Goal: Task Accomplishment & Management: Use online tool/utility

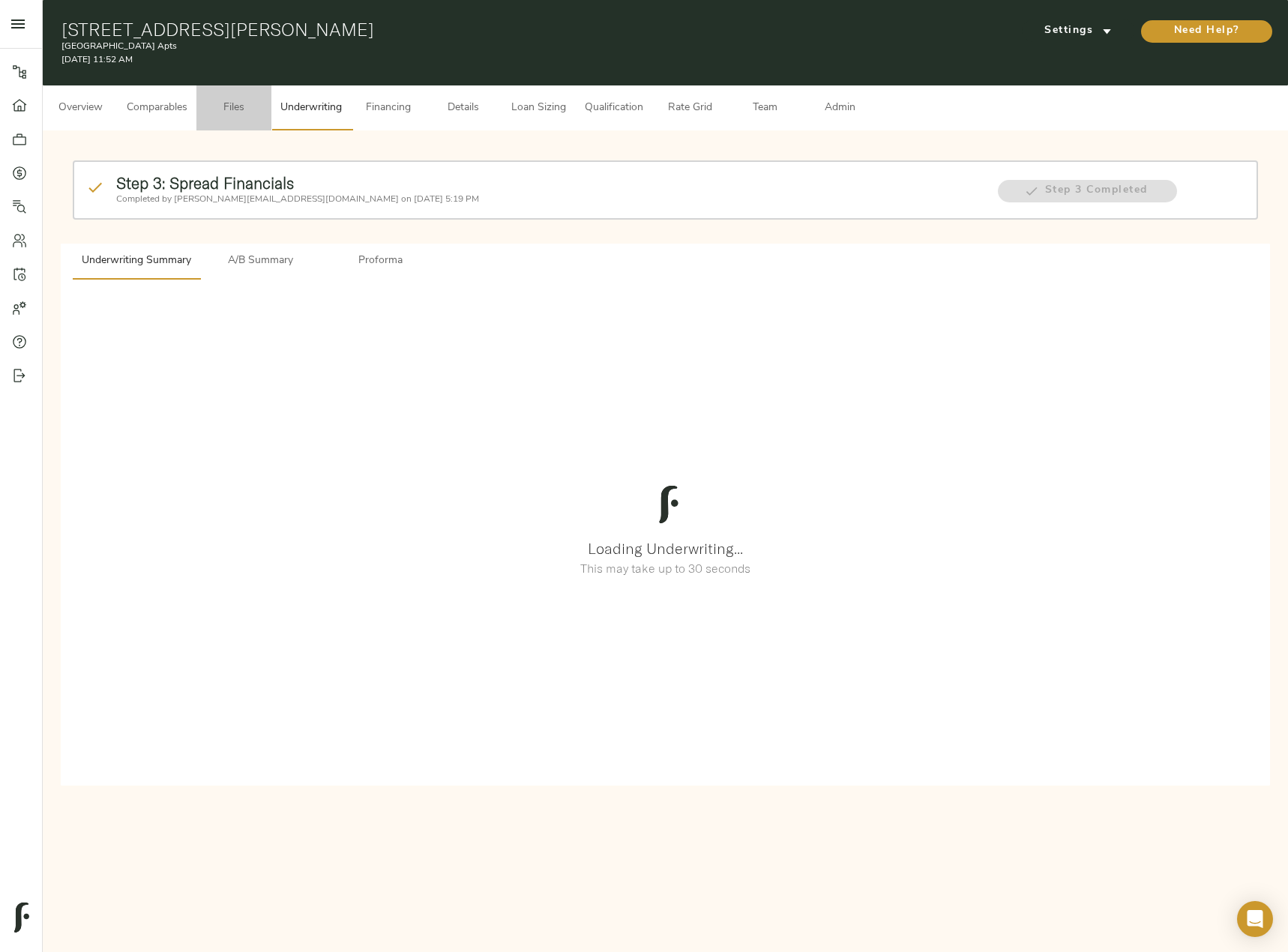
click at [248, 108] on span "Files" at bounding box center [233, 108] width 57 height 19
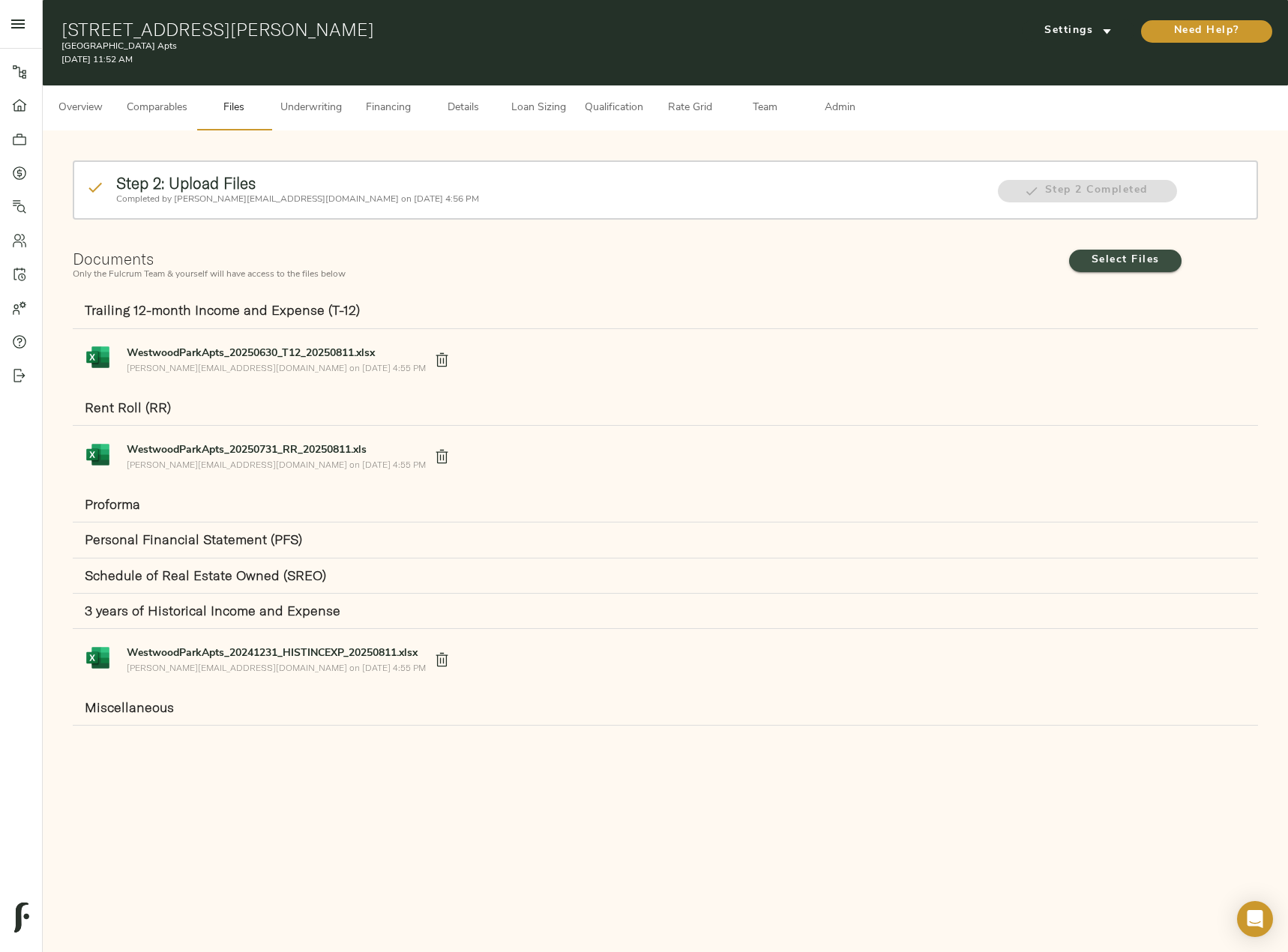
click at [1111, 253] on span "Select Files" at bounding box center [1124, 260] width 82 height 19
click at [0, 0] on input "Select Files" at bounding box center [0, 0] width 0 height 0
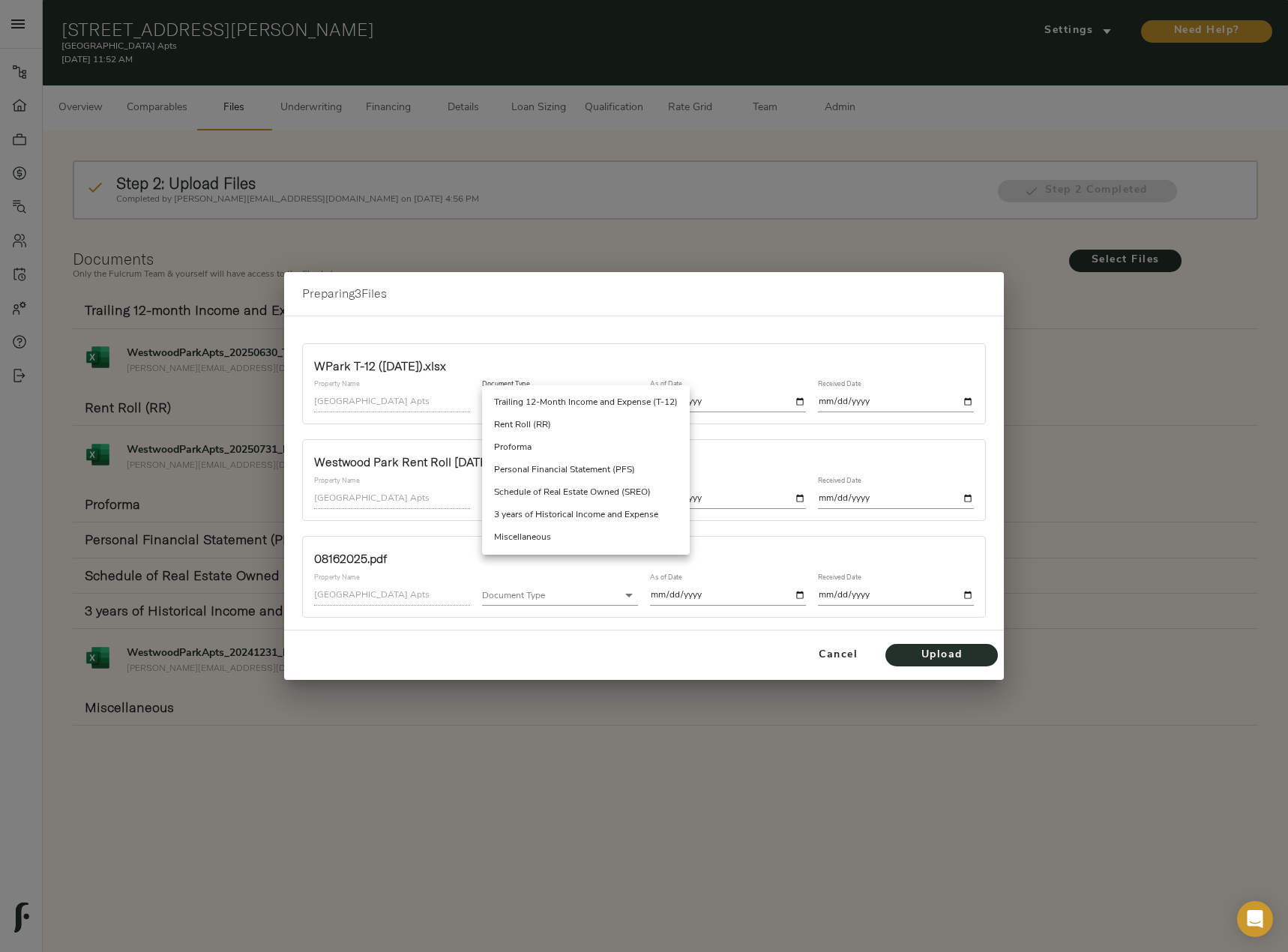
click at [568, 401] on body "[GEOGRAPHIC_DATA] Apts - [STREET_ADDRESS][PERSON_NAME] Pipeline Dashboard Portf…" at bounding box center [644, 552] width 1288 height 1105
click at [591, 398] on li "Trailing 12-Month Income and Expense (T-12)" at bounding box center [585, 402] width 208 height 22
type input "trailing_twelve"
click at [593, 398] on li "Trailing 12-Month Income and Expense (T-12)" at bounding box center [585, 402] width 208 height 22
click at [796, 401] on input "date" at bounding box center [728, 401] width 156 height 20
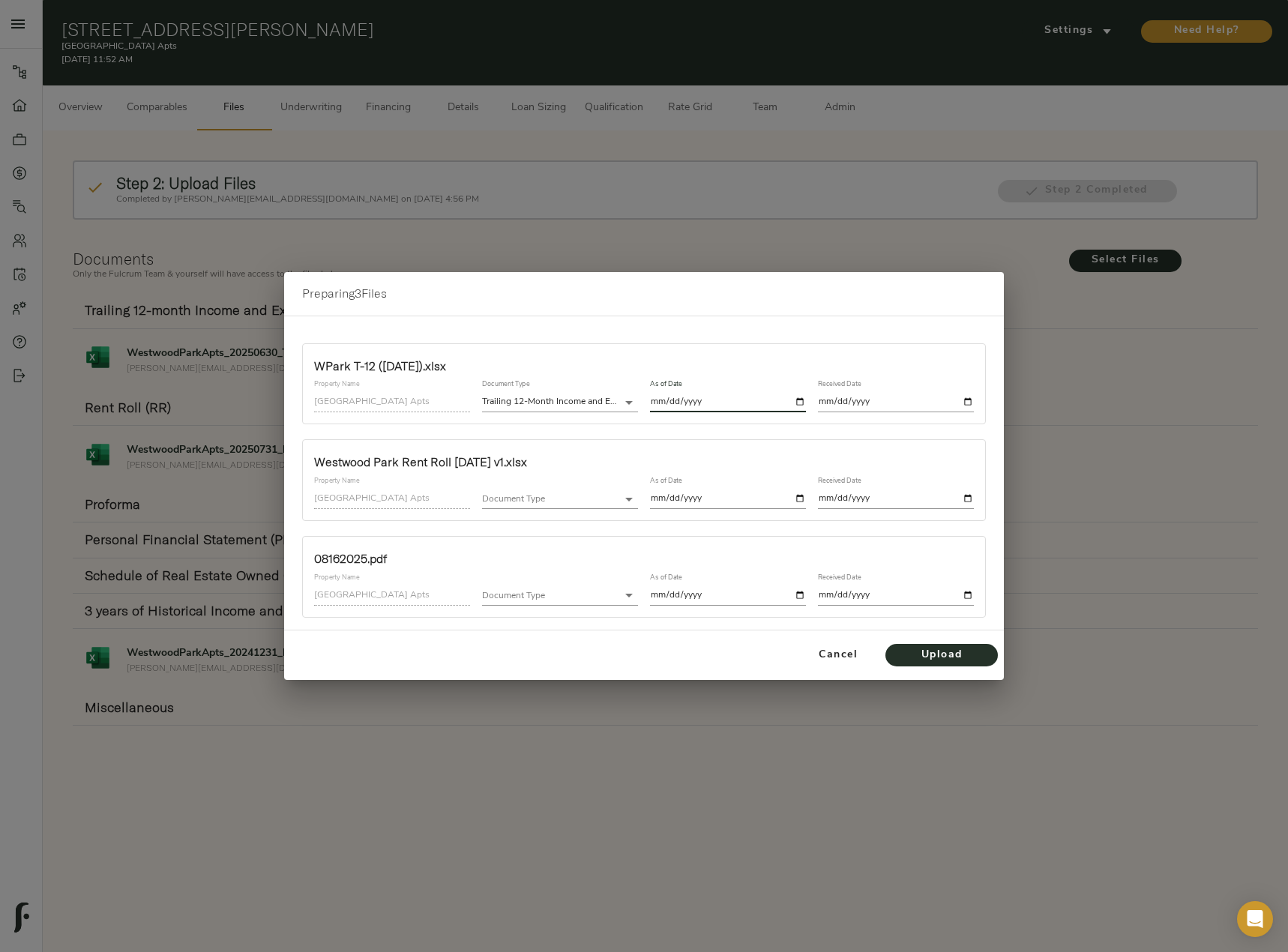
type input "2025-07-31"
click at [966, 400] on input "date" at bounding box center [896, 401] width 156 height 20
type input "2025-08-16"
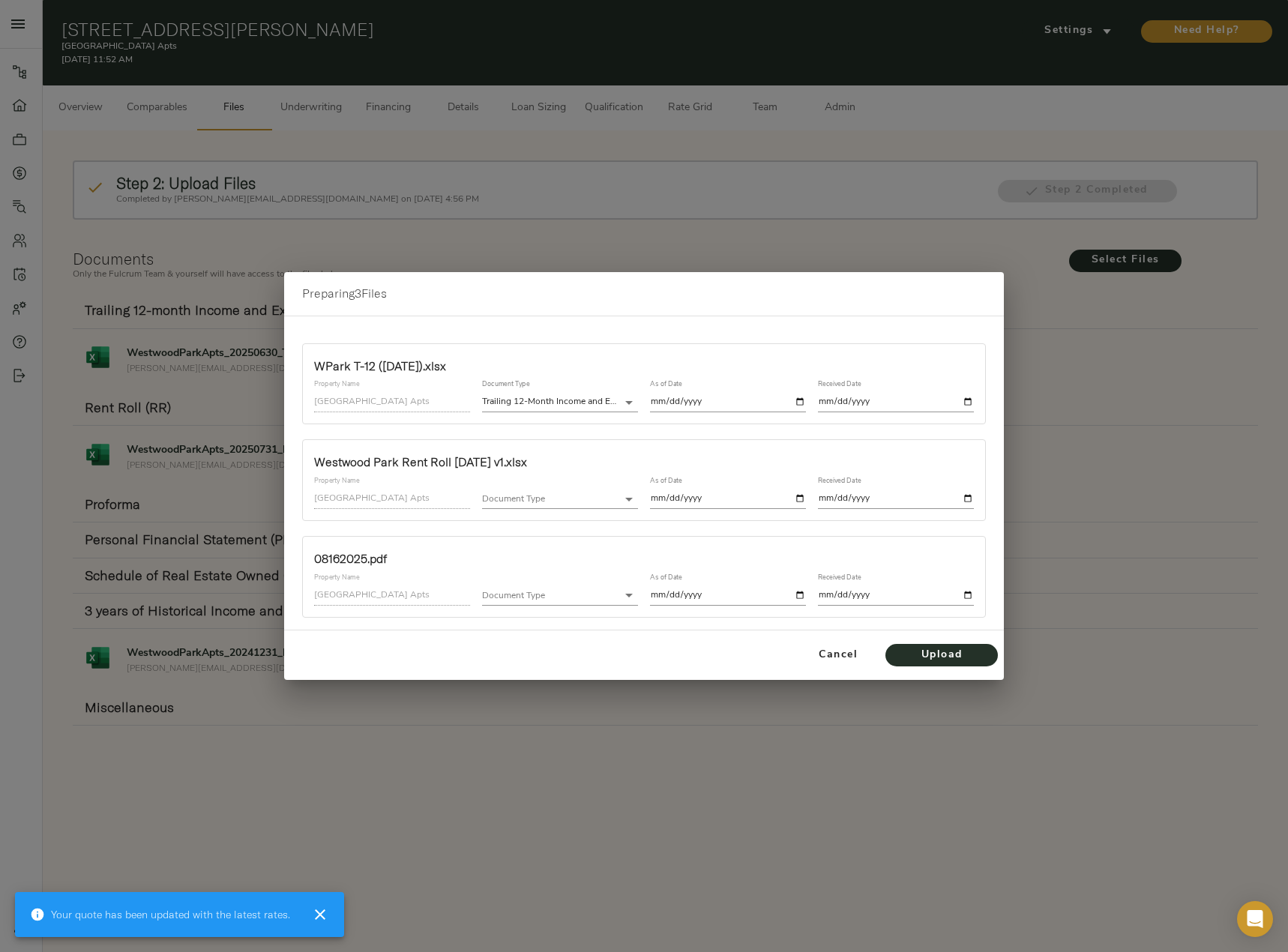
click at [589, 498] on body "Westwood Park Apts - 1908 Rosharon Rd, Alvin, TX 77511 Pipeline Dashboard Portf…" at bounding box center [644, 552] width 1288 height 1105
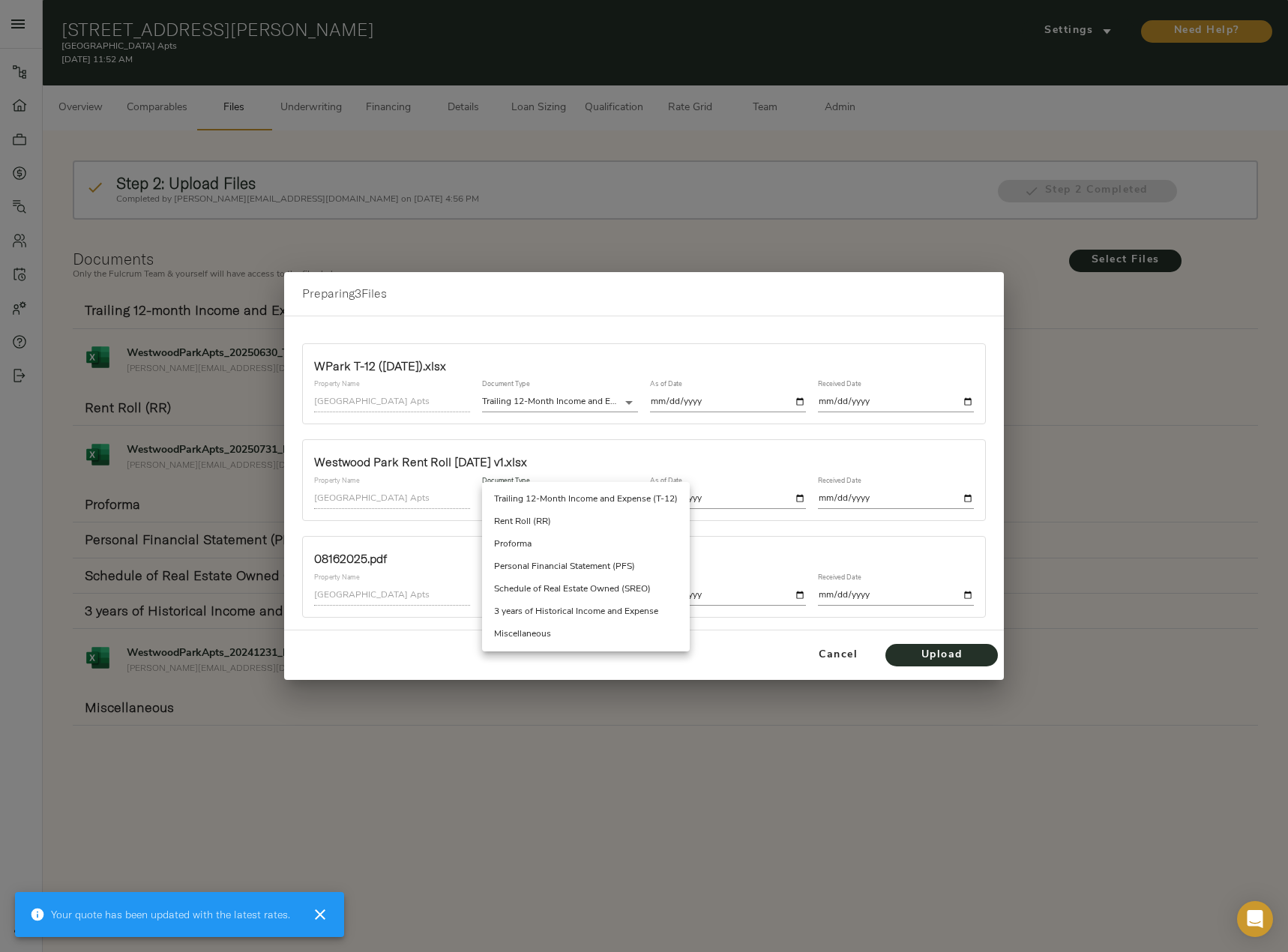
click at [589, 526] on li "Rent Roll (RR)" at bounding box center [585, 521] width 208 height 22
type input "rent_roll"
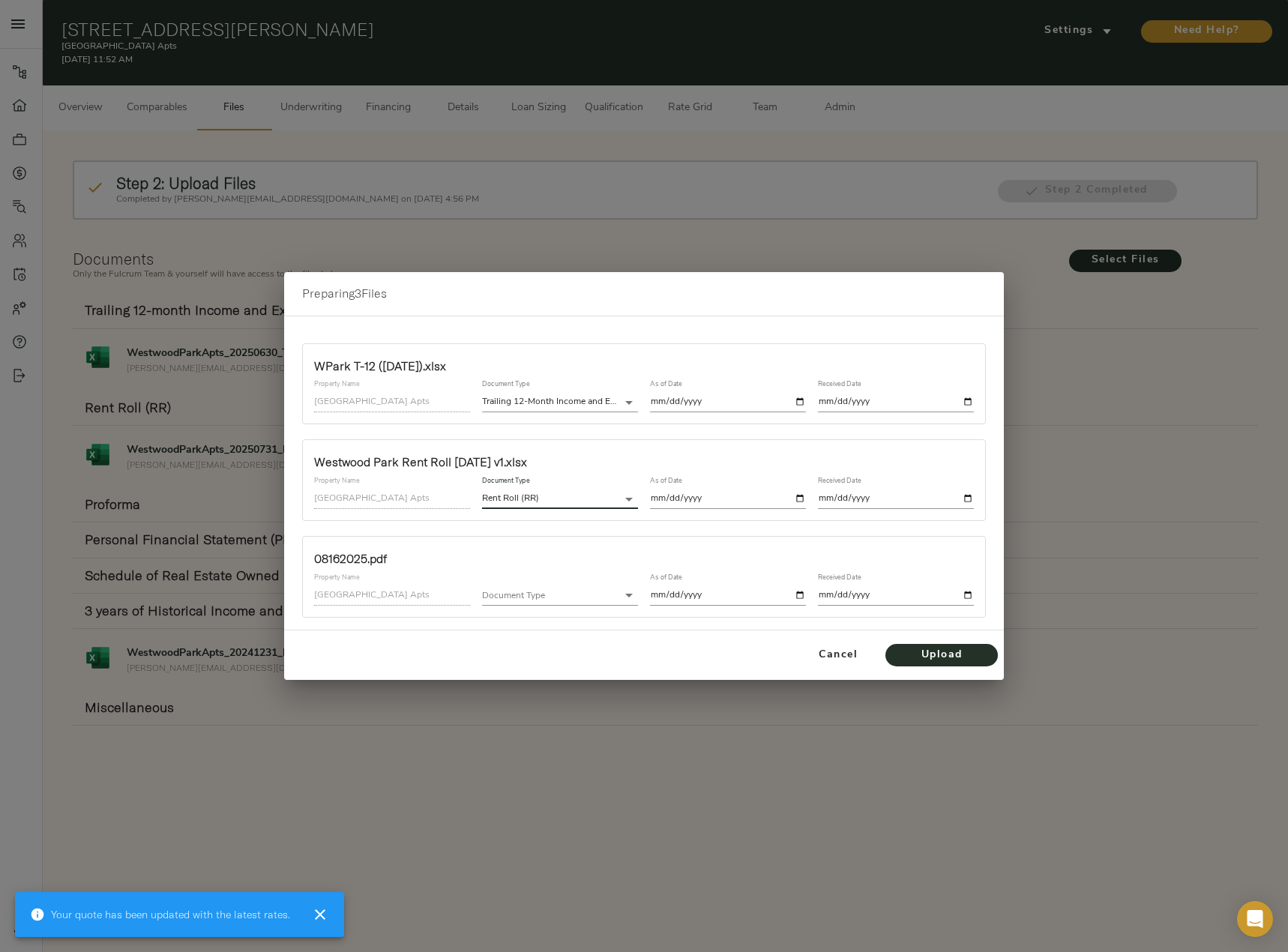
click at [796, 492] on input "date" at bounding box center [728, 499] width 156 height 20
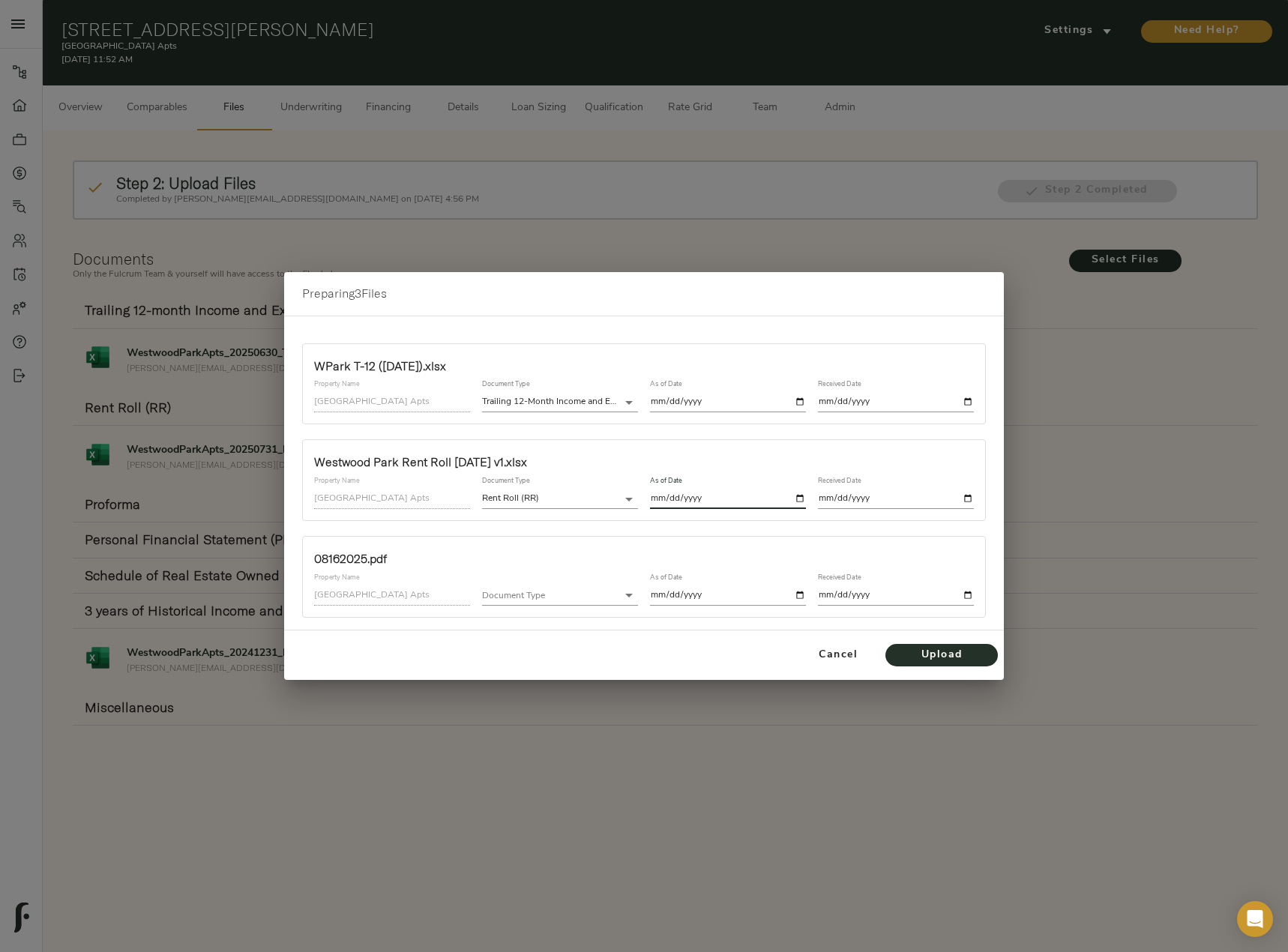
type input "2025-07-31"
click at [969, 506] on input "date" at bounding box center [896, 499] width 156 height 20
click at [969, 502] on input "date" at bounding box center [896, 499] width 156 height 20
type input "2025-08-16"
click at [529, 597] on body "Westwood Park Apts - 1908 Rosharon Rd, Alvin, TX 77511 Pipeline Dashboard Portf…" at bounding box center [644, 552] width 1288 height 1105
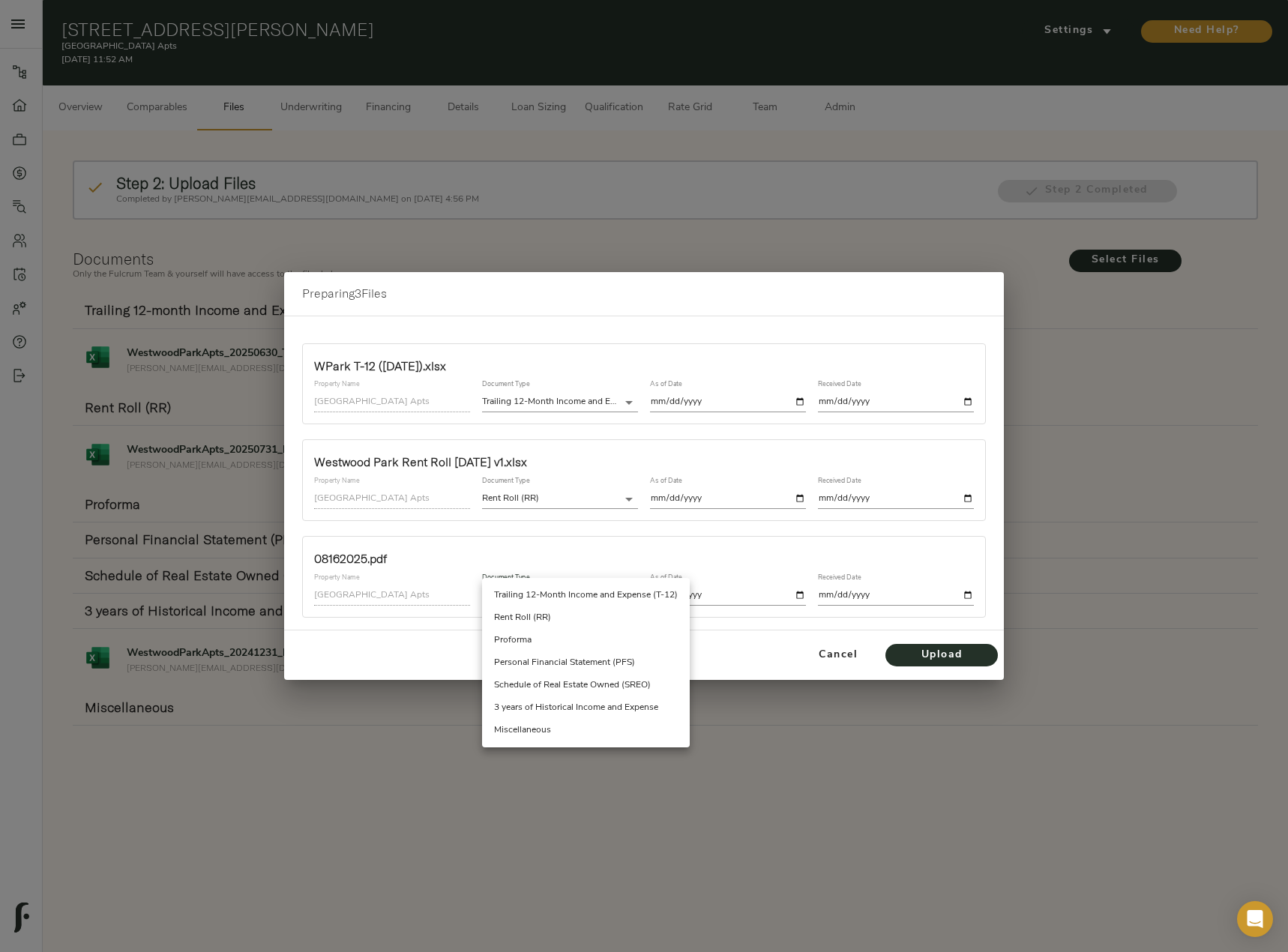
click at [579, 726] on li "Miscellaneous" at bounding box center [585, 729] width 208 height 22
type input "miscellaneous"
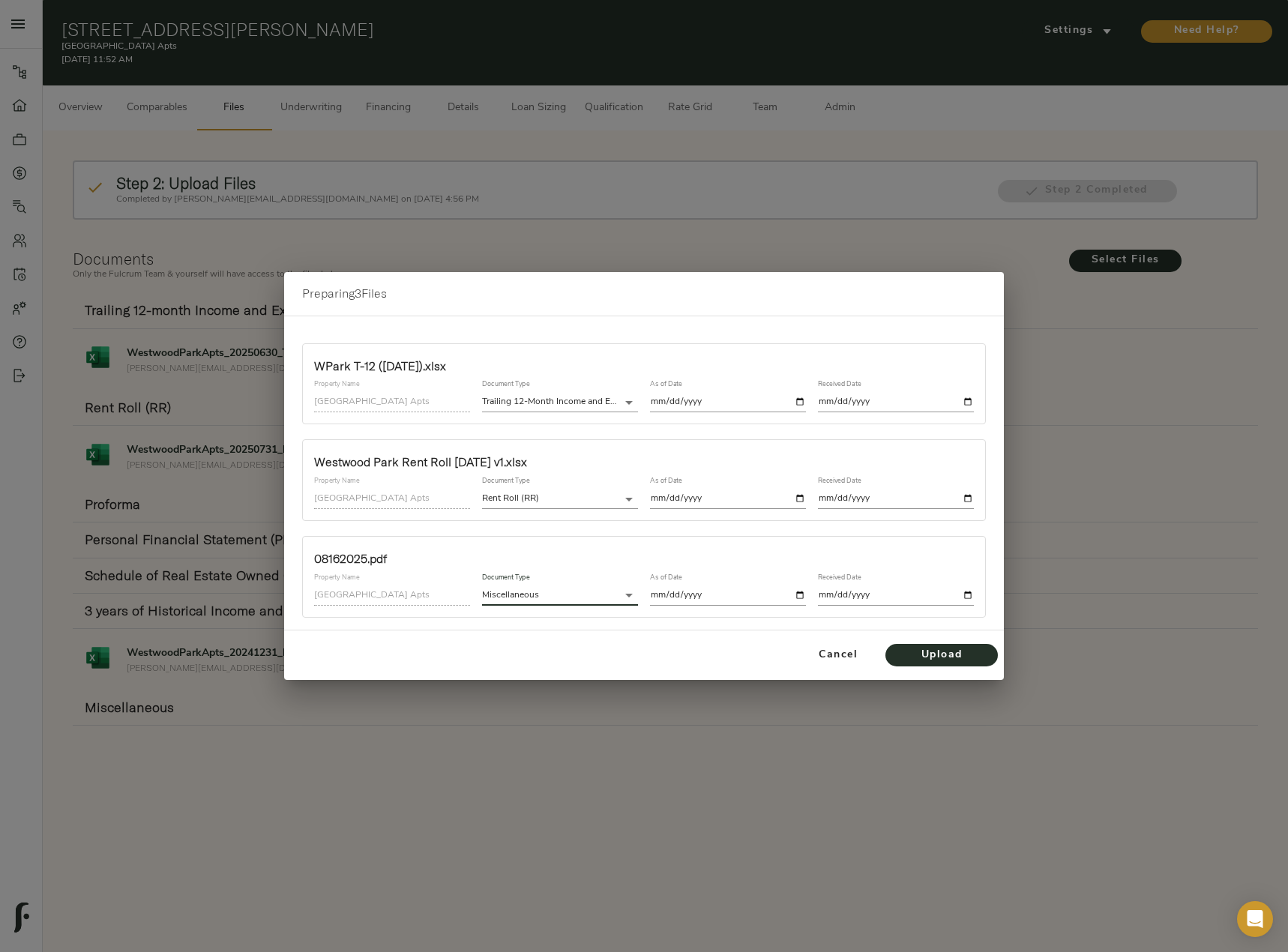
click at [795, 597] on input "date" at bounding box center [728, 595] width 156 height 20
type input "2025-08-17"
click at [969, 596] on input "date" at bounding box center [896, 595] width 156 height 20
type input "2025-08-16"
click at [956, 658] on span "Upload" at bounding box center [941, 655] width 82 height 19
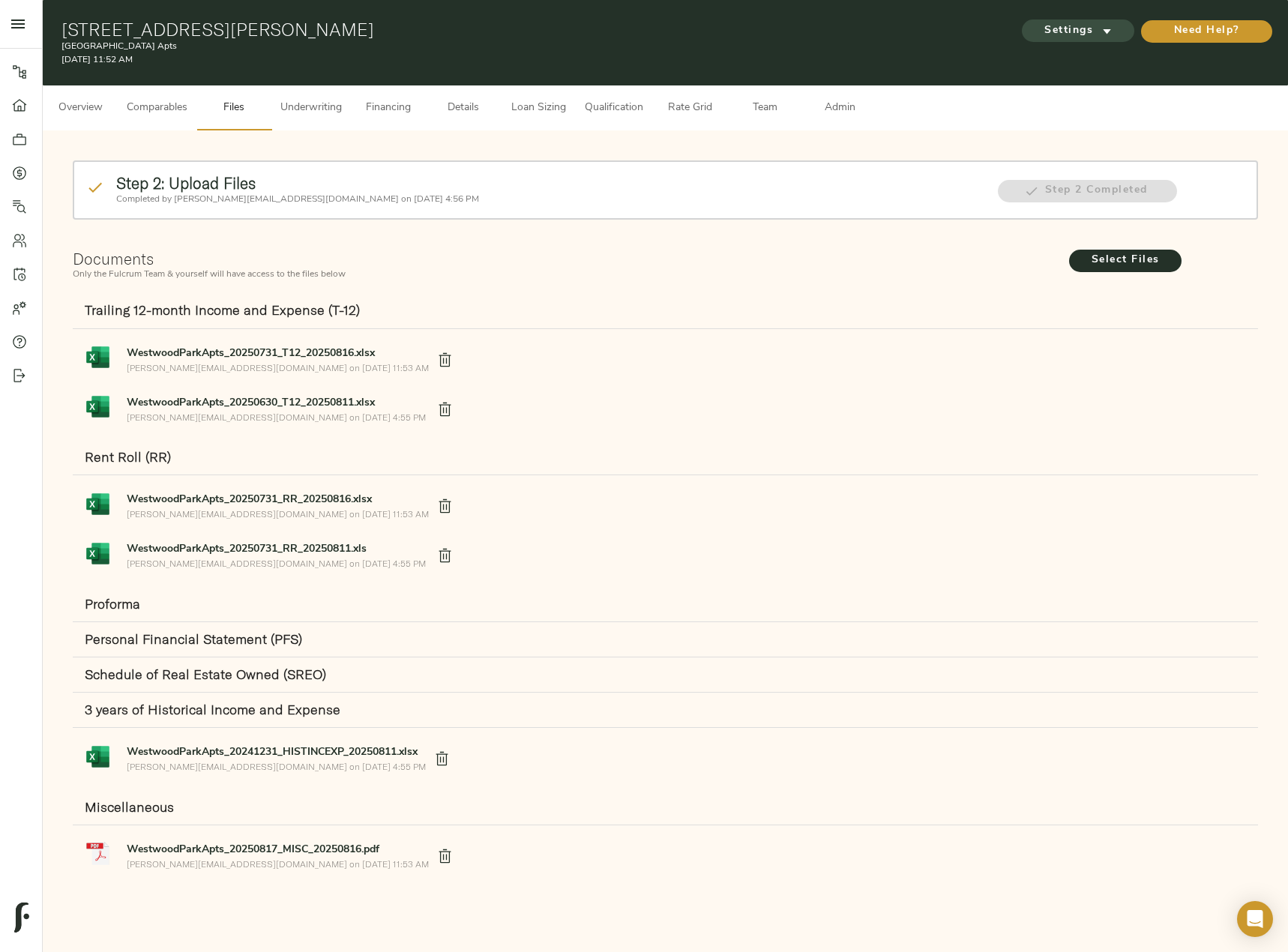
click at [1094, 34] on span "Settings" at bounding box center [1078, 31] width 82 height 19
click at [1094, 63] on span "Underwriting Template" at bounding box center [1092, 63] width 91 height 13
click at [393, 507] on div at bounding box center [644, 476] width 1288 height 952
click at [437, 507] on icon "delete" at bounding box center [445, 506] width 16 height 16
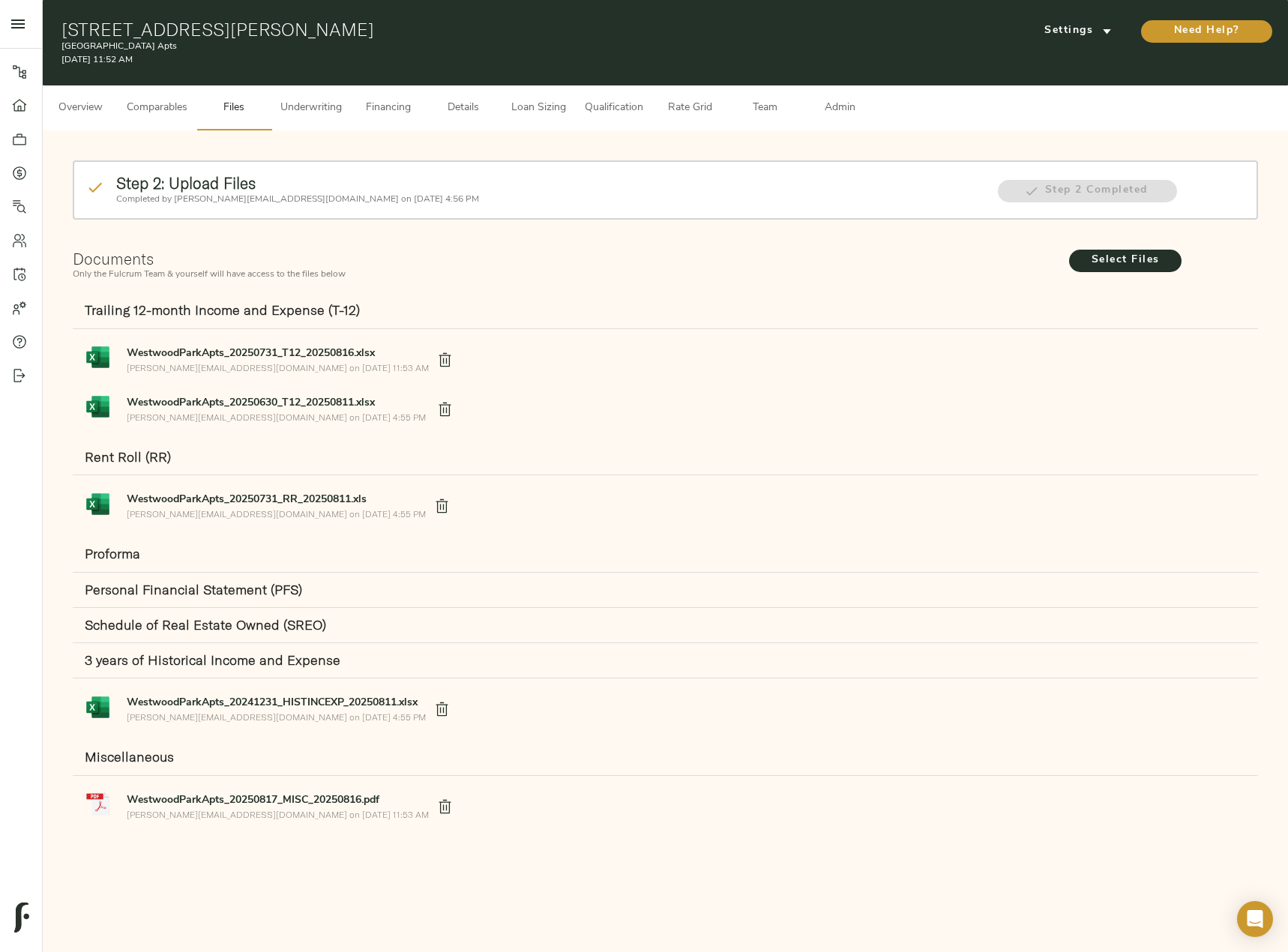
click at [336, 100] on span "Underwriting" at bounding box center [311, 108] width 62 height 19
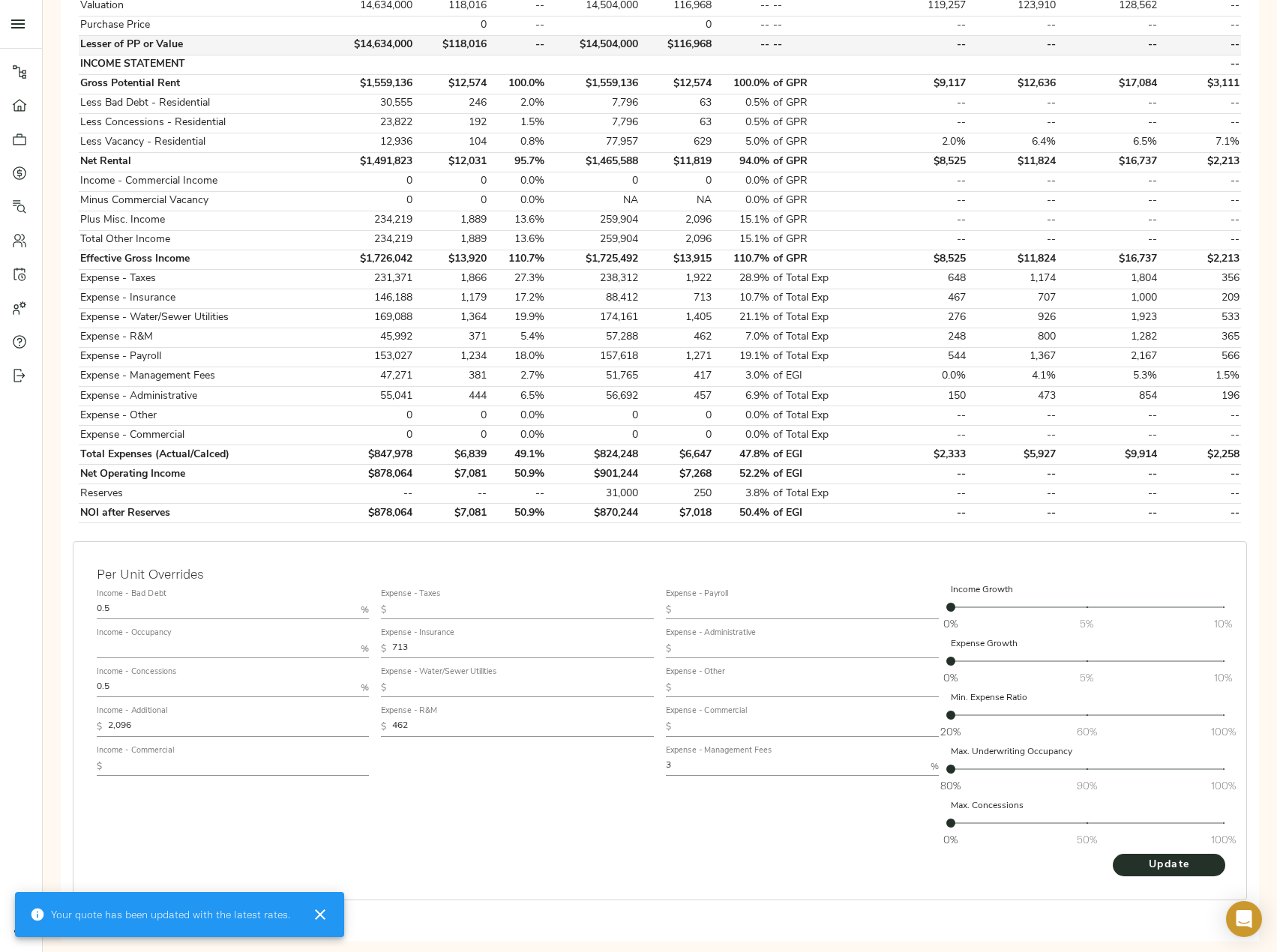
scroll to position [446, 0]
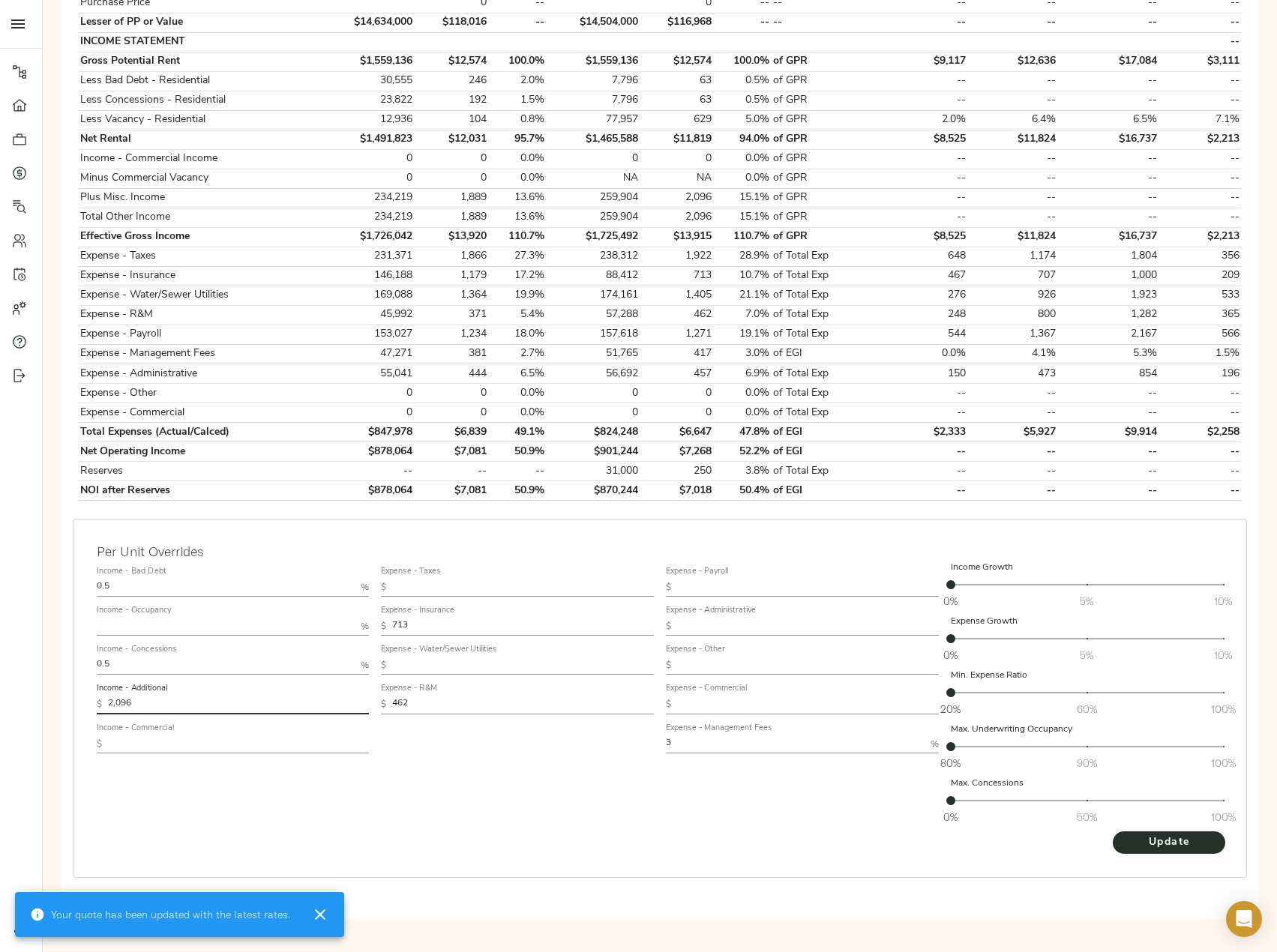
drag, startPoint x: 144, startPoint y: 697, endPoint x: 76, endPoint y: 704, distance: 68.4
click at [76, 704] on div "Per Unit Overrides Income - Bad Debt 0.5 % Income - Occupancy % Income - Conces…" at bounding box center [660, 698] width 1174 height 359
paste input "125"
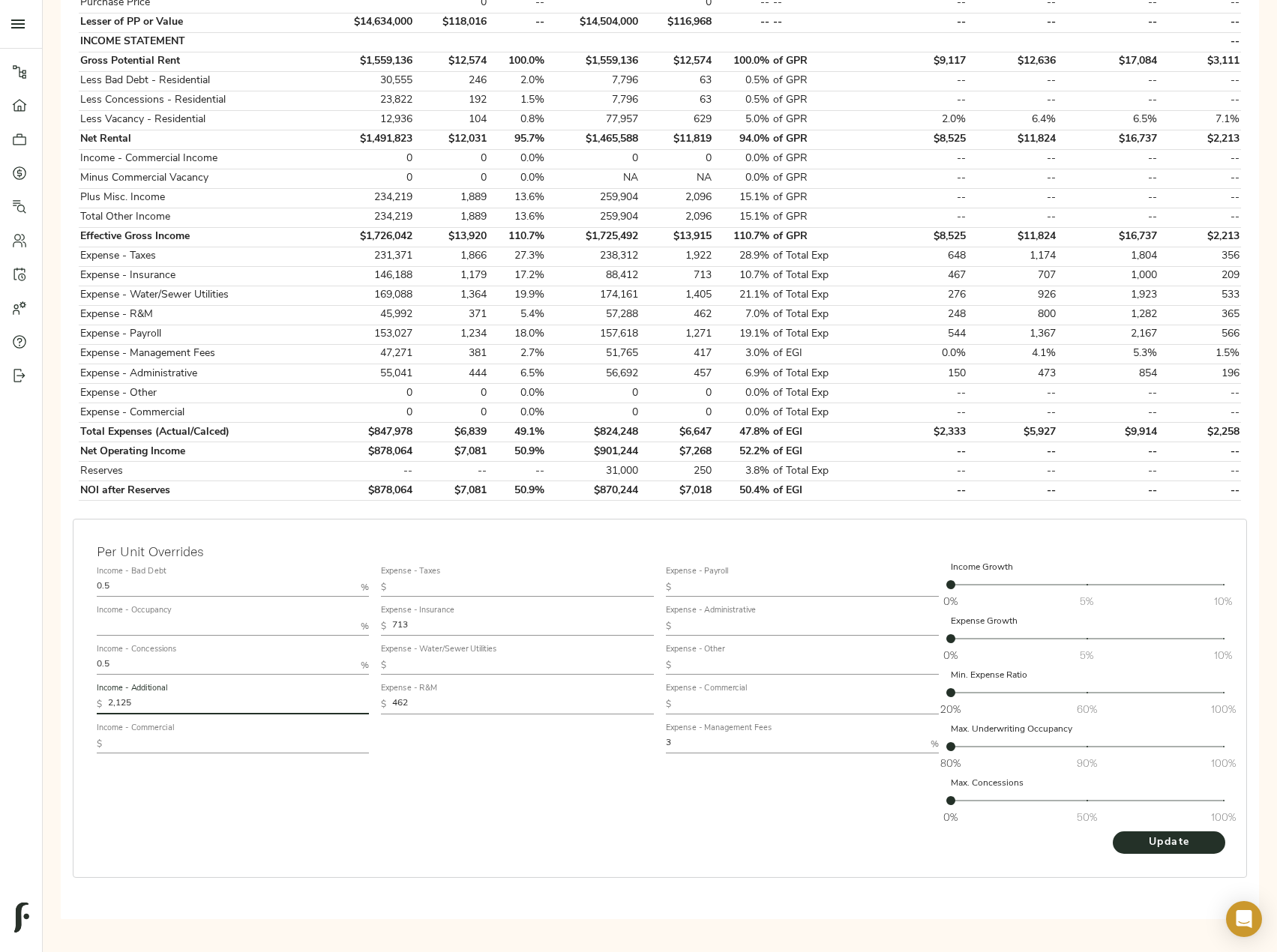
type input "2,125"
click at [456, 668] on input "text" at bounding box center [523, 666] width 262 height 18
paste input "1,405"
type input "1,405"
drag, startPoint x: 432, startPoint y: 703, endPoint x: 327, endPoint y: 709, distance: 105.2
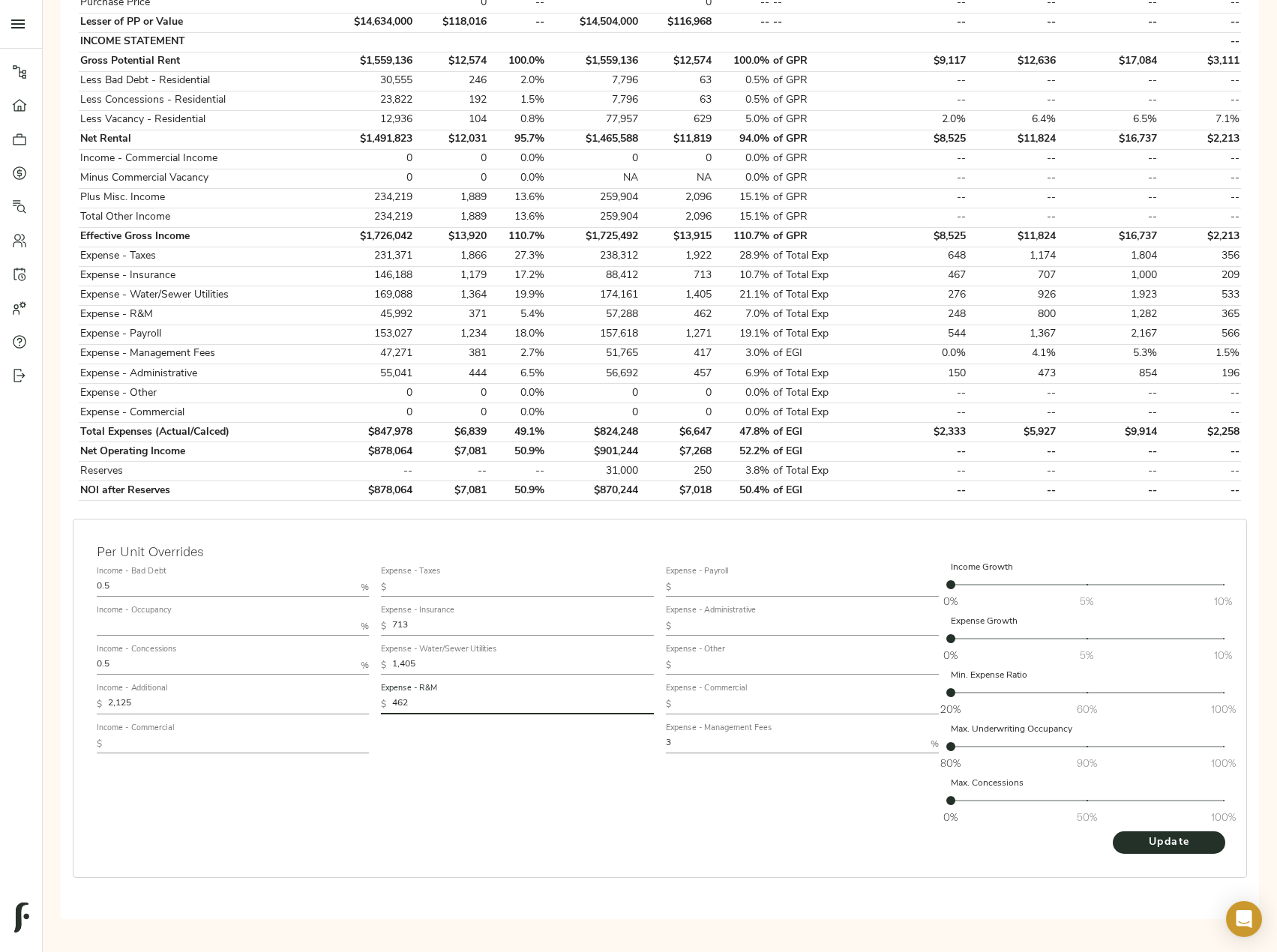
click at [327, 709] on div "Income - Bad Debt 0.5 % Income - Occupancy % Income - Concessions 0.5 % Income …" at bounding box center [660, 695] width 1138 height 282
paste input "38"
type input "382"
click at [1199, 842] on span "Update" at bounding box center [1168, 842] width 82 height 19
drag, startPoint x: 141, startPoint y: 583, endPoint x: -50, endPoint y: 586, distance: 191.0
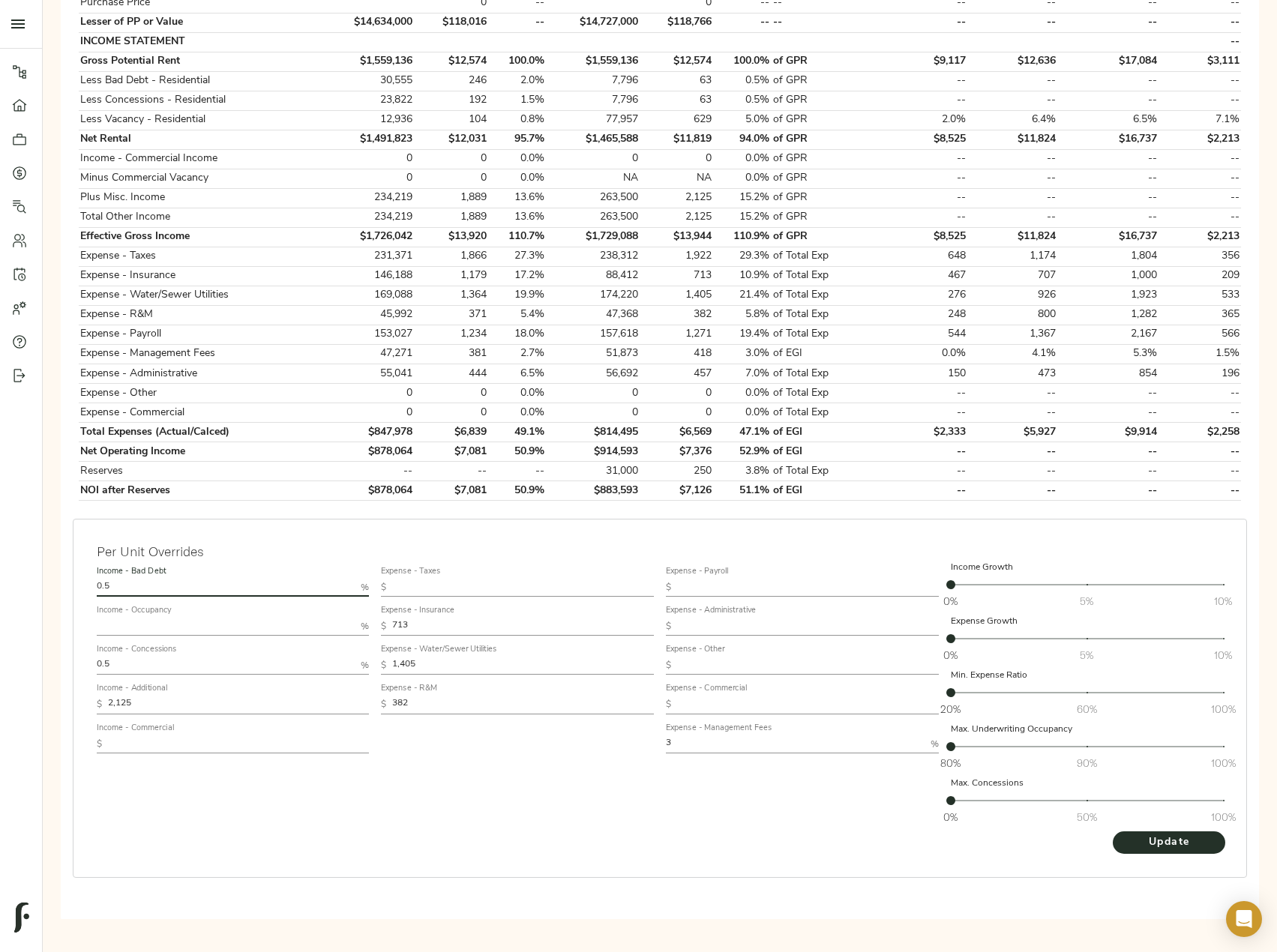
click at [0, 586] on html "Westwood Park Apts - 1908 Rosharon Rd, Alvin, TX 77511 Pipeline Dashboard Portf…" at bounding box center [638, 329] width 1277 height 1551
drag, startPoint x: 127, startPoint y: 665, endPoint x: 65, endPoint y: 668, distance: 62.1
click at [81, 669] on div "Per Unit Overrides Income - Bad Debt % Income - Occupancy % Income - Concession…" at bounding box center [660, 698] width 1174 height 359
click at [328, 803] on div "Income - Bad Debt % Income - Occupancy % Income - Concessions % Income - Additi…" at bounding box center [233, 695] width 285 height 282
click at [1167, 838] on span "Update" at bounding box center [1168, 842] width 82 height 19
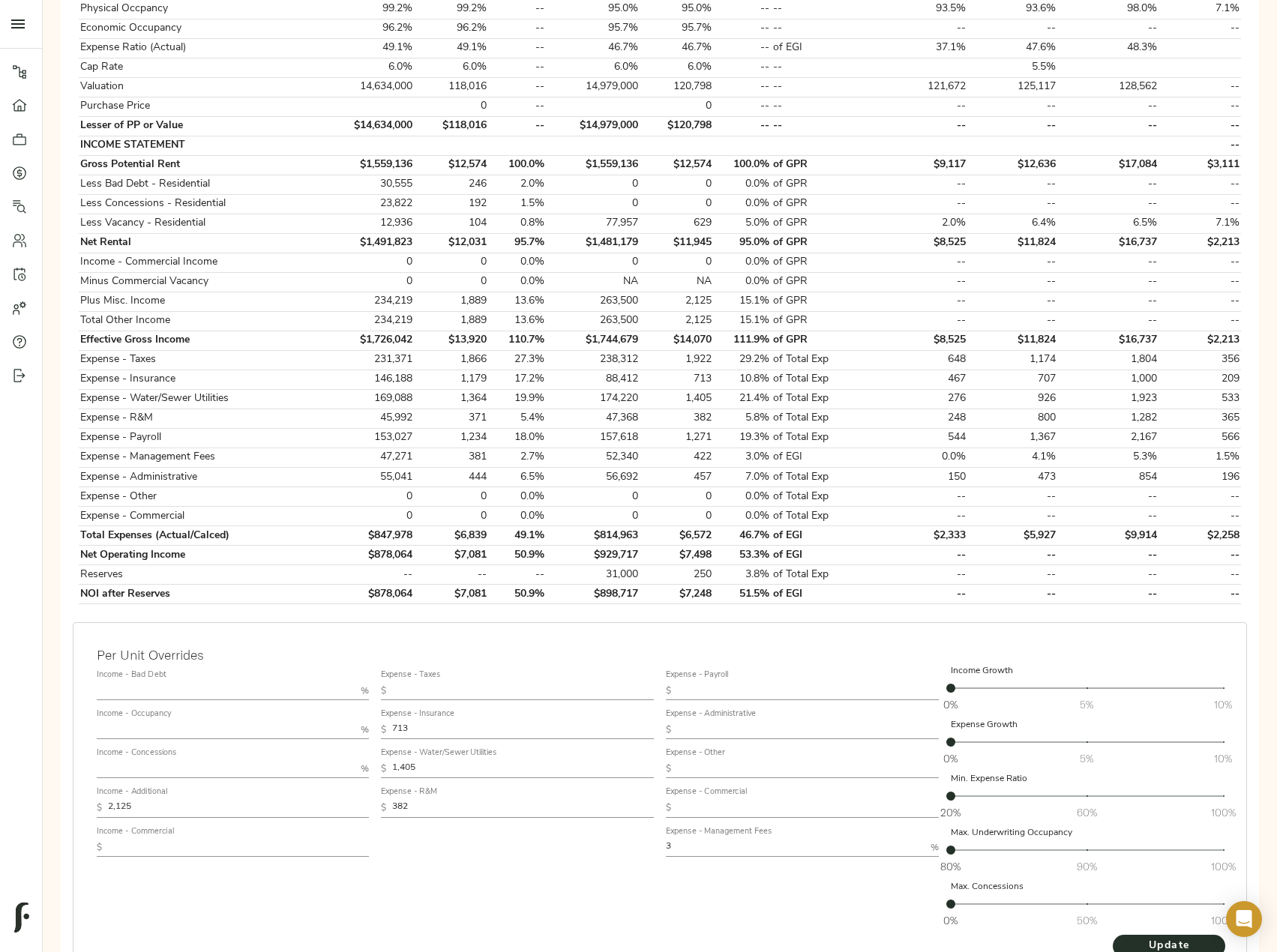
scroll to position [375, 0]
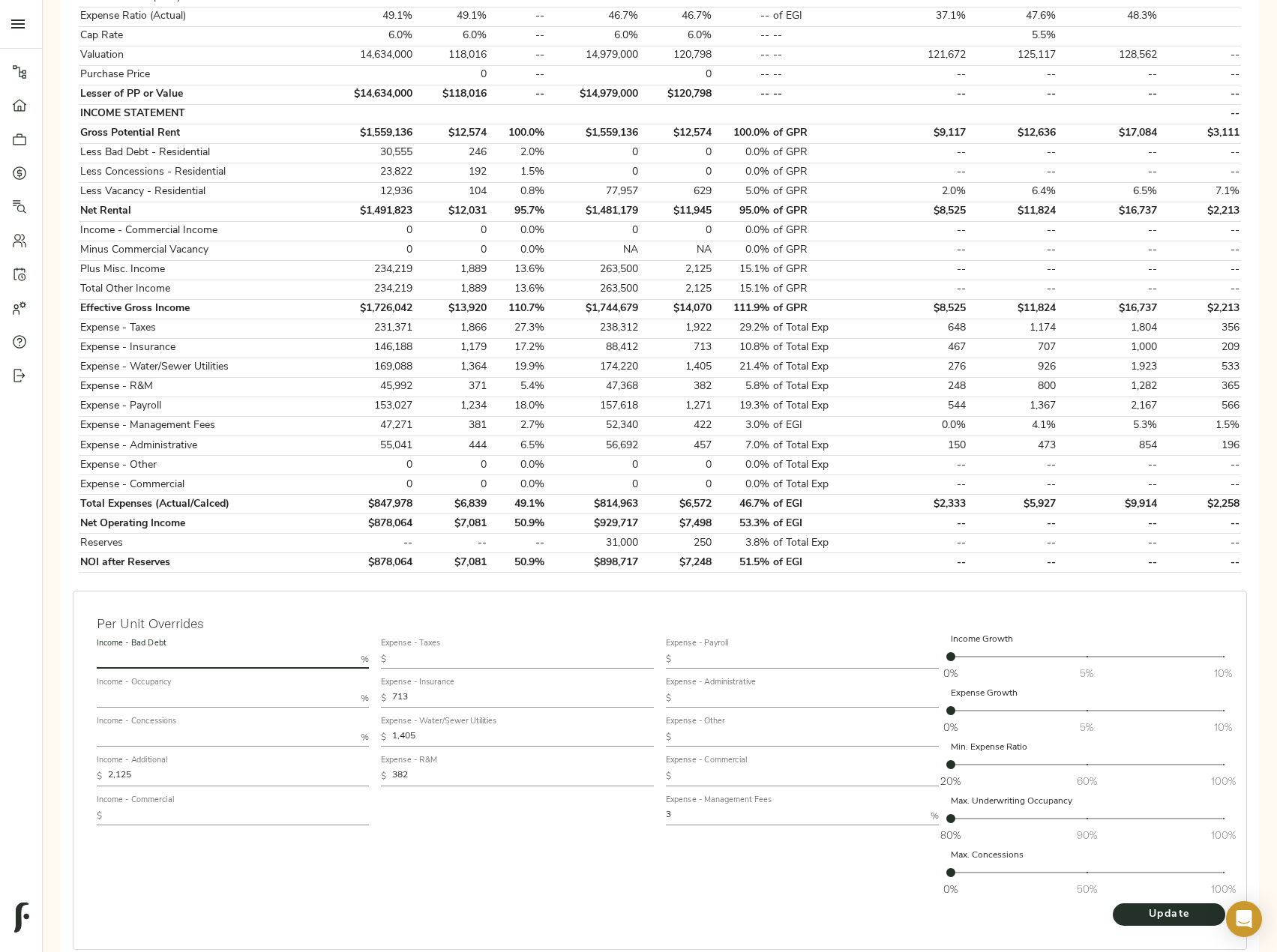
click at [175, 664] on input "text" at bounding box center [226, 659] width 259 height 18
type input "0.25"
click at [140, 737] on input "text" at bounding box center [226, 737] width 259 height 18
type input "0.25"
click at [1172, 916] on span "Update" at bounding box center [1168, 914] width 82 height 19
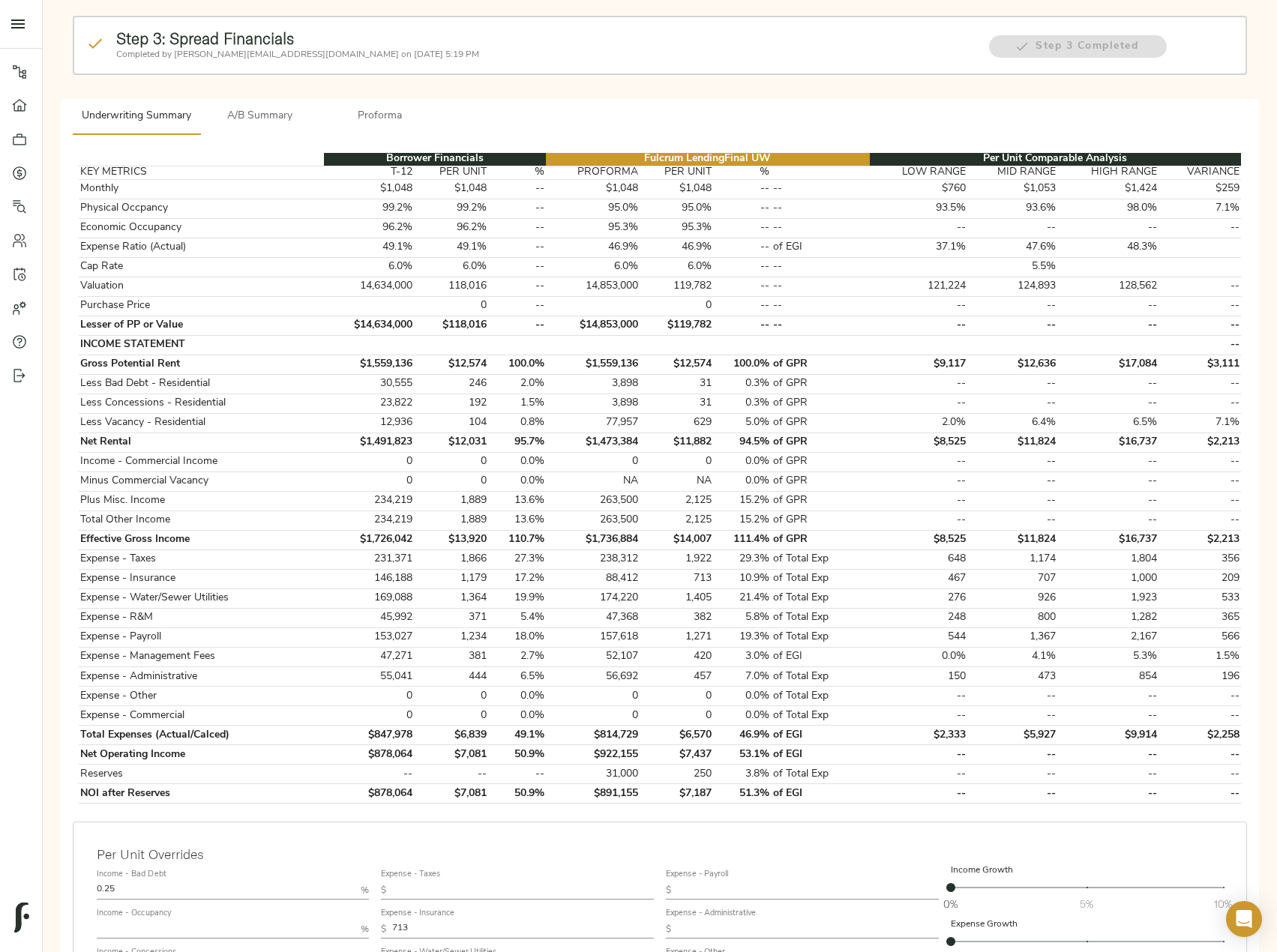
scroll to position [150, 0]
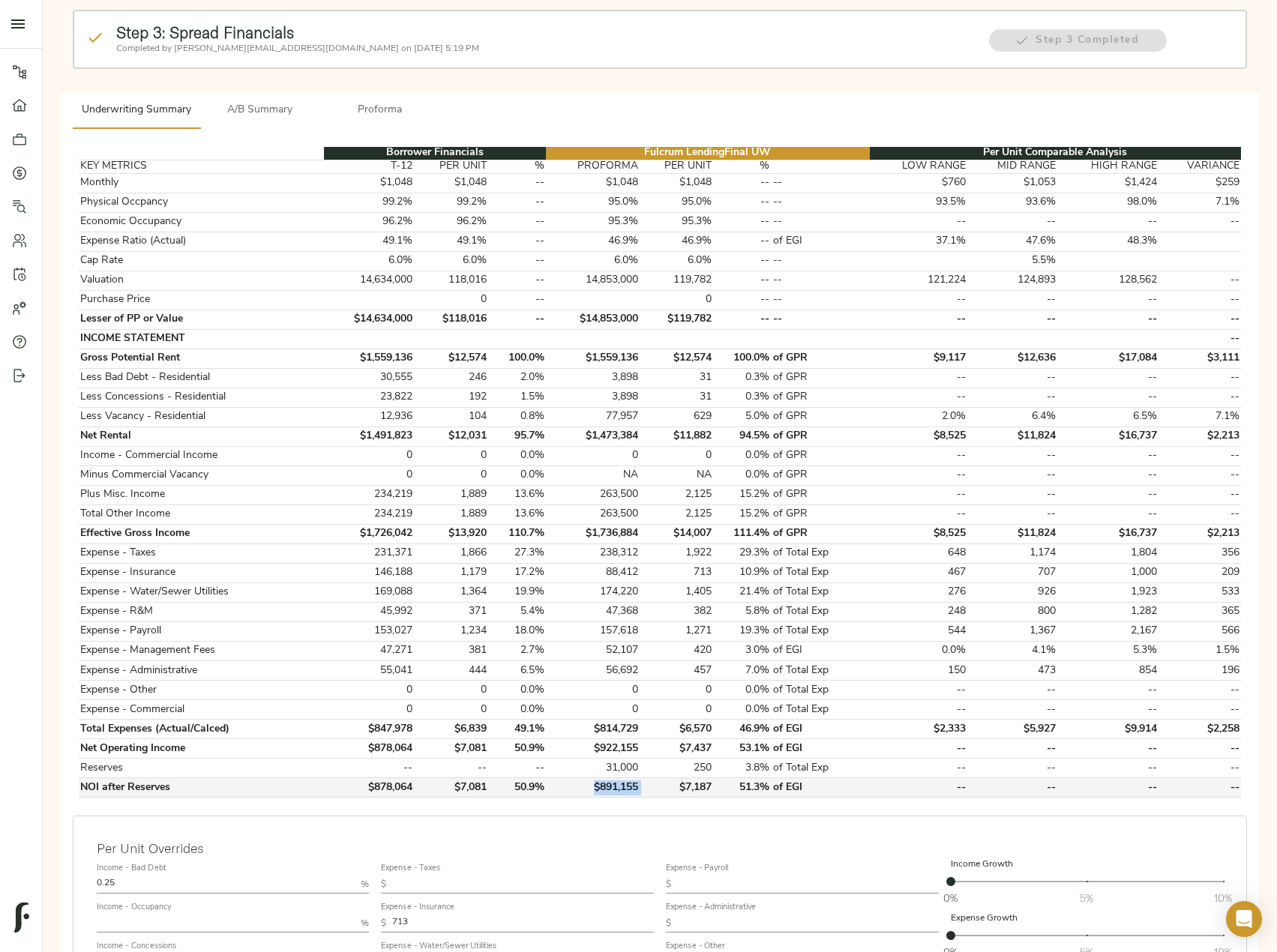
drag, startPoint x: 653, startPoint y: 786, endPoint x: 575, endPoint y: 781, distance: 78.2
click at [575, 781] on tr "NOI after Reserves $878,064 $7,081 50.9% $891,155 $7,187 51.3% of EGI -- -- -- …" at bounding box center [660, 788] width 1162 height 19
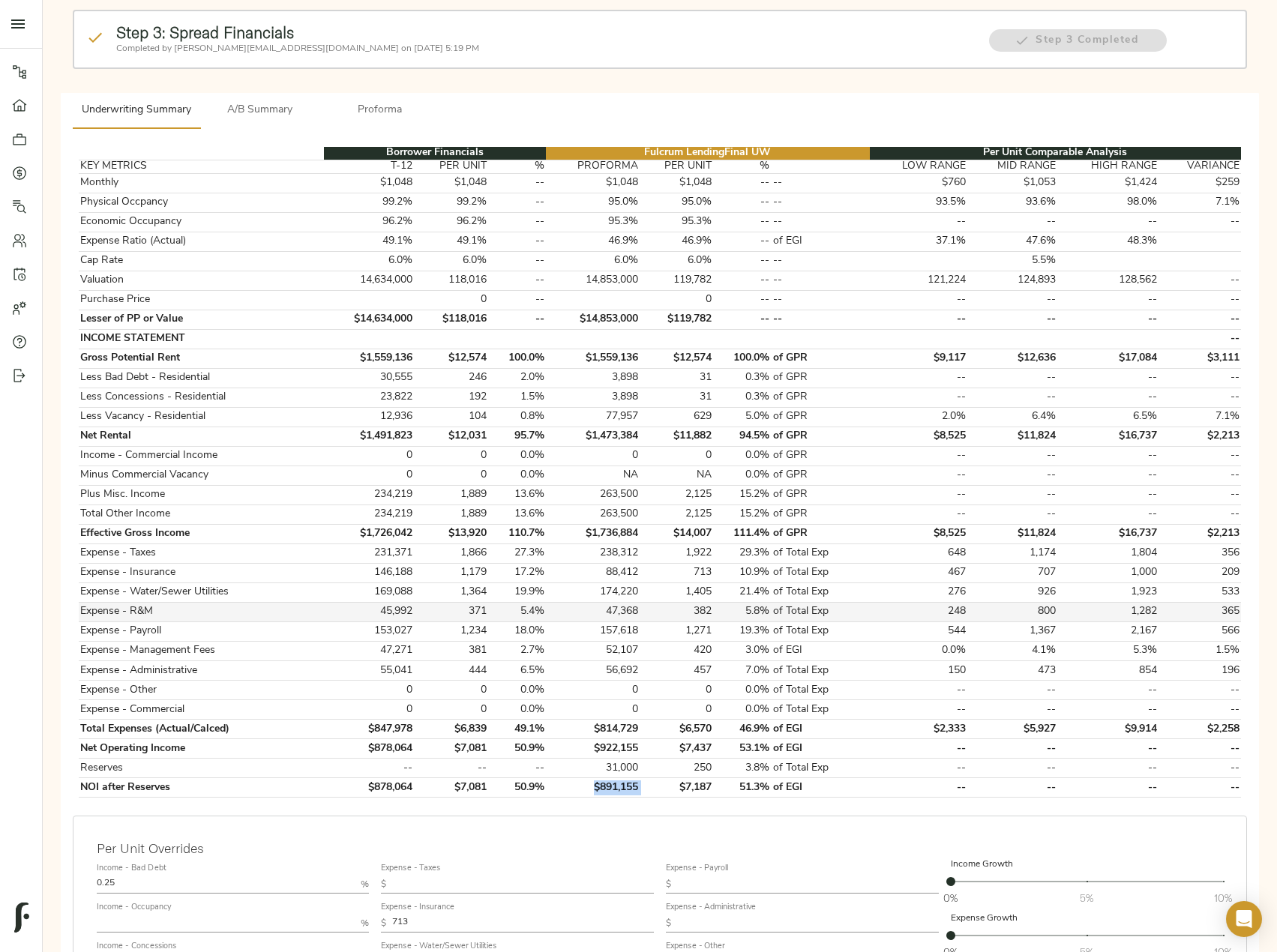
copy td "$891,155"
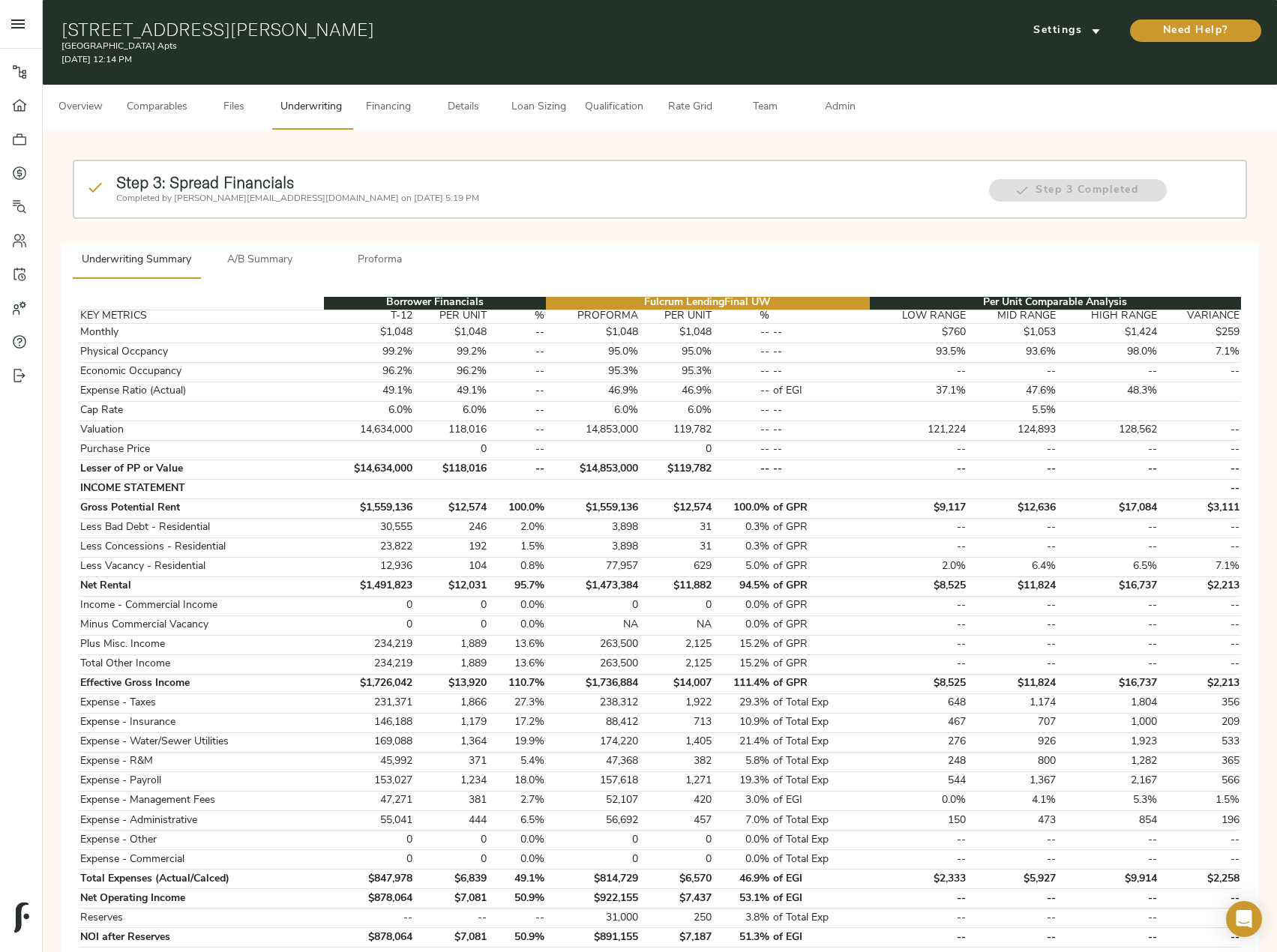
drag, startPoint x: 264, startPoint y: 233, endPoint x: 260, endPoint y: 244, distance: 11.7
click at [264, 233] on div "Step 3: Spread Financials Completed by justin@fulcrumlendingcorp.com on August …" at bounding box center [659, 201] width 1186 height 95
click at [259, 249] on button "A/B Summary" at bounding box center [260, 261] width 120 height 36
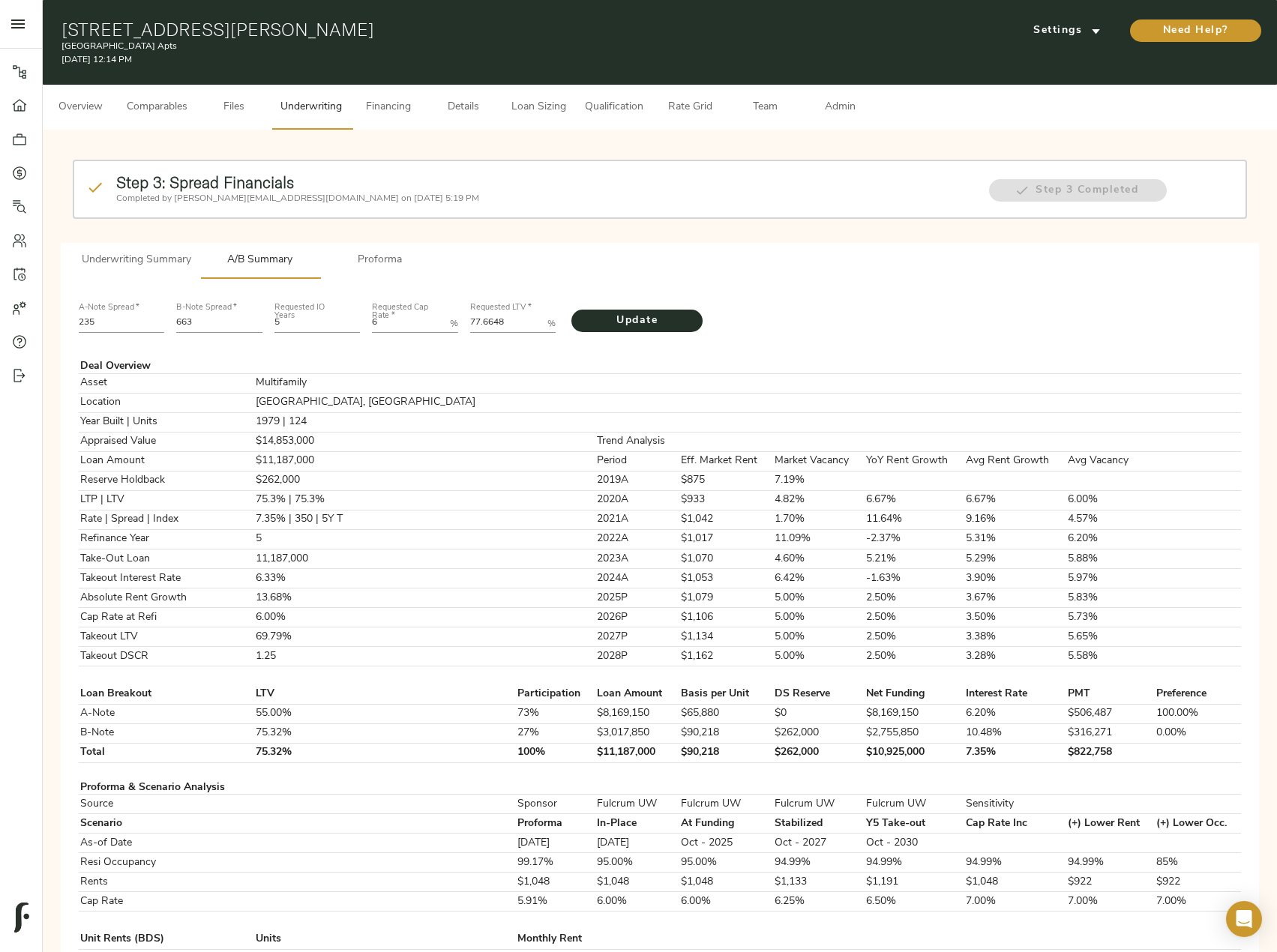
click at [161, 113] on span "Comparables" at bounding box center [157, 107] width 61 height 19
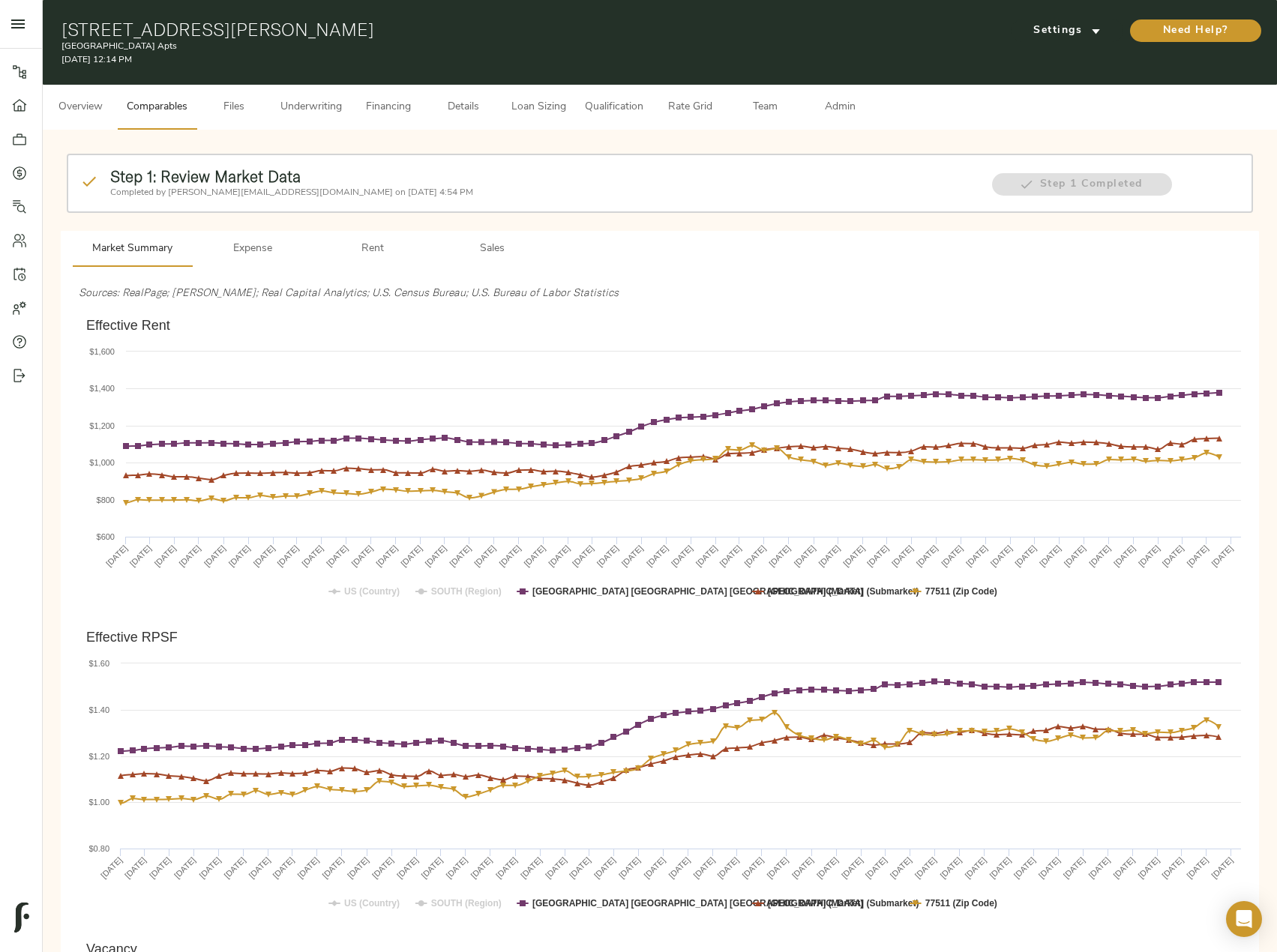
click at [397, 249] on span "Rent" at bounding box center [372, 248] width 102 height 19
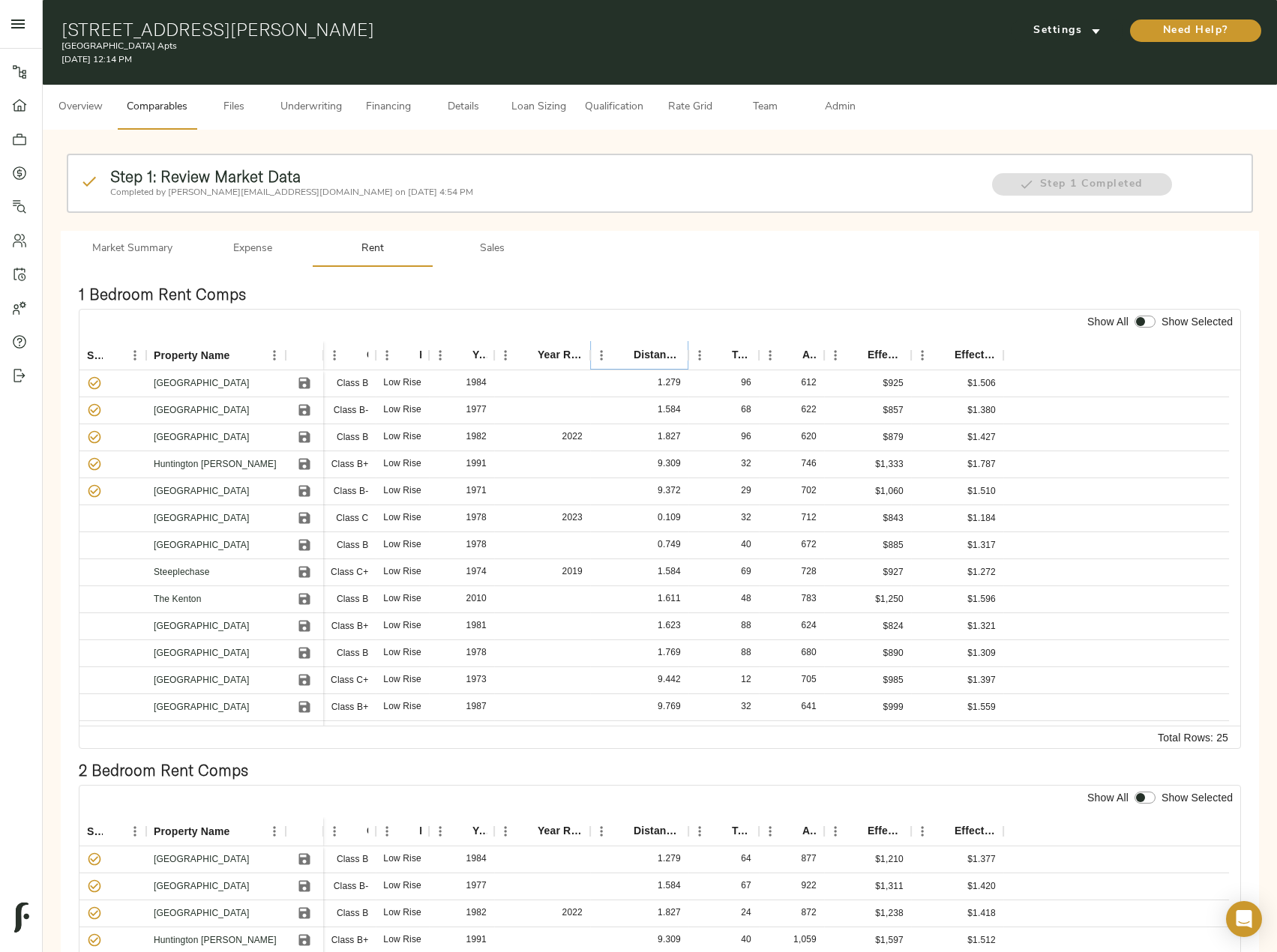
click at [623, 352] on icon "Sort" at bounding box center [623, 355] width 9 height 9
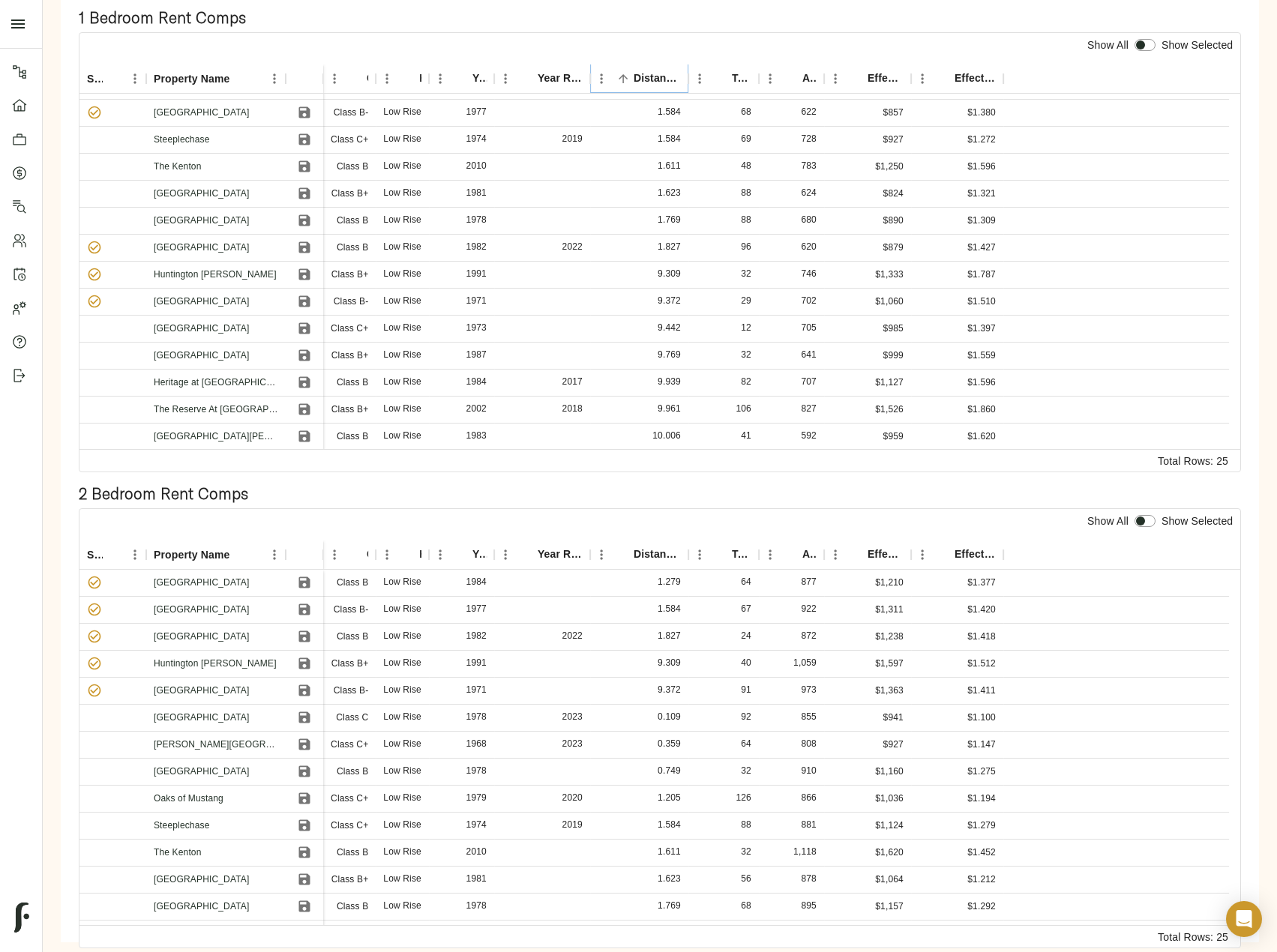
scroll to position [300, 0]
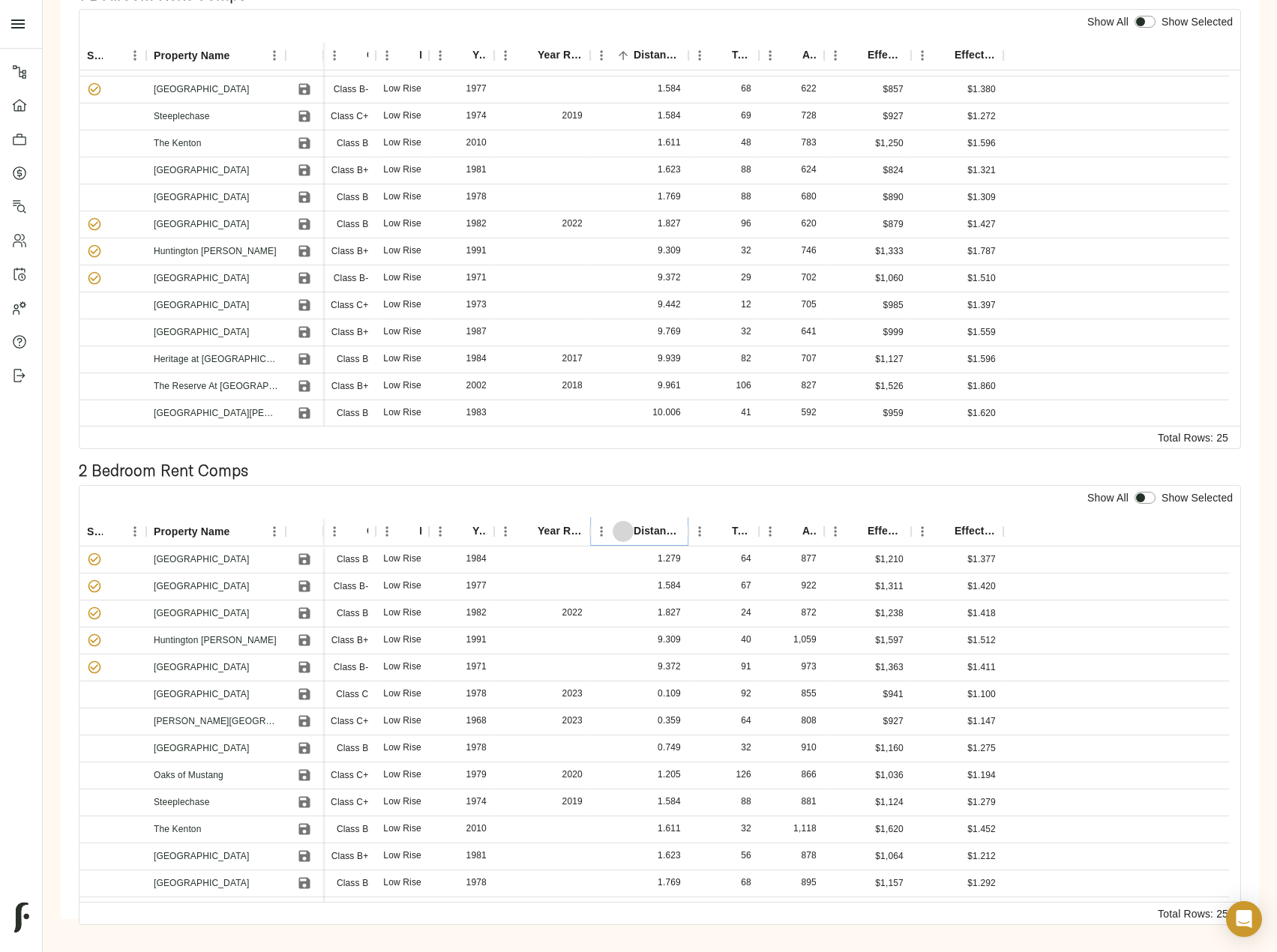
click at [626, 529] on icon "Sort" at bounding box center [623, 531] width 13 height 13
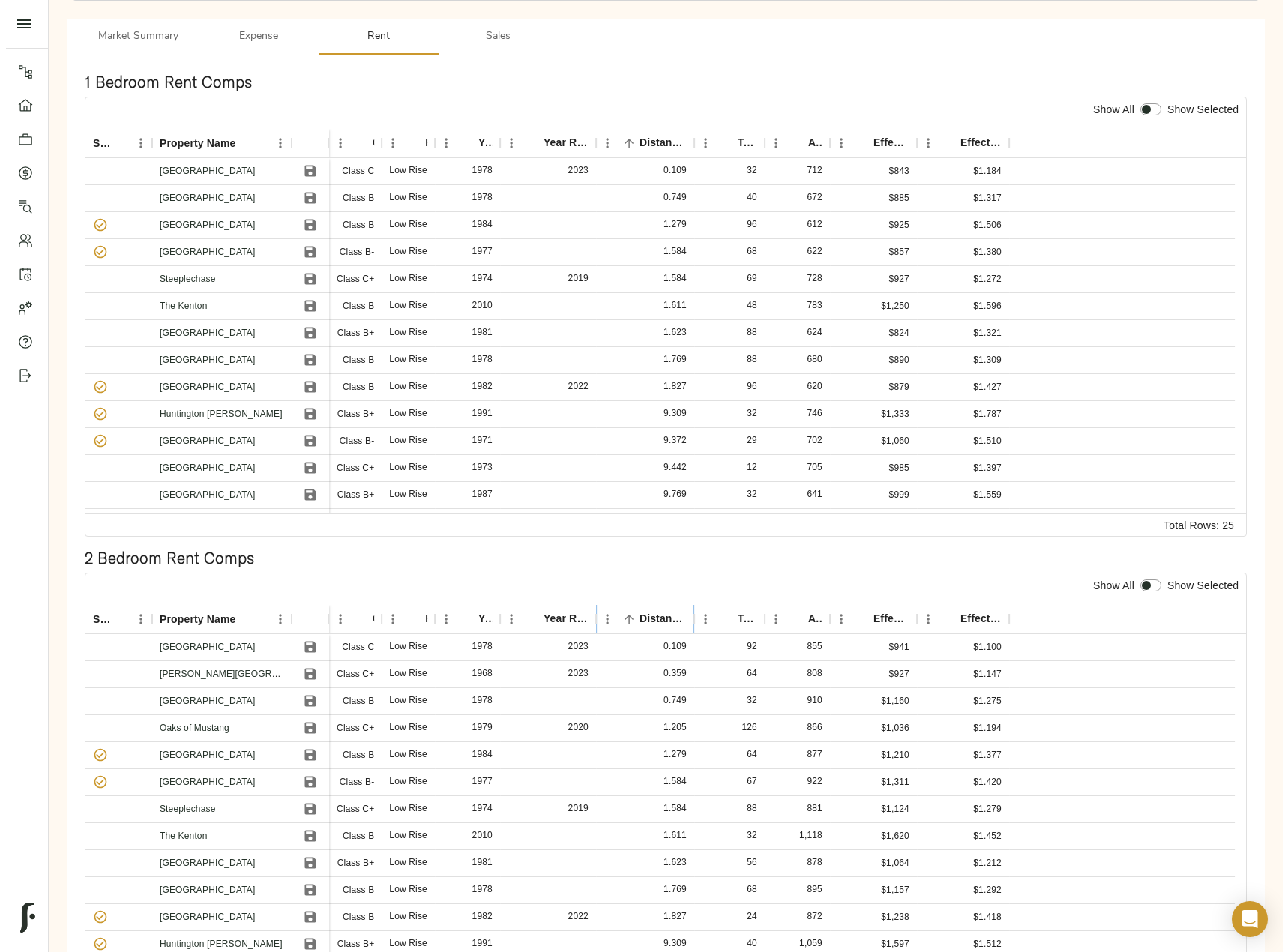
scroll to position [0, 0]
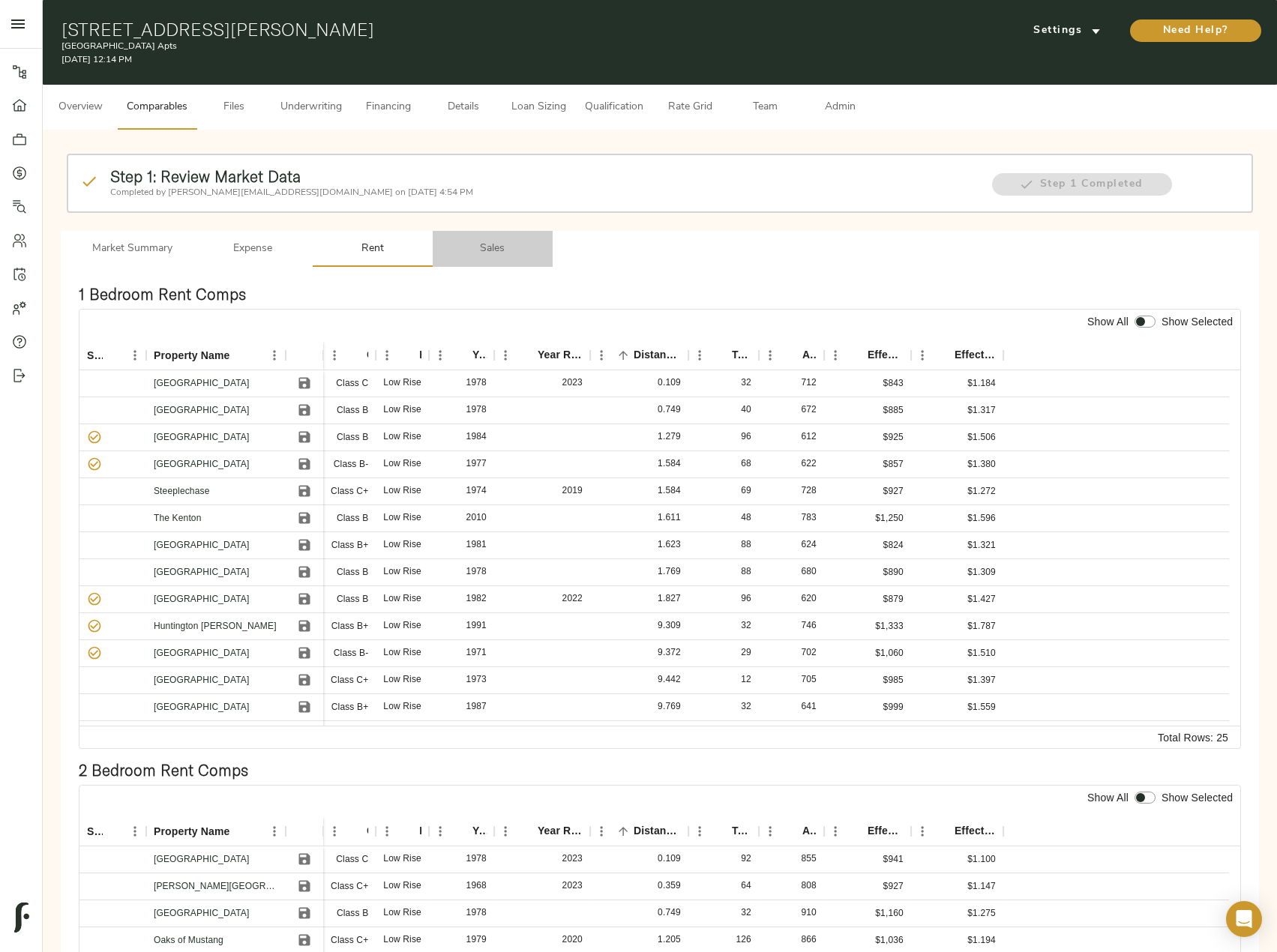
click at [497, 247] on span "Sales" at bounding box center [492, 248] width 102 height 19
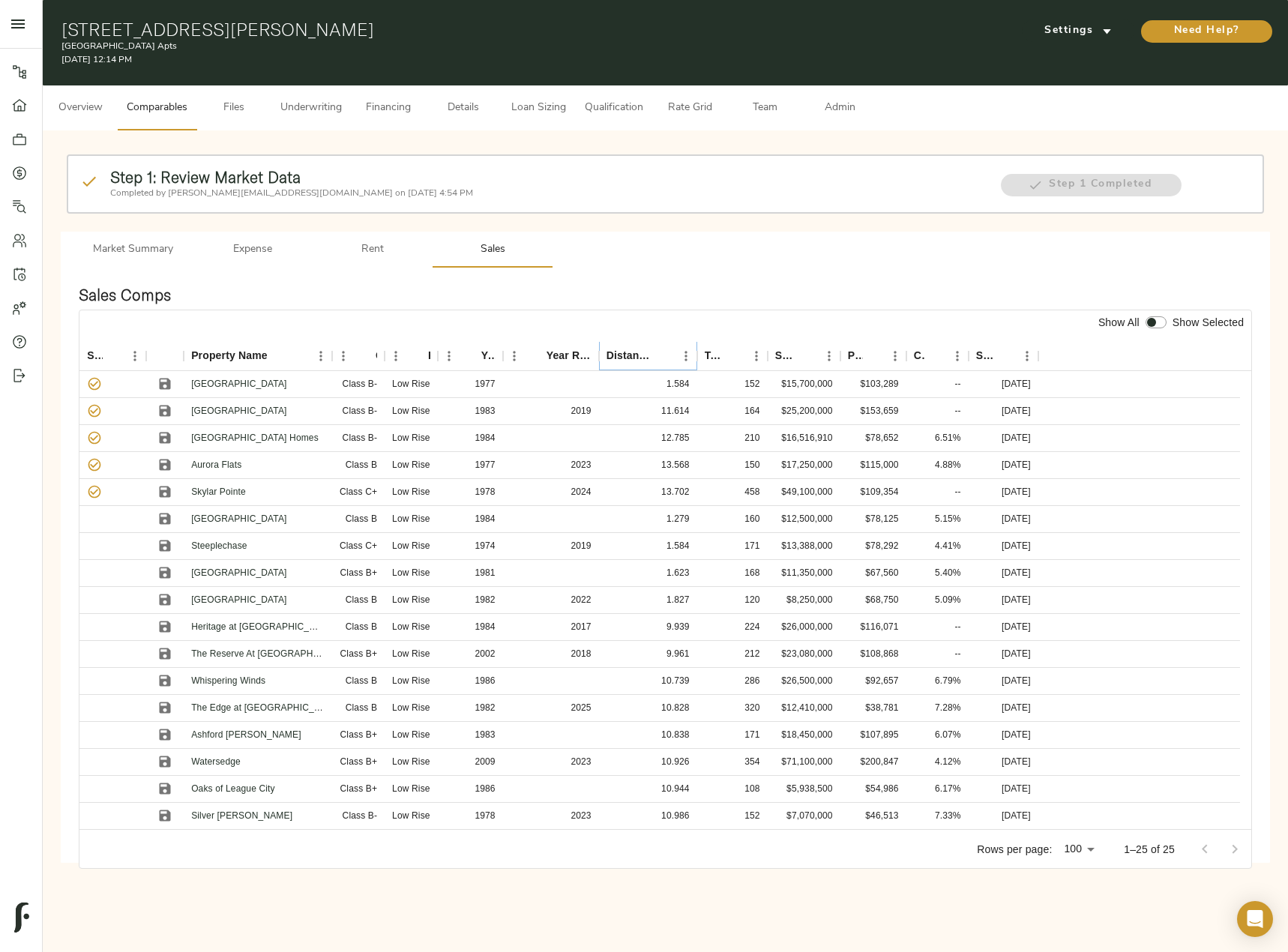
click at [662, 354] on icon "Sort" at bounding box center [664, 356] width 9 height 9
click at [662, 354] on icon "Sort" at bounding box center [664, 355] width 13 height 13
click at [662, 354] on icon "Sort" at bounding box center [664, 356] width 9 height 9
click at [865, 357] on button "Sort" at bounding box center [873, 356] width 21 height 21
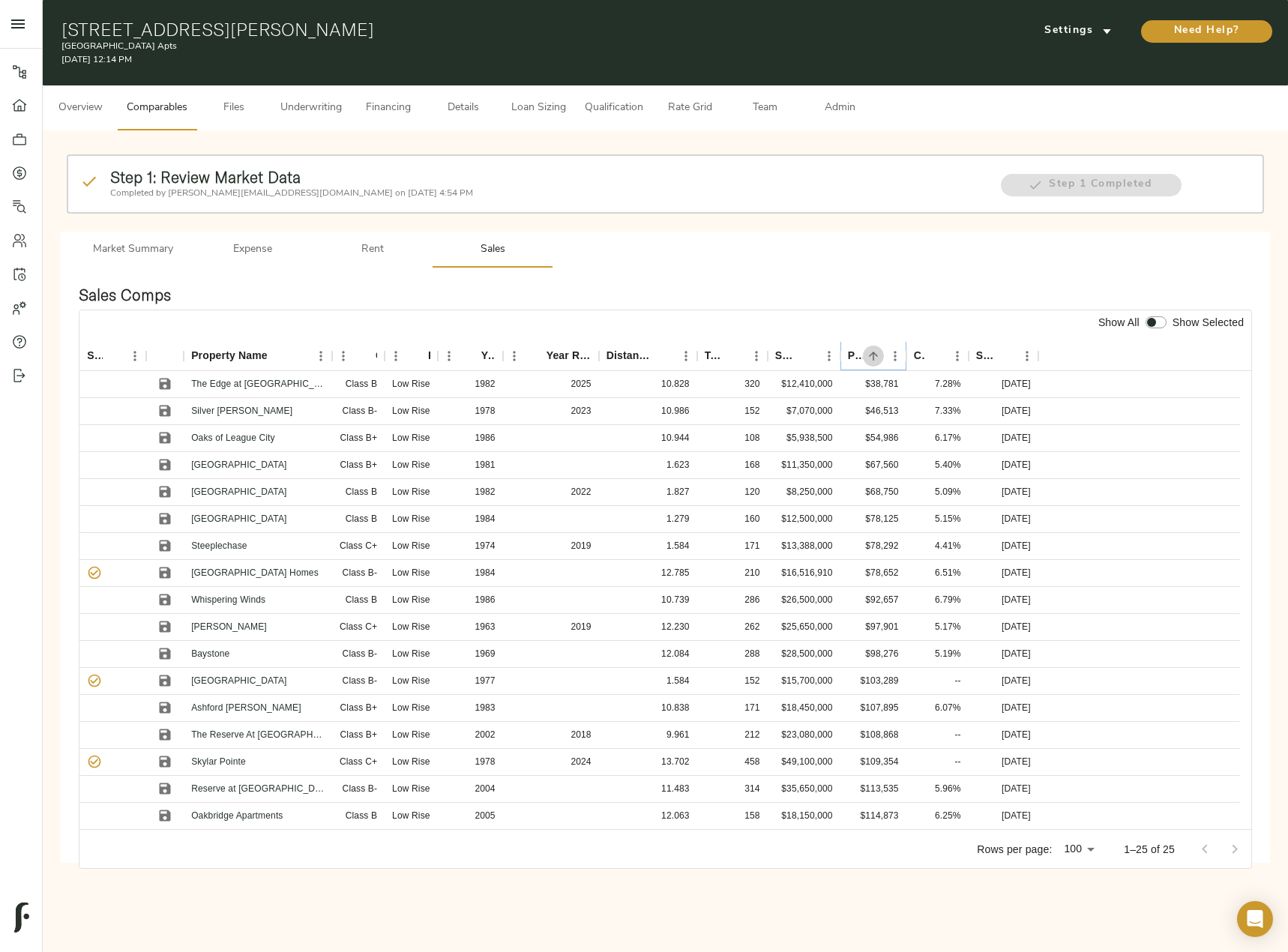
click at [865, 357] on button "Sort" at bounding box center [873, 356] width 21 height 21
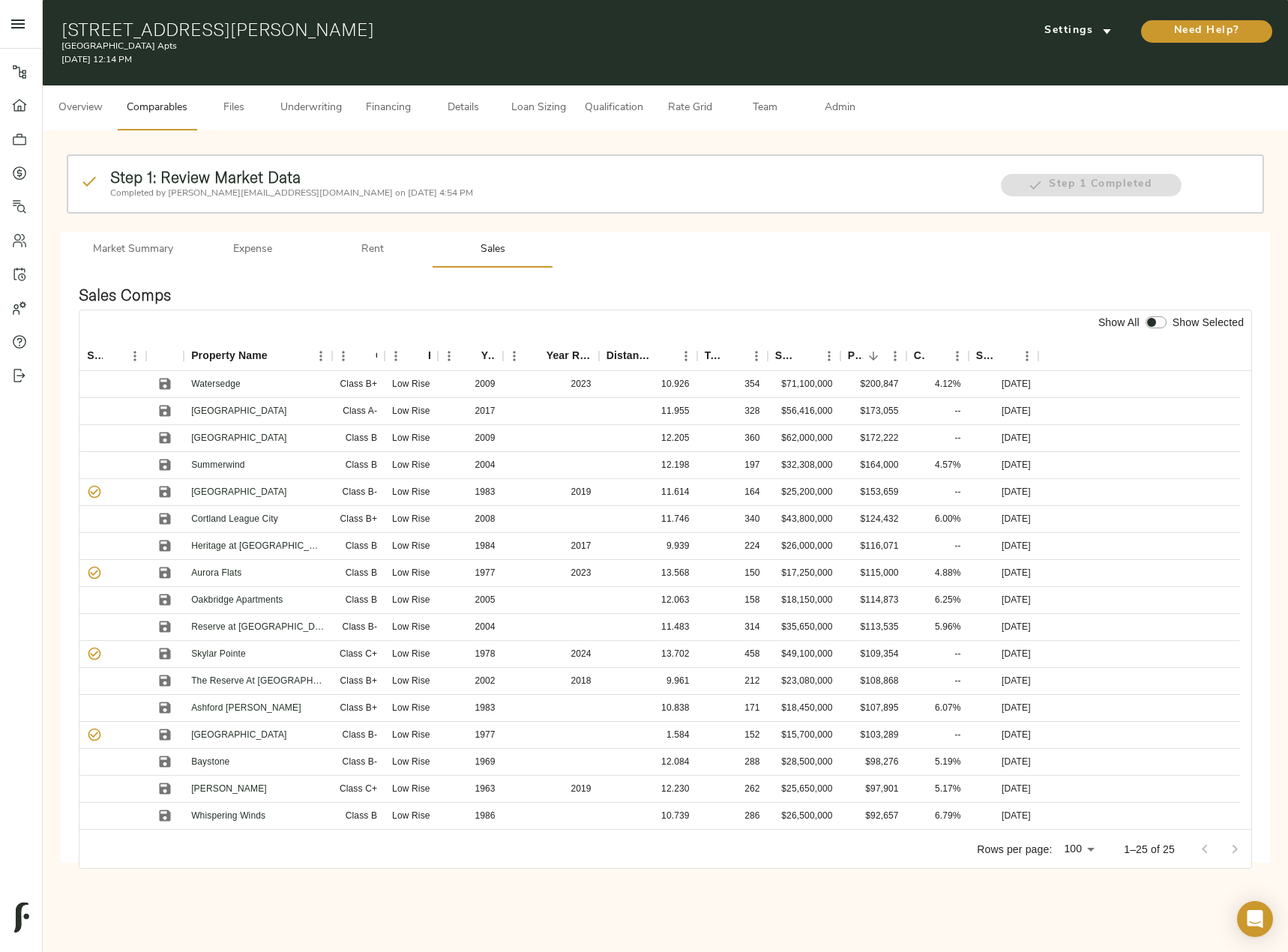
click at [475, 109] on span "Details" at bounding box center [463, 108] width 57 height 19
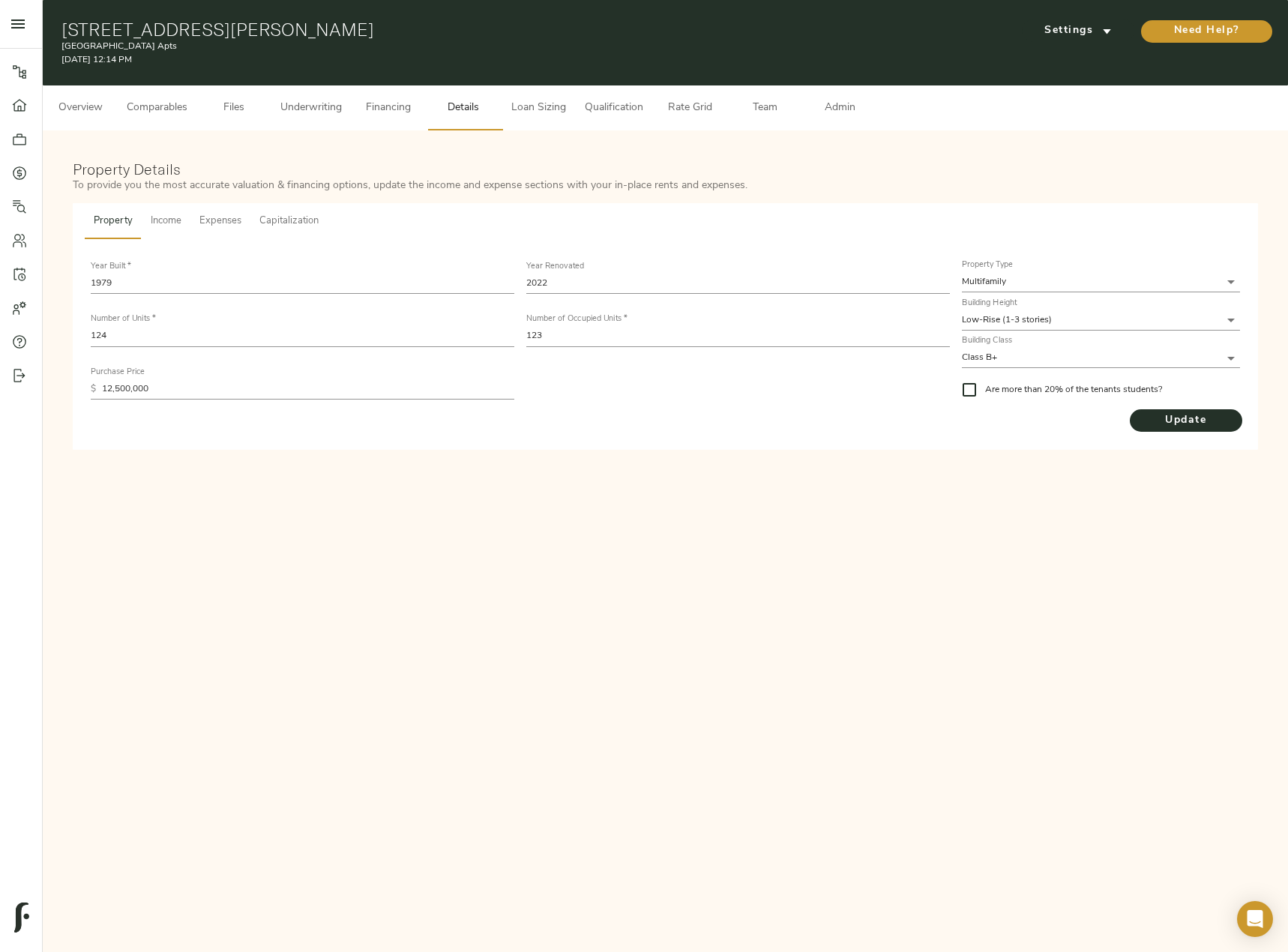
click at [169, 109] on span "Comparables" at bounding box center [156, 108] width 61 height 19
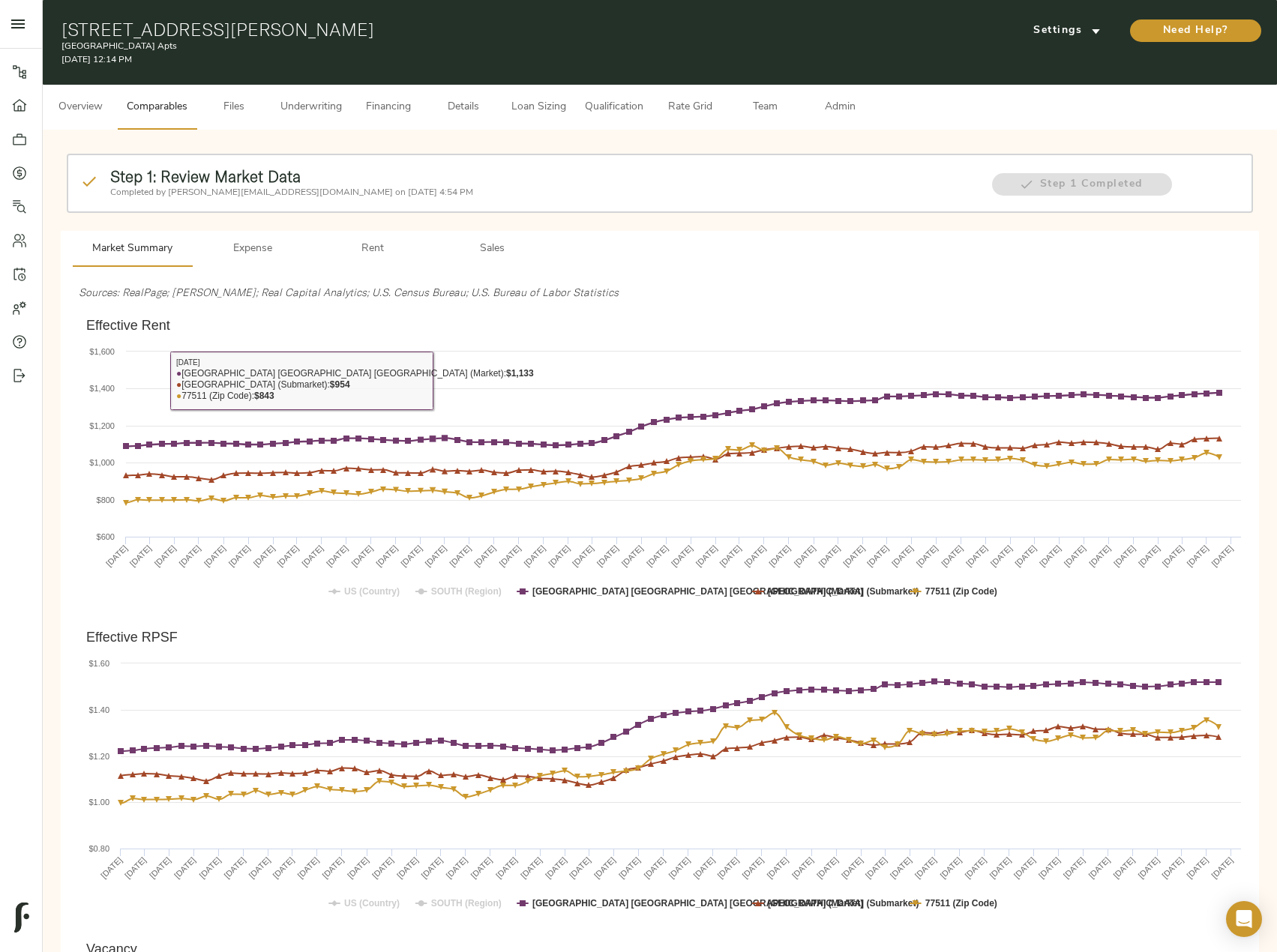
click at [507, 243] on span "Sales" at bounding box center [492, 248] width 102 height 19
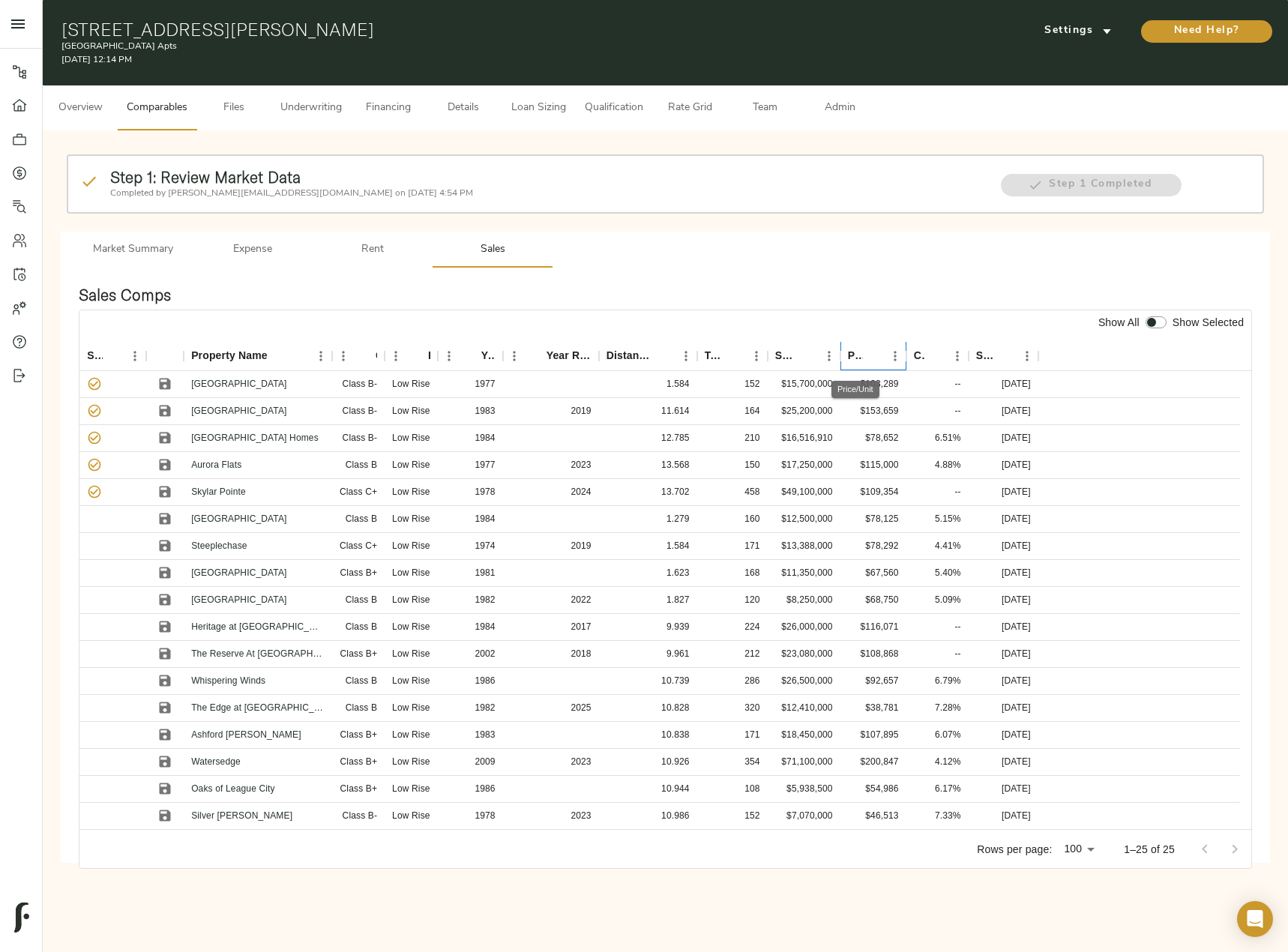
click at [858, 347] on div "Price/Unit" at bounding box center [855, 355] width 15 height 29
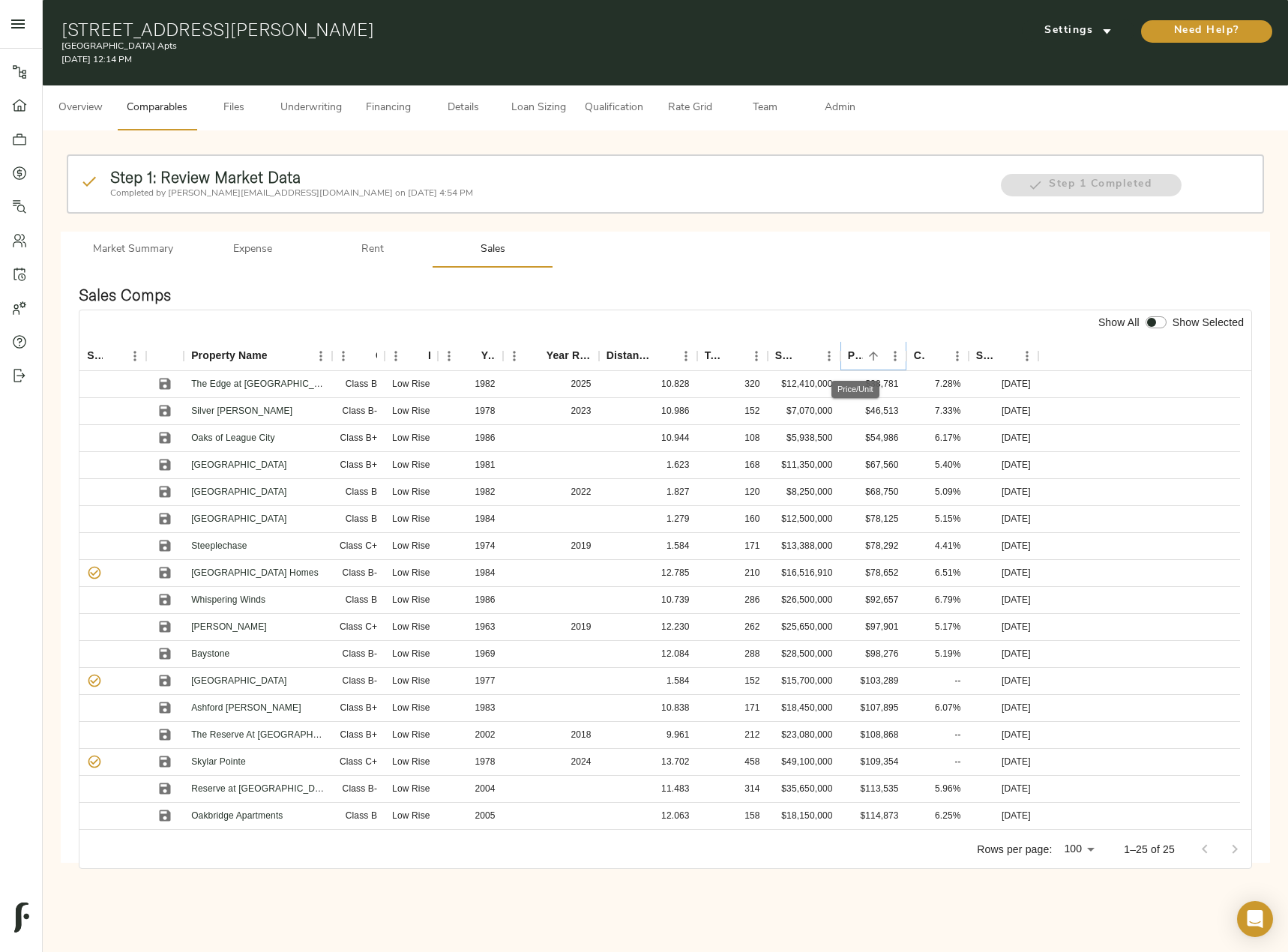
click at [870, 354] on icon "Sort" at bounding box center [873, 355] width 13 height 13
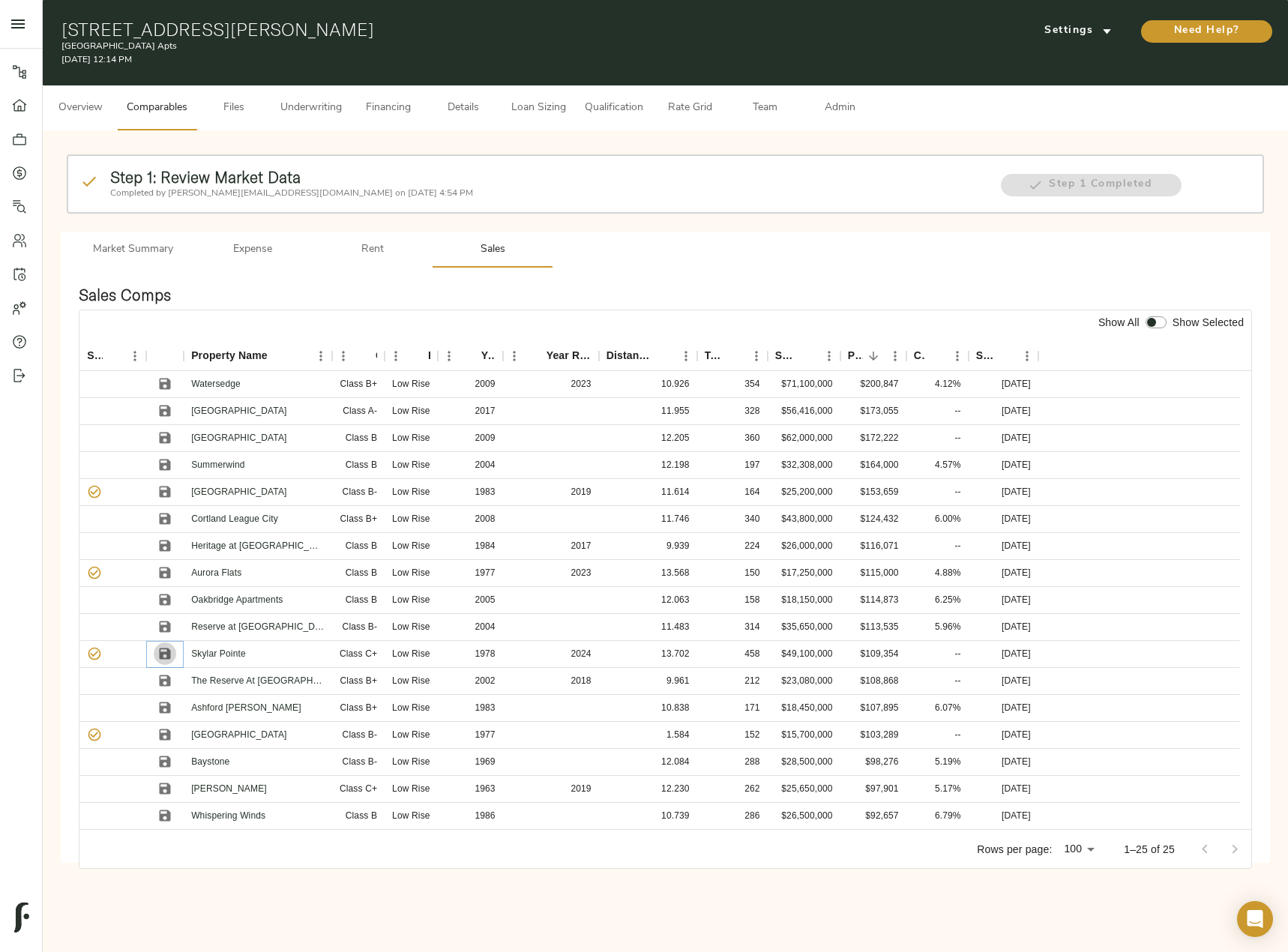
click at [166, 653] on icon "Save" at bounding box center [165, 653] width 11 height 11
click at [163, 545] on icon "Save" at bounding box center [165, 545] width 11 height 11
click at [171, 734] on icon "Save" at bounding box center [164, 734] width 15 height 15
click at [168, 705] on icon "Save" at bounding box center [165, 708] width 11 height 11
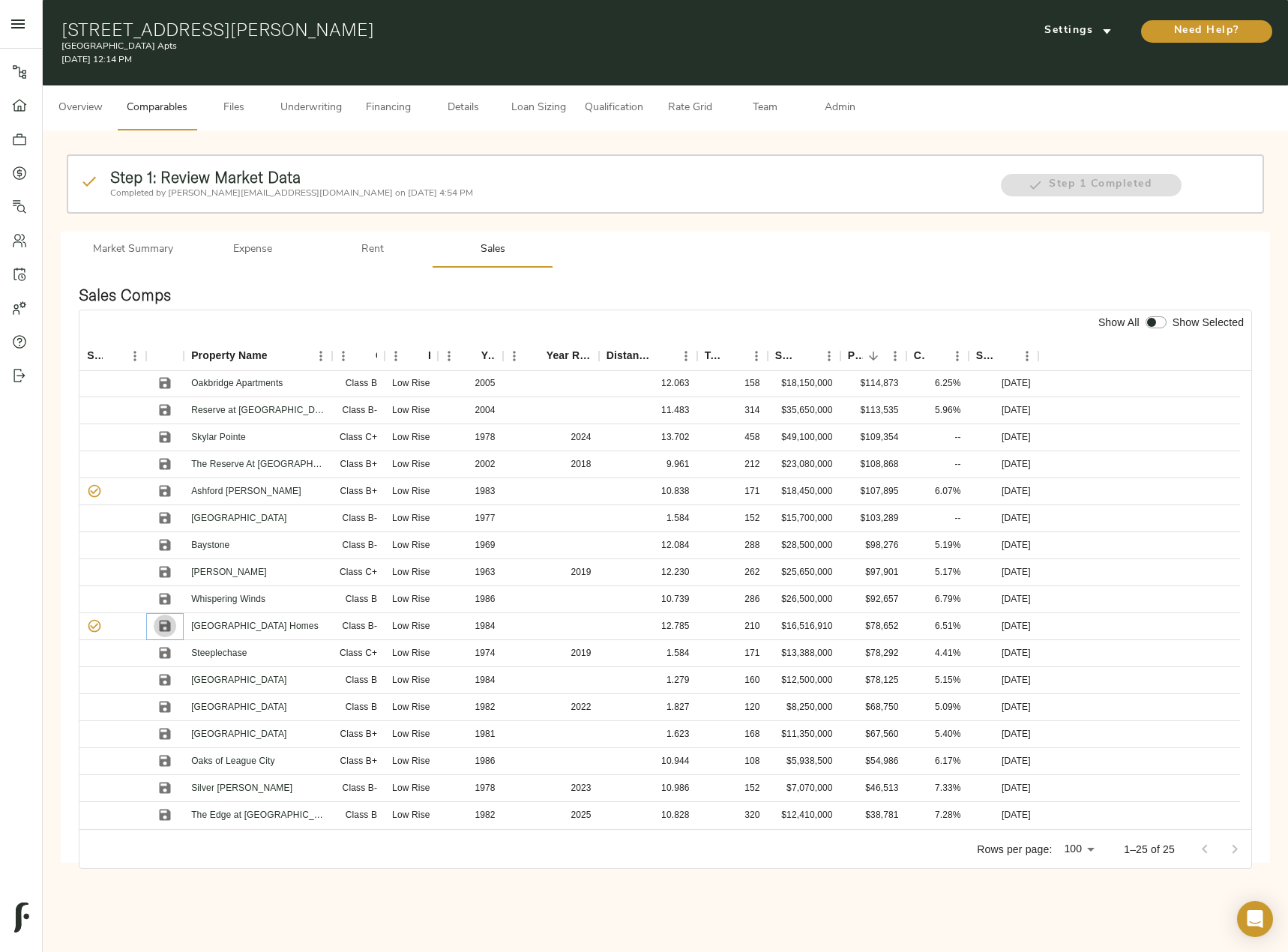
click at [164, 627] on icon "Save" at bounding box center [165, 626] width 11 height 11
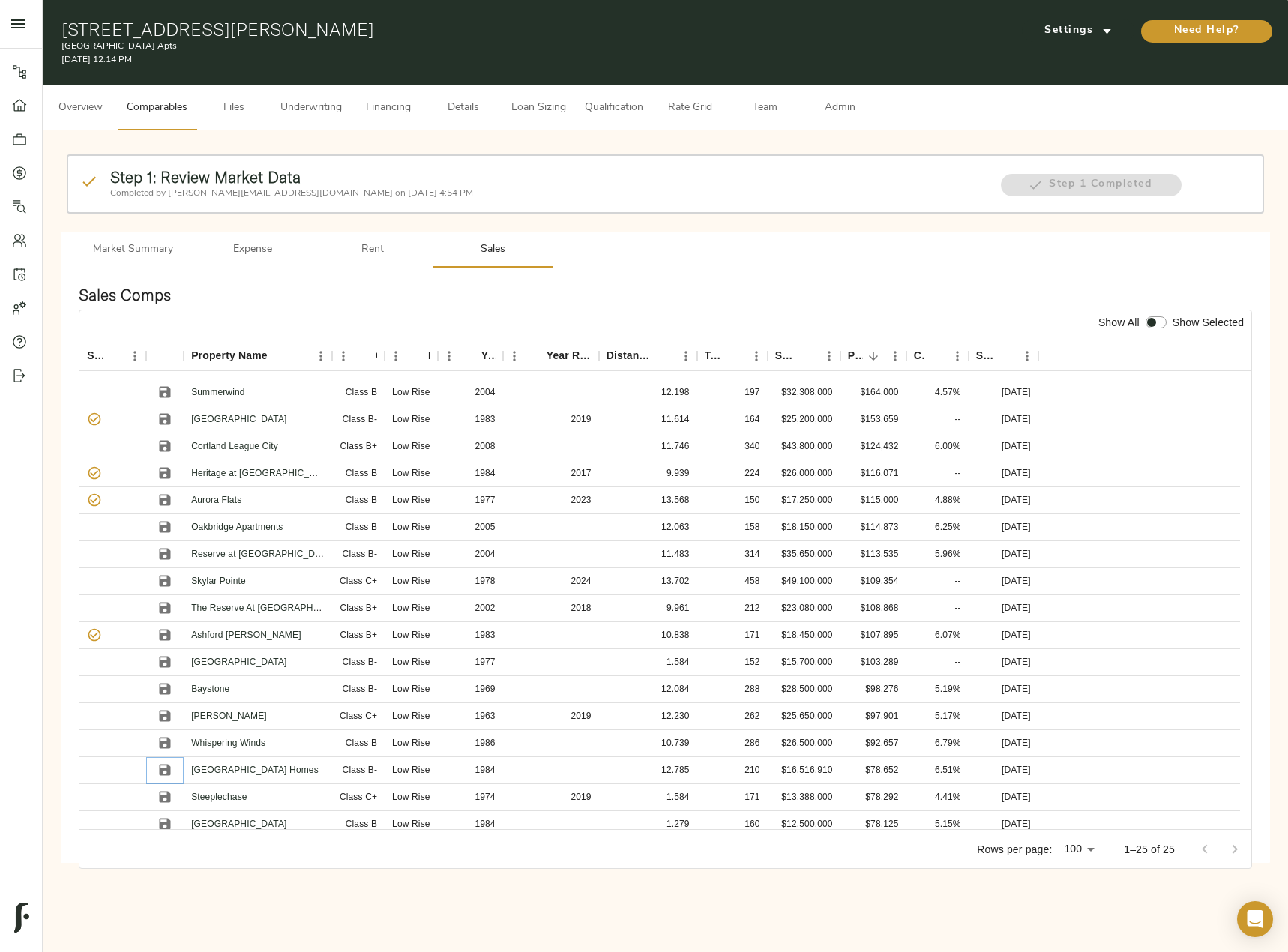
scroll to position [66, 0]
click at [171, 596] on button "Save" at bounding box center [164, 586] width 22 height 22
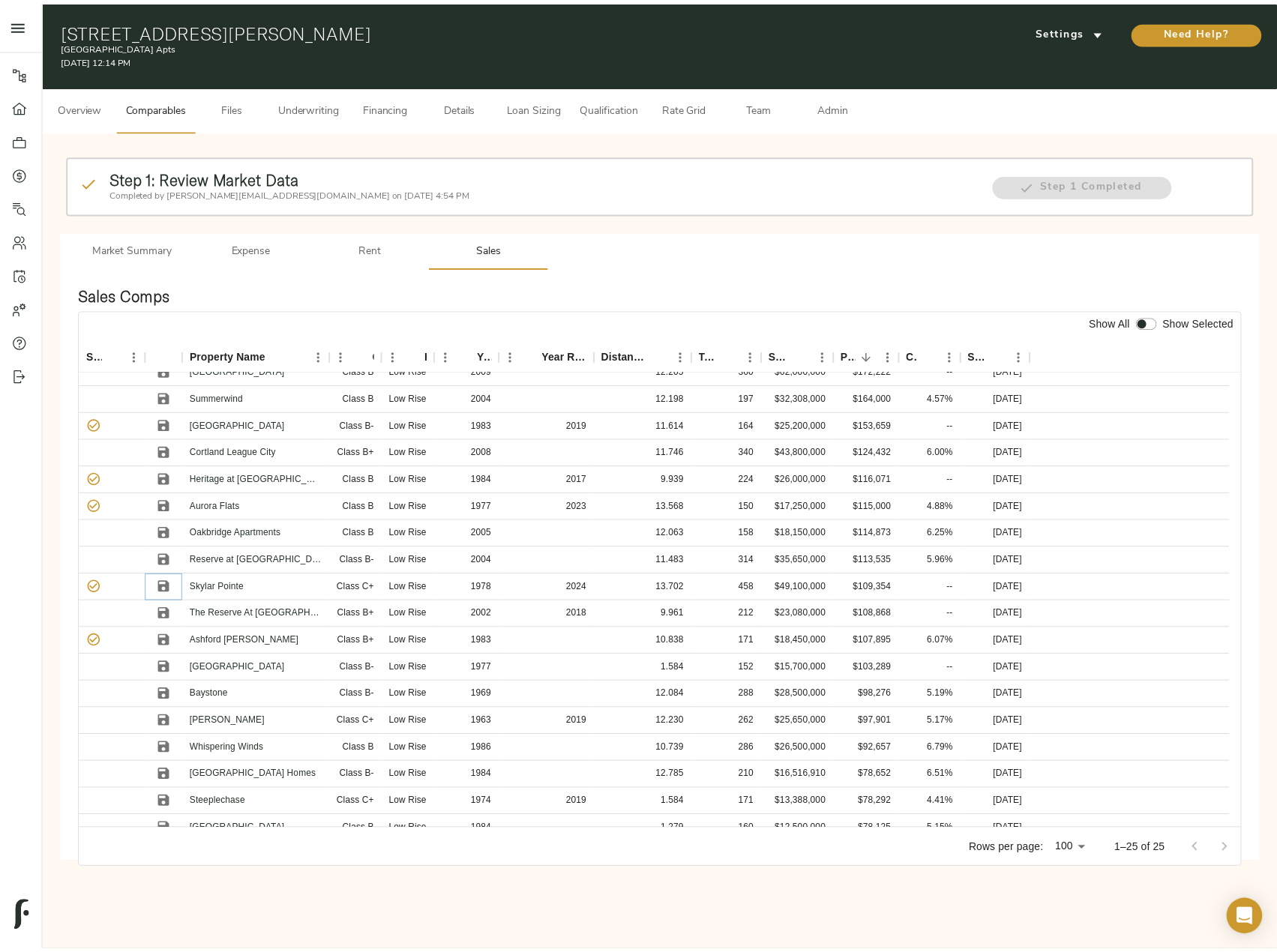
scroll to position [0, 0]
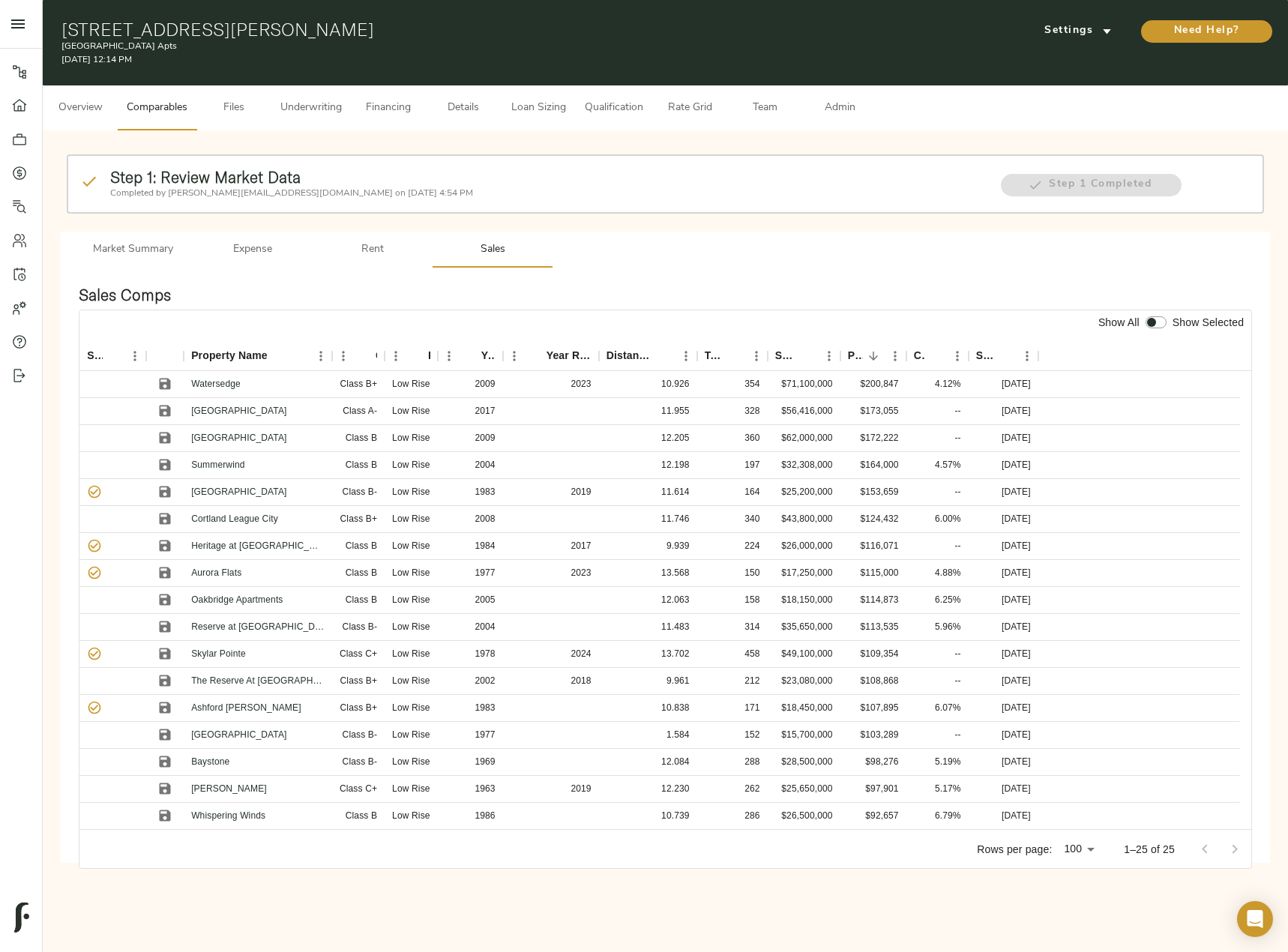
click at [1156, 314] on div at bounding box center [1155, 323] width 27 height 19
click at [1156, 321] on input "checkbox" at bounding box center [1151, 323] width 36 height 12
checkbox input "true"
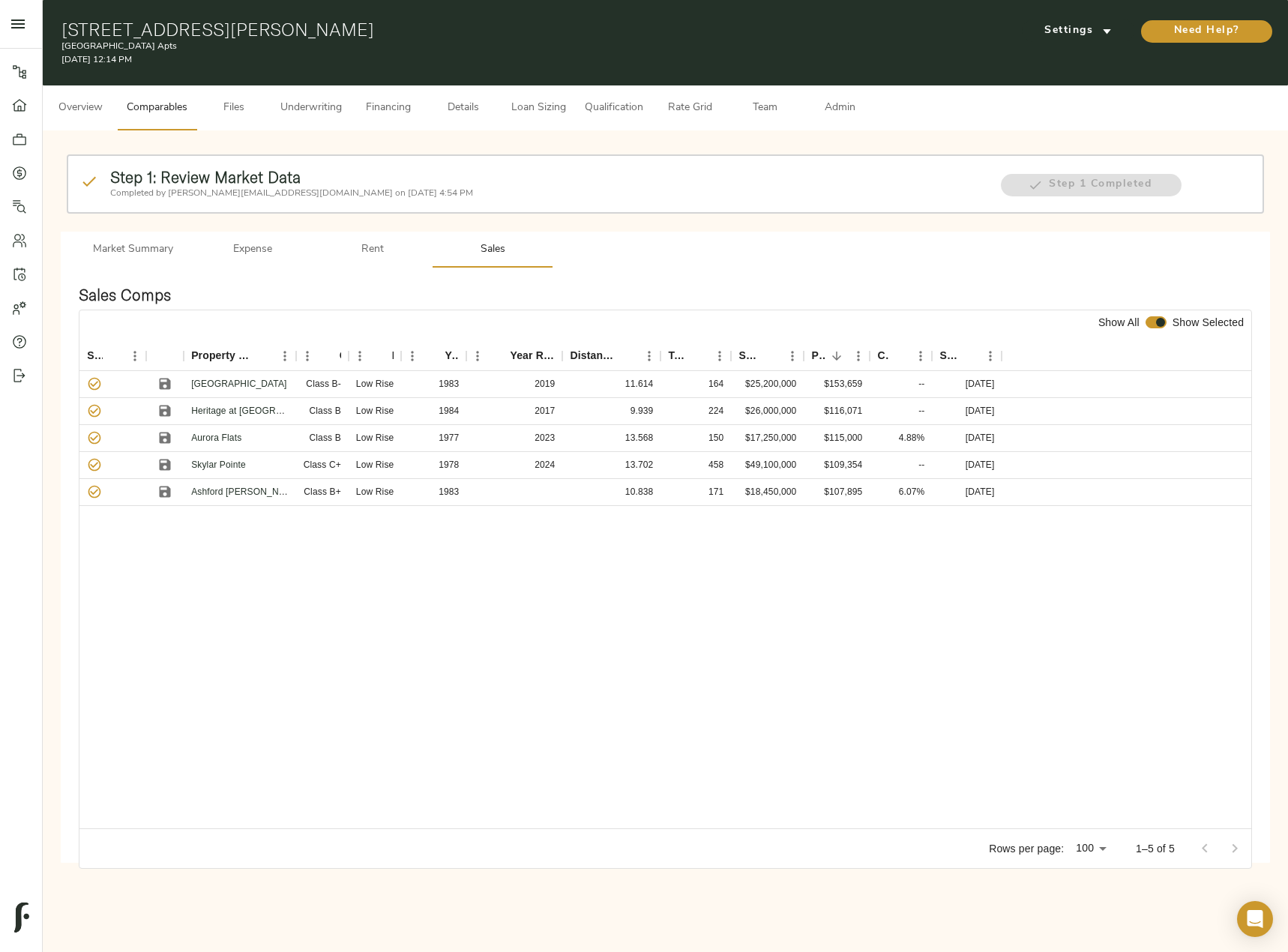
click at [851, 99] on span "Admin" at bounding box center [839, 108] width 57 height 19
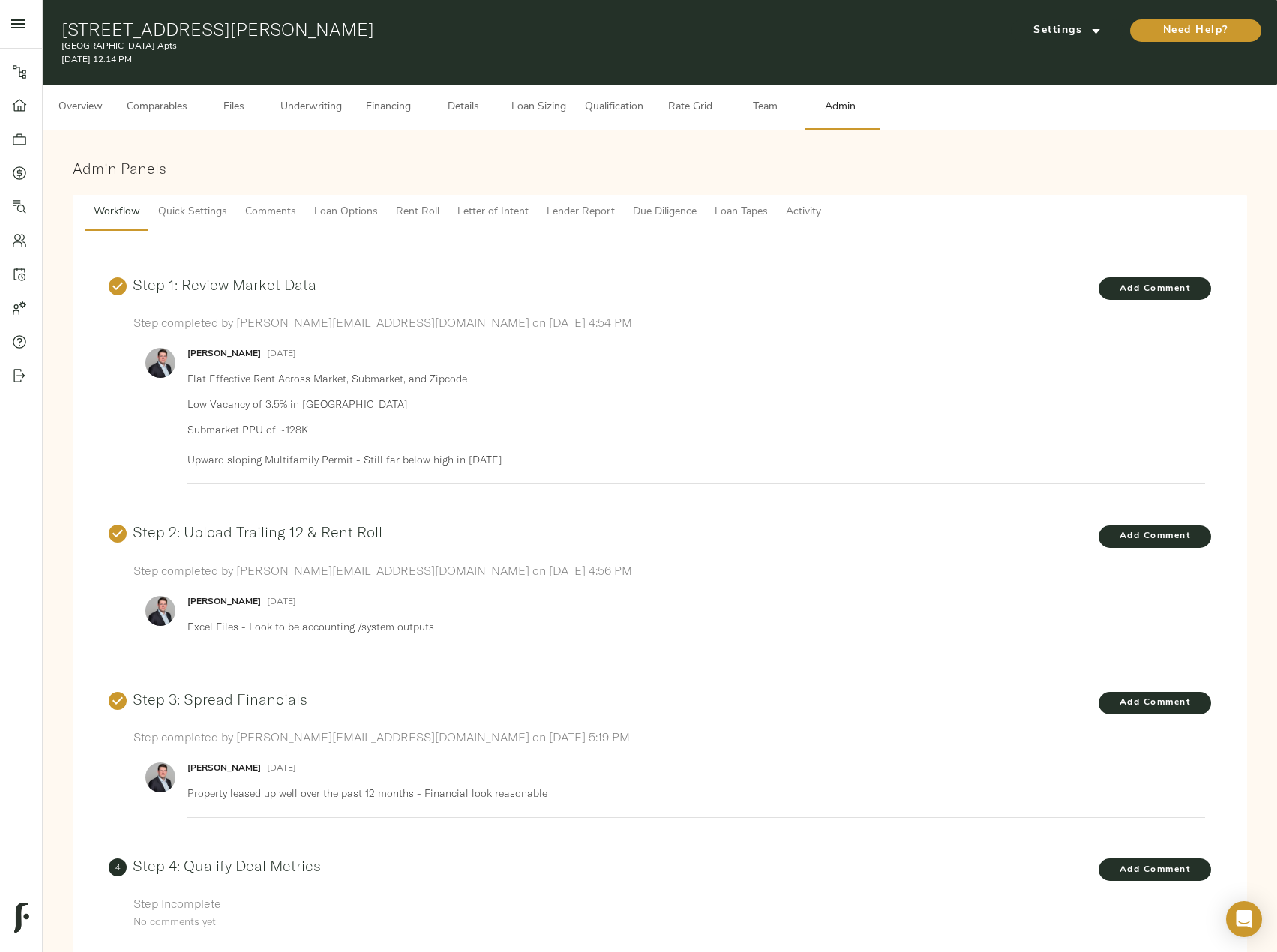
click at [597, 215] on span "Lender Report" at bounding box center [580, 212] width 68 height 19
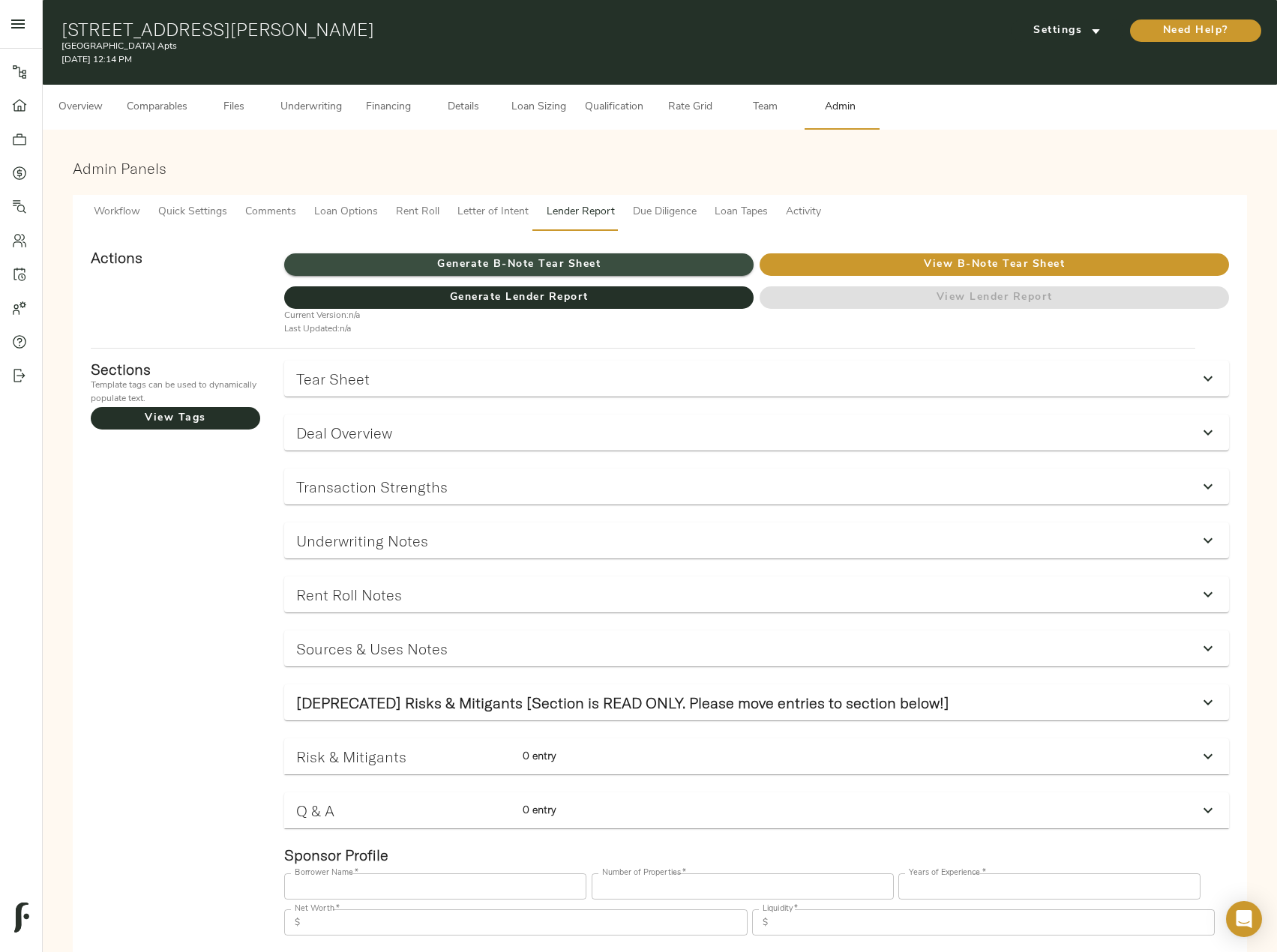
click at [570, 263] on span "Generate B-Note Tear Sheet" at bounding box center [518, 264] width 470 height 19
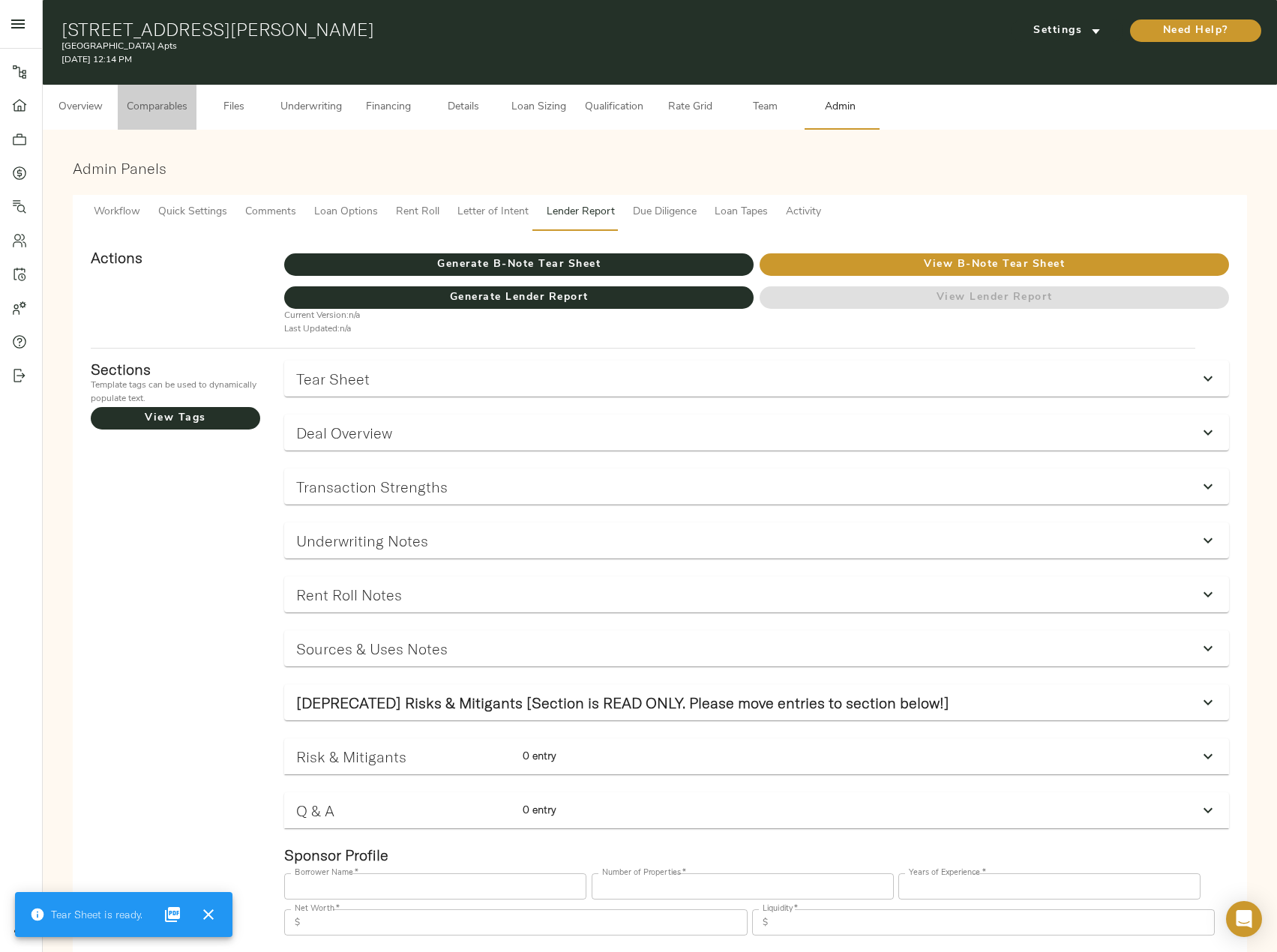
click at [190, 110] on button "Comparables" at bounding box center [157, 107] width 79 height 45
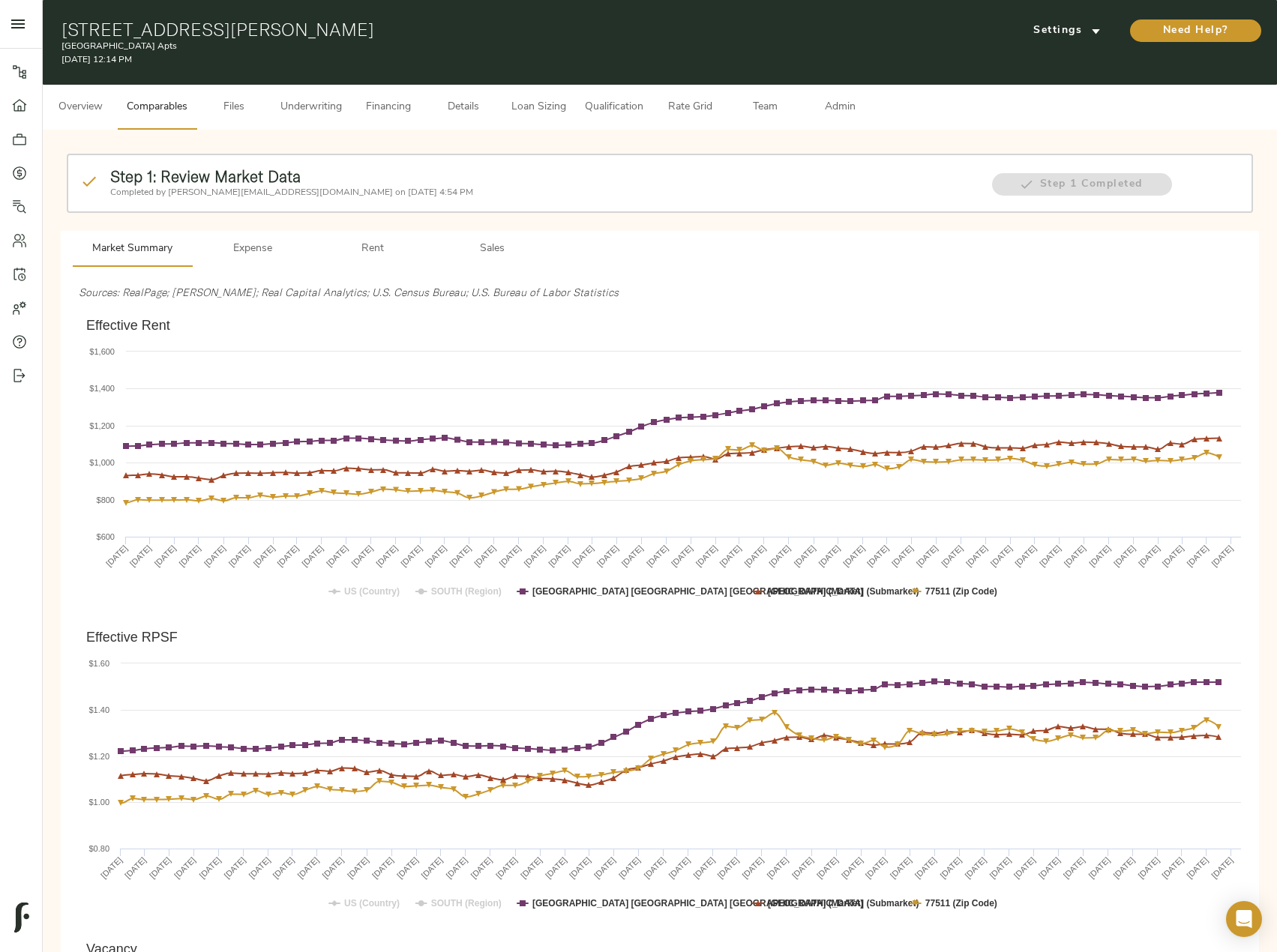
click at [491, 257] on span "Sales" at bounding box center [492, 248] width 102 height 19
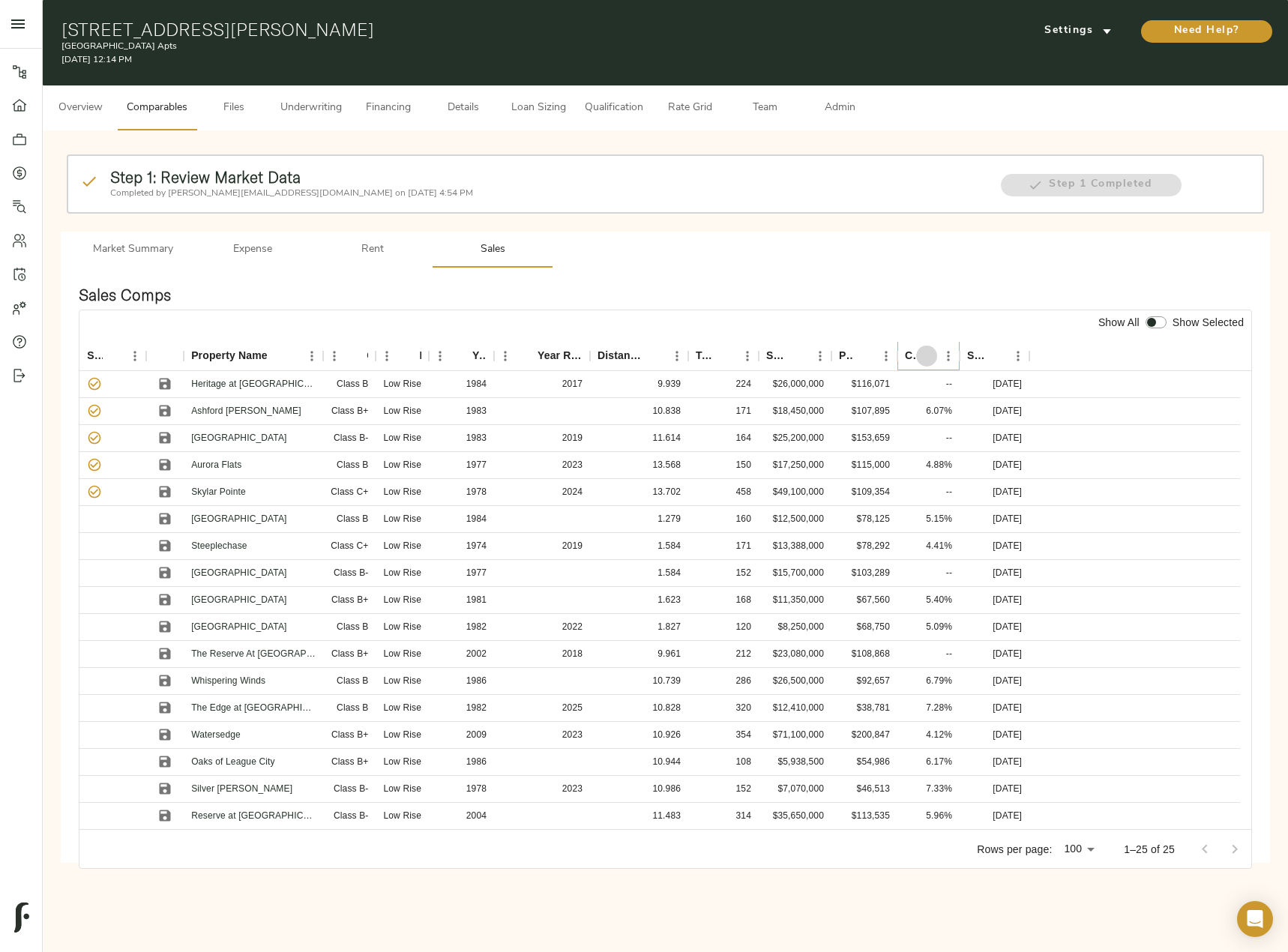
click at [926, 355] on icon "Sort" at bounding box center [926, 356] width 9 height 9
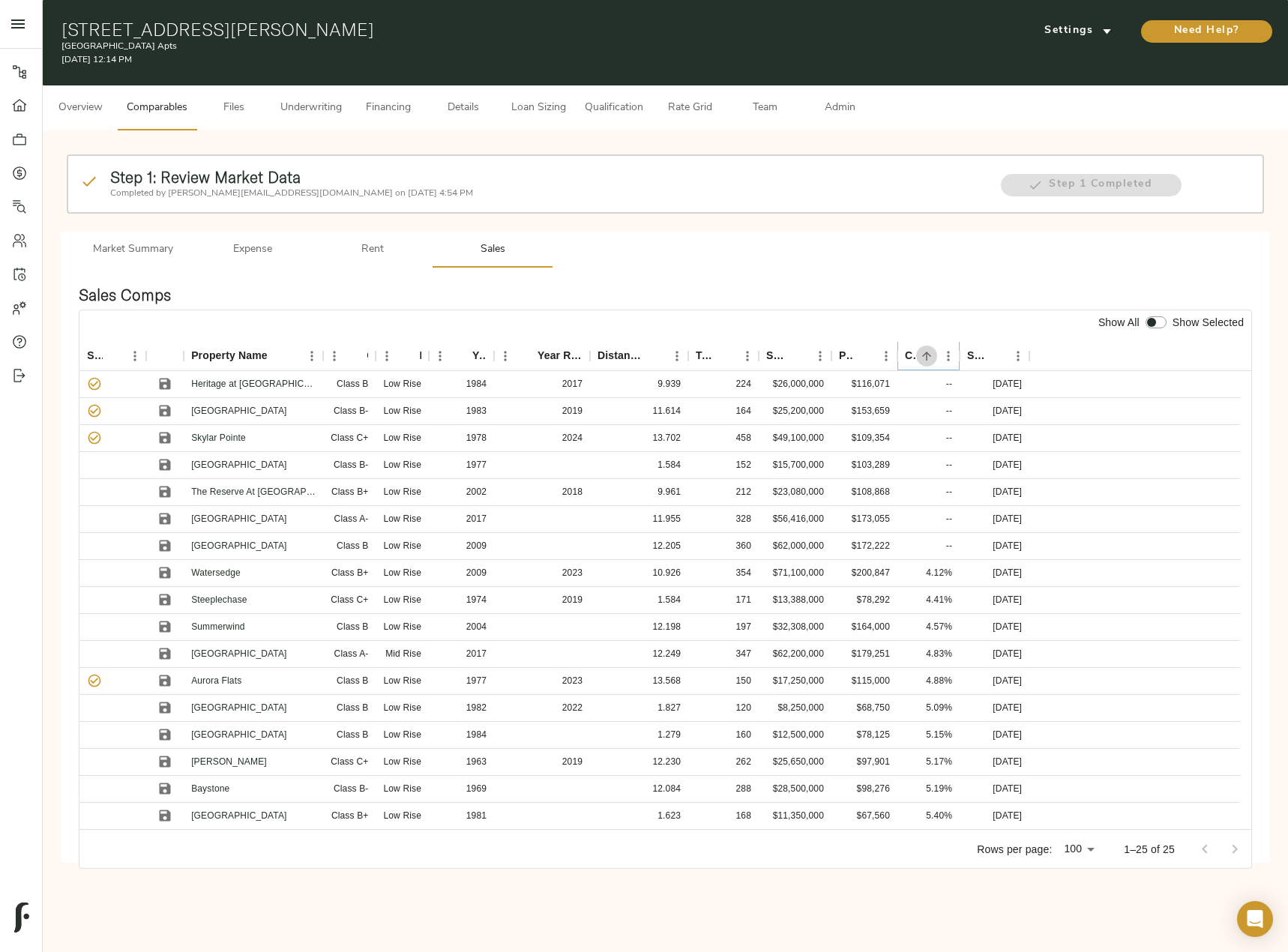
click at [926, 355] on icon "Sort" at bounding box center [926, 356] width 9 height 9
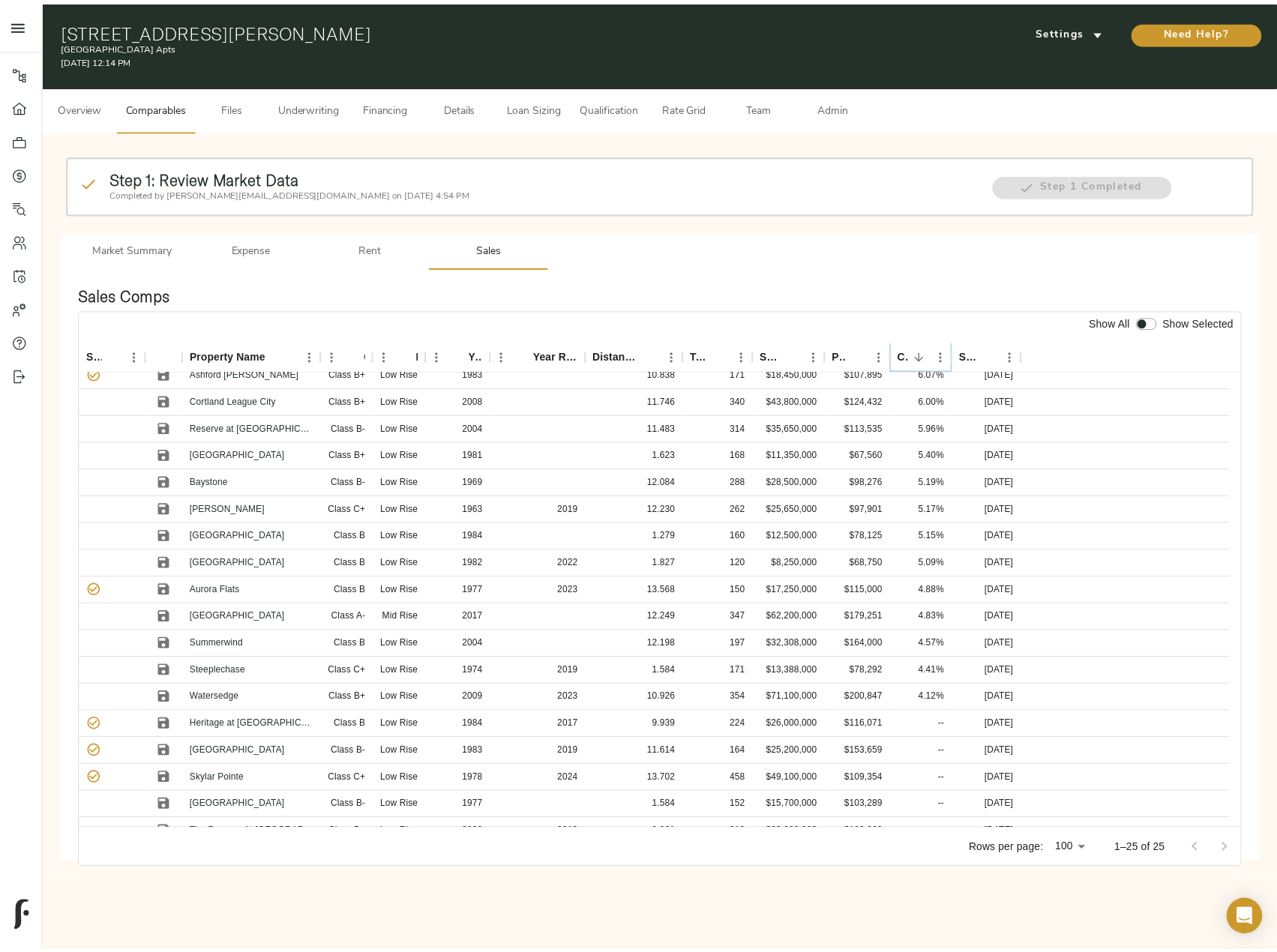
scroll to position [66, 0]
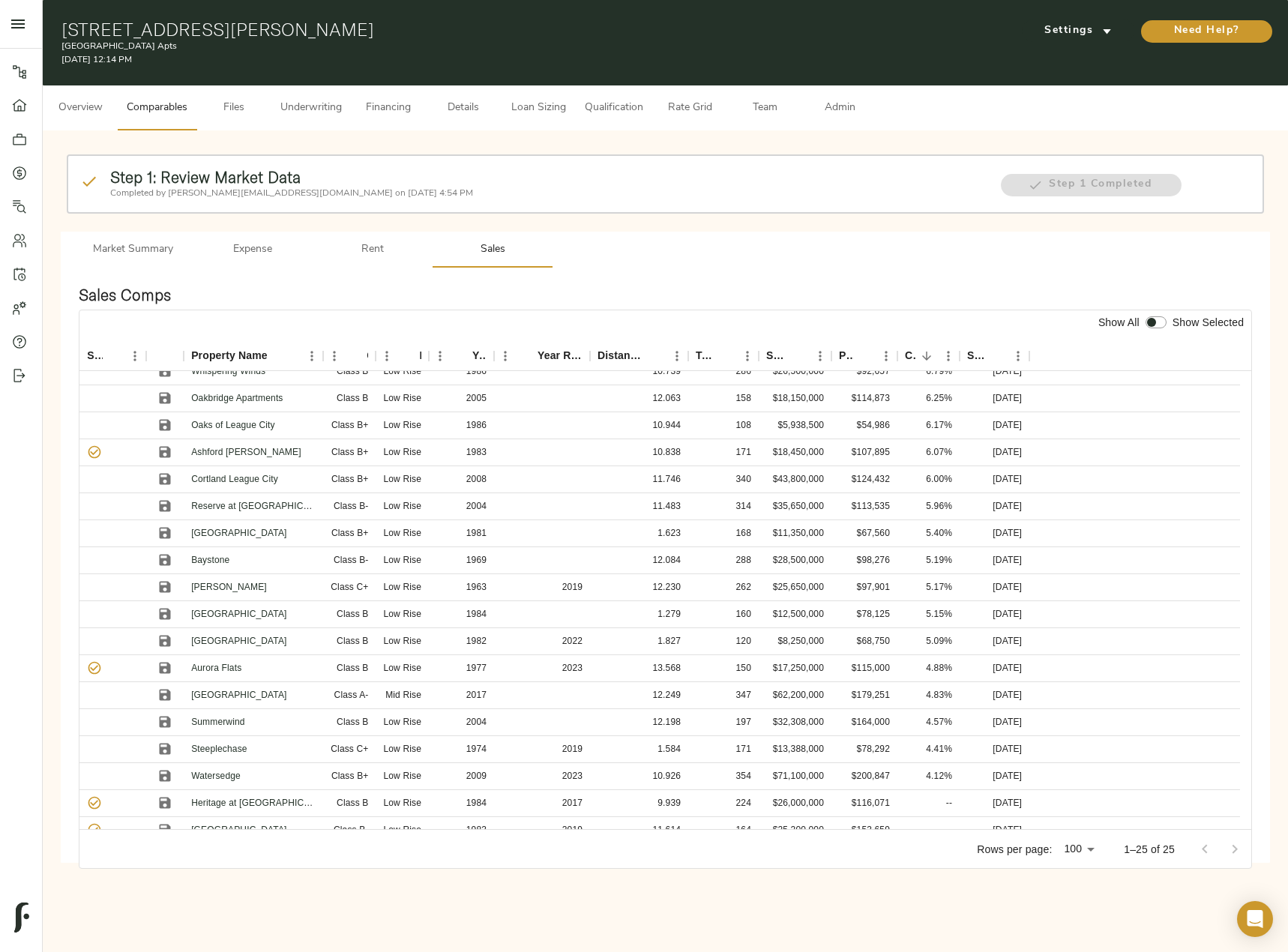
click at [303, 110] on span "Underwriting" at bounding box center [311, 108] width 62 height 19
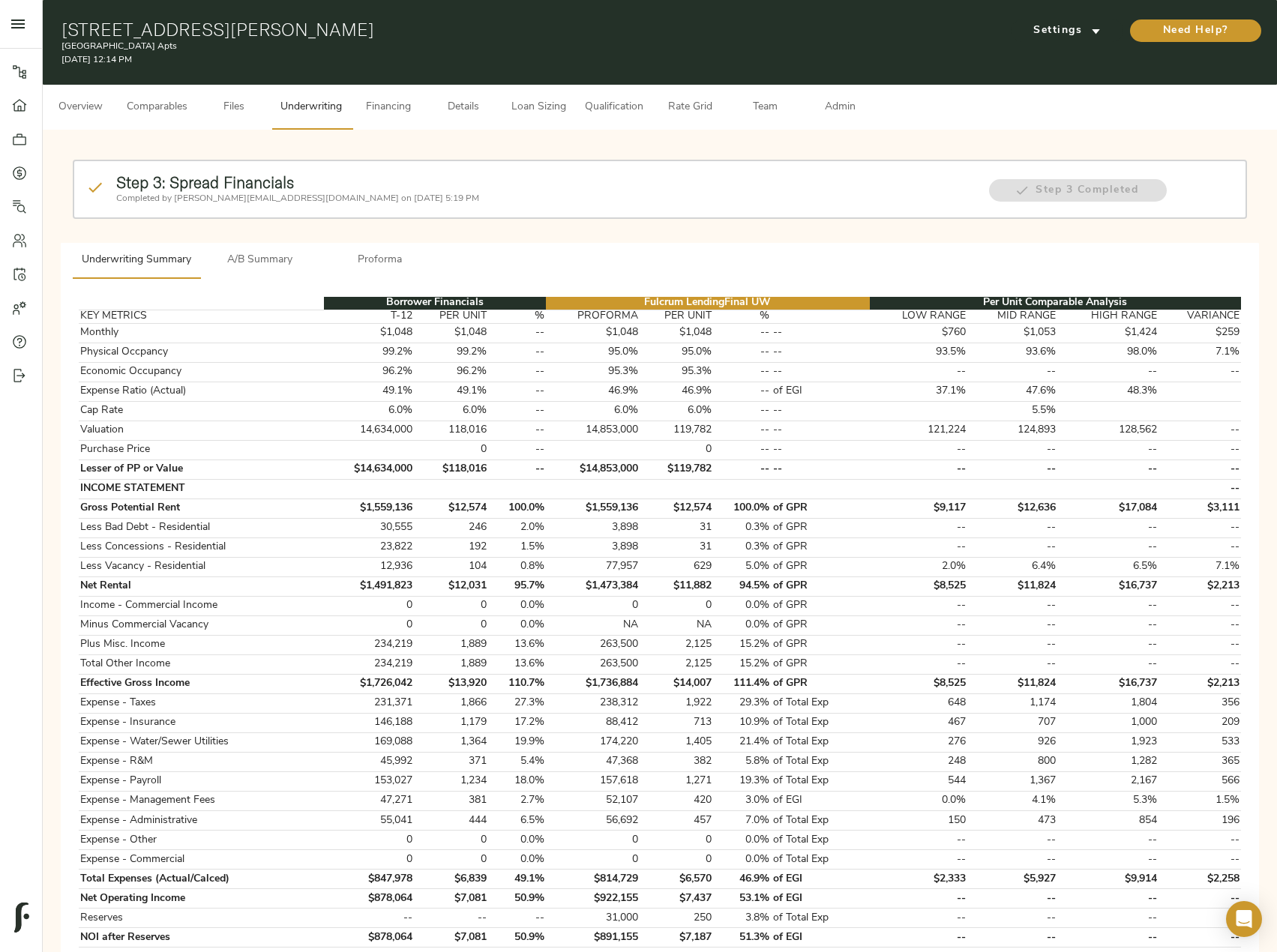
click at [273, 254] on span "A/B Summary" at bounding box center [260, 260] width 102 height 19
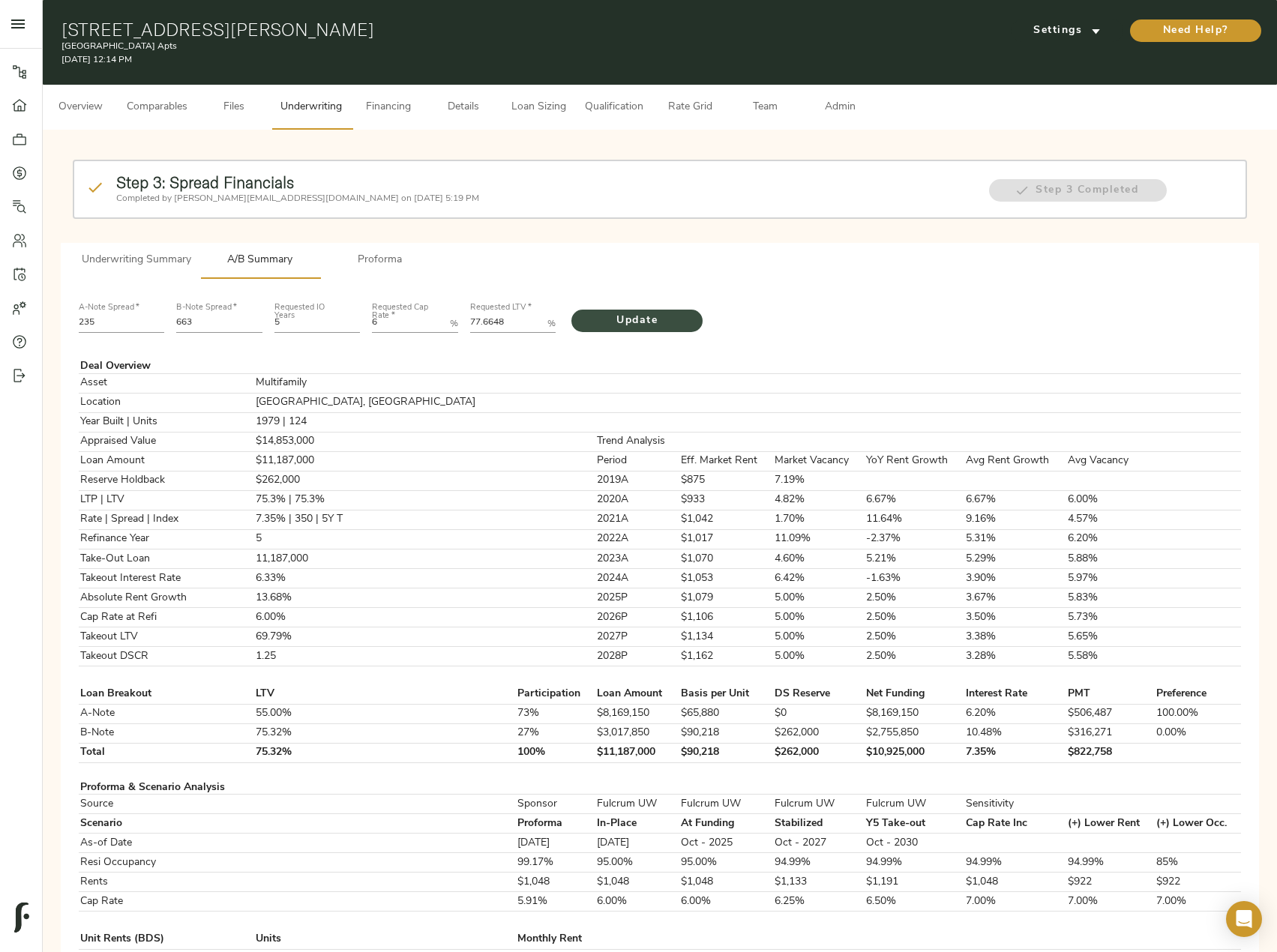
click at [657, 318] on span "Update" at bounding box center [637, 321] width 101 height 19
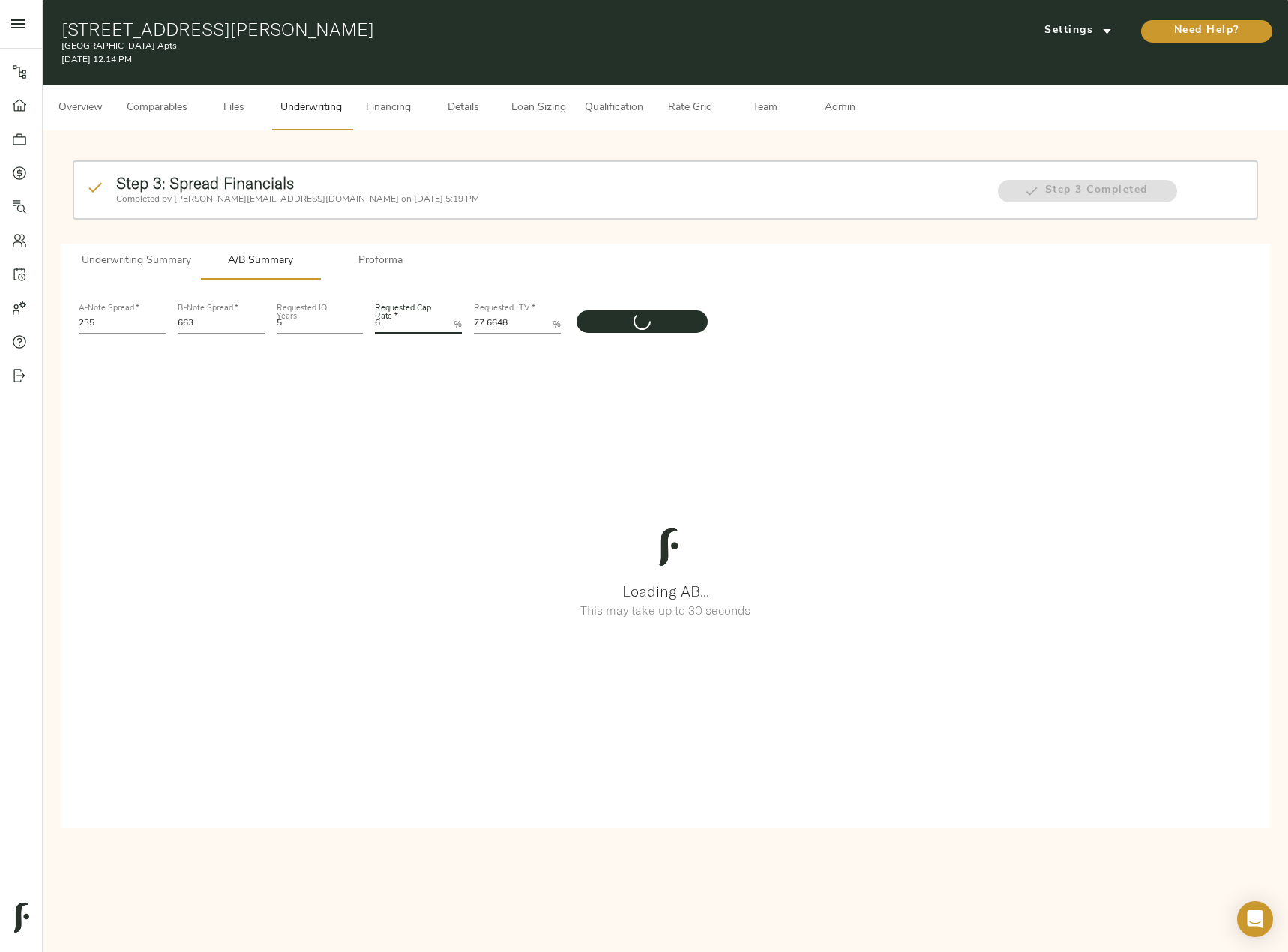
drag, startPoint x: 408, startPoint y: 328, endPoint x: 364, endPoint y: 325, distance: 44.1
click at [364, 325] on div "A-Note Spread   * 235 B-Note Spread   * 663 Requested IO Years 5 Requested Cap …" at bounding box center [665, 317] width 1185 height 51
type Rate "5.75"
click at [576, 310] on button "submit" at bounding box center [642, 321] width 131 height 22
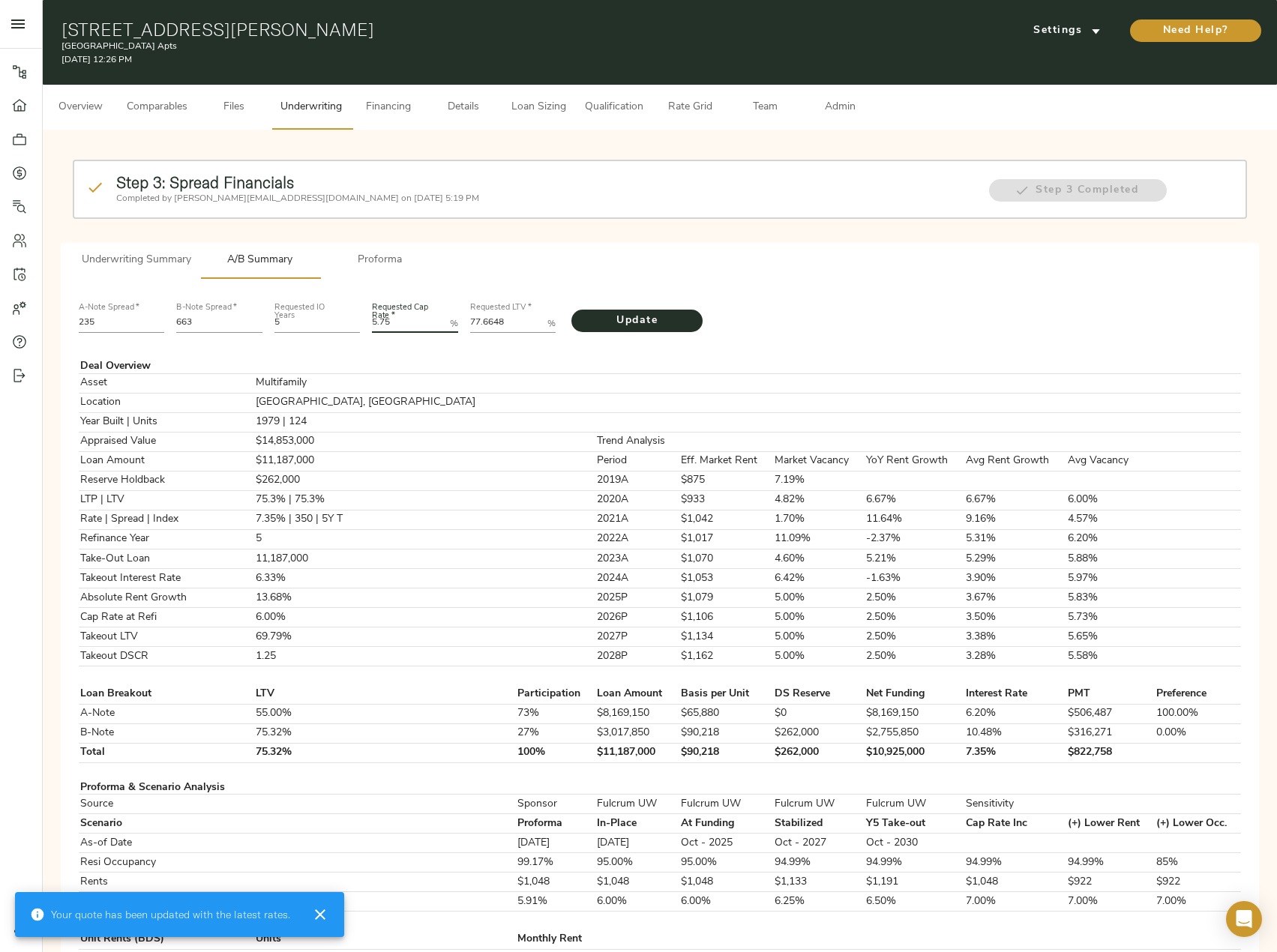
click at [571, 309] on button "Update" at bounding box center [637, 320] width 131 height 22
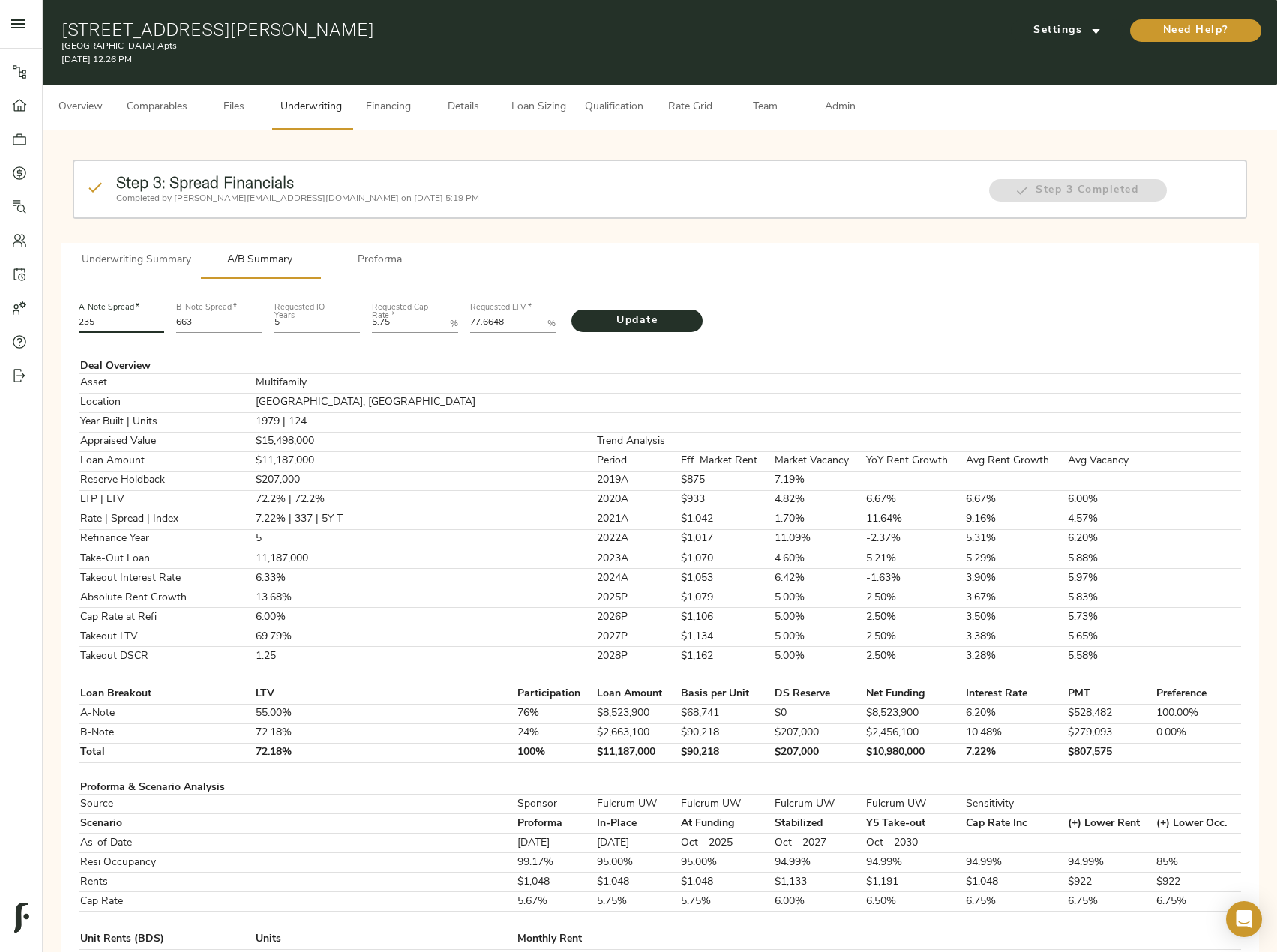
drag, startPoint x: 117, startPoint y: 324, endPoint x: 73, endPoint y: 332, distance: 44.7
click at [73, 332] on div "A-Note Spread   * 235" at bounding box center [121, 316] width 98 height 51
type input "230"
drag, startPoint x: 198, startPoint y: 327, endPoint x: 163, endPoint y: 329, distance: 35.1
click at [163, 329] on div "A-Note Spread   * 230 B-Note Spread   * 663 Requested IO Years 5 Requested Cap …" at bounding box center [660, 316] width 1174 height 51
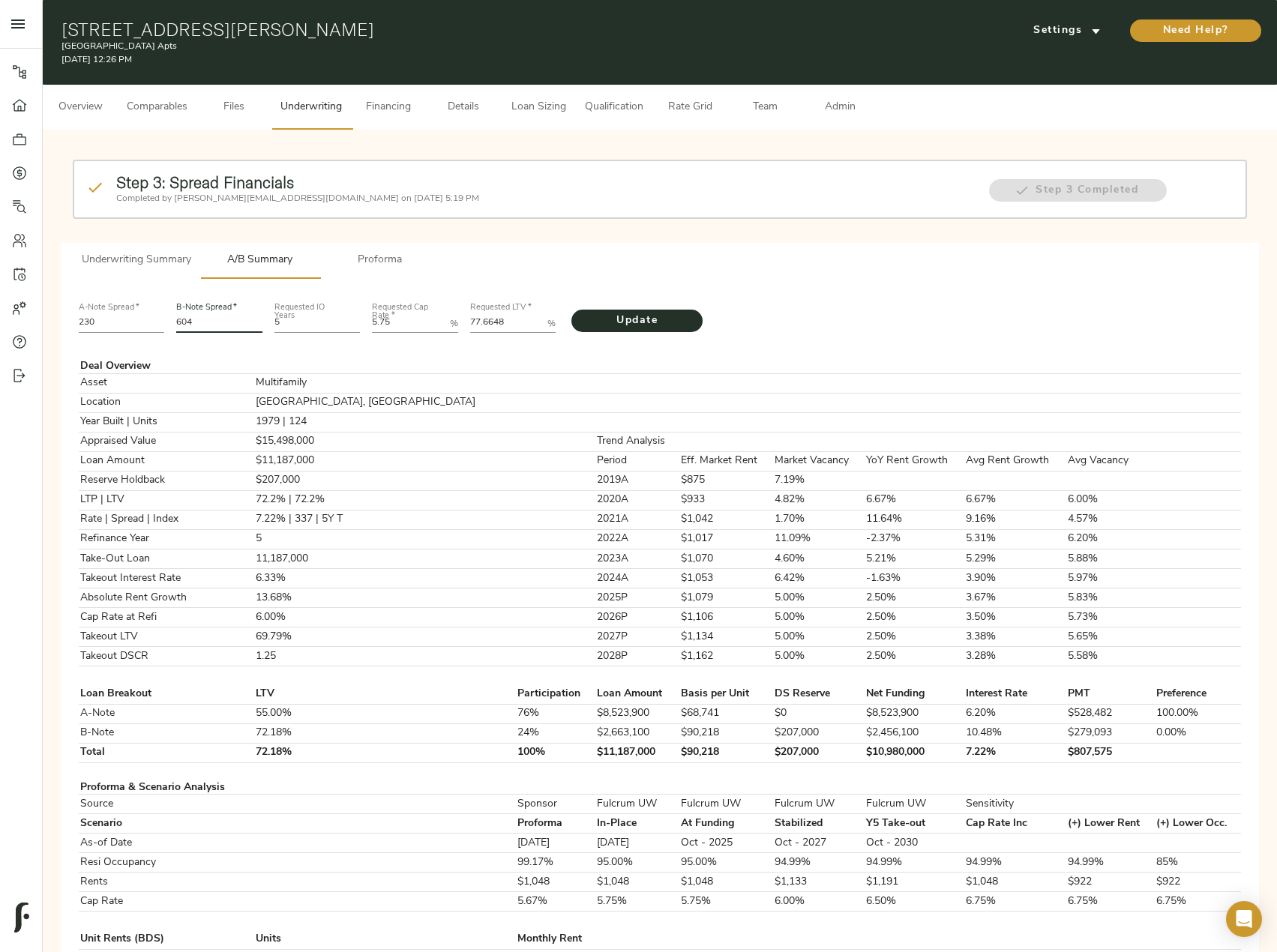
type input "604"
drag, startPoint x: 524, startPoint y: 322, endPoint x: 397, endPoint y: 325, distance: 127.0
click at [356, 320] on div "A-Note Spread   * 230 B-Note Spread   * 604 Requested IO Years 5 Requested Cap …" at bounding box center [660, 316] width 1174 height 51
paste LTV "4.8842"
type LTV "74.8842"
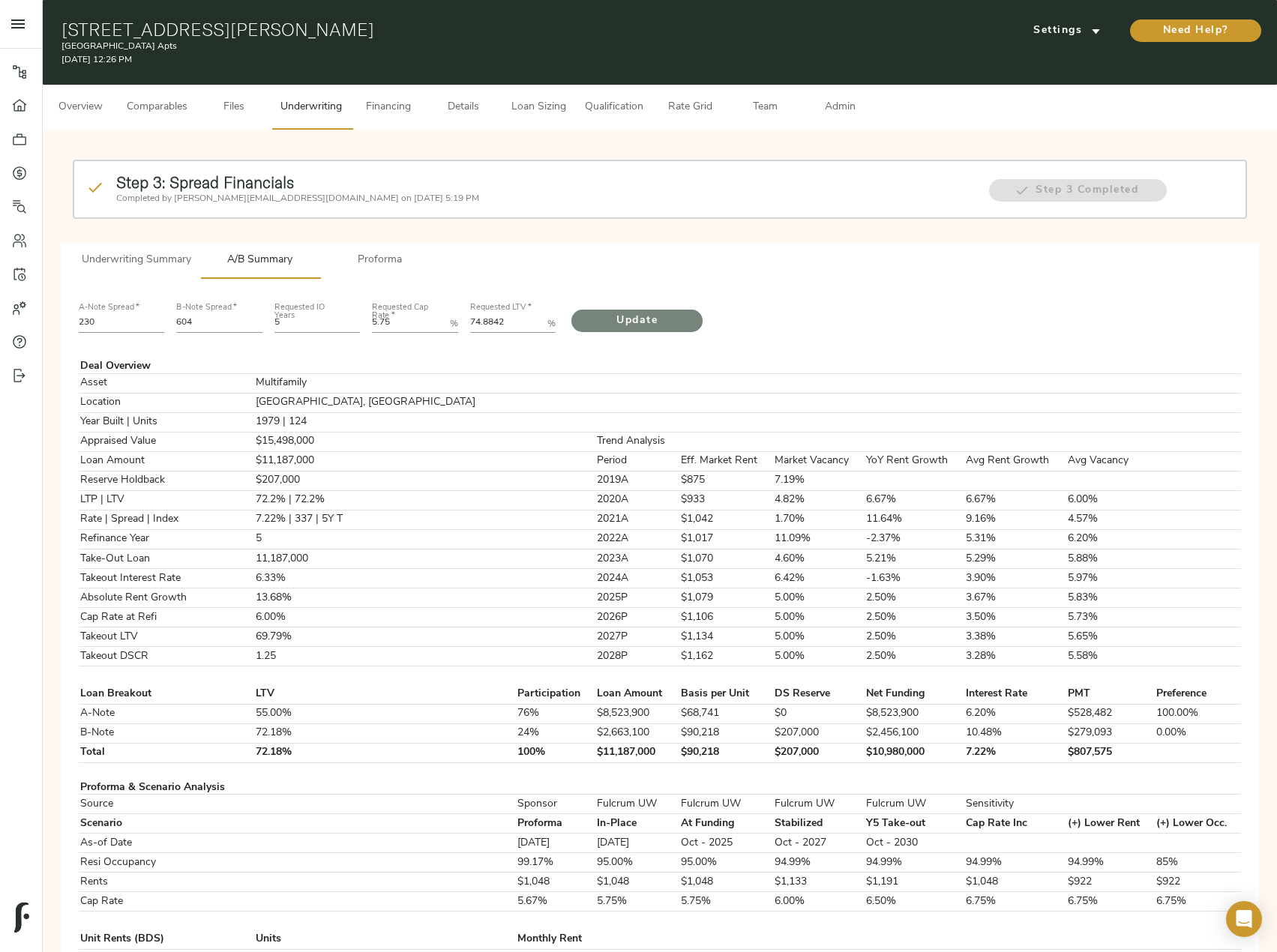
click at [608, 316] on span "Update" at bounding box center [637, 321] width 101 height 19
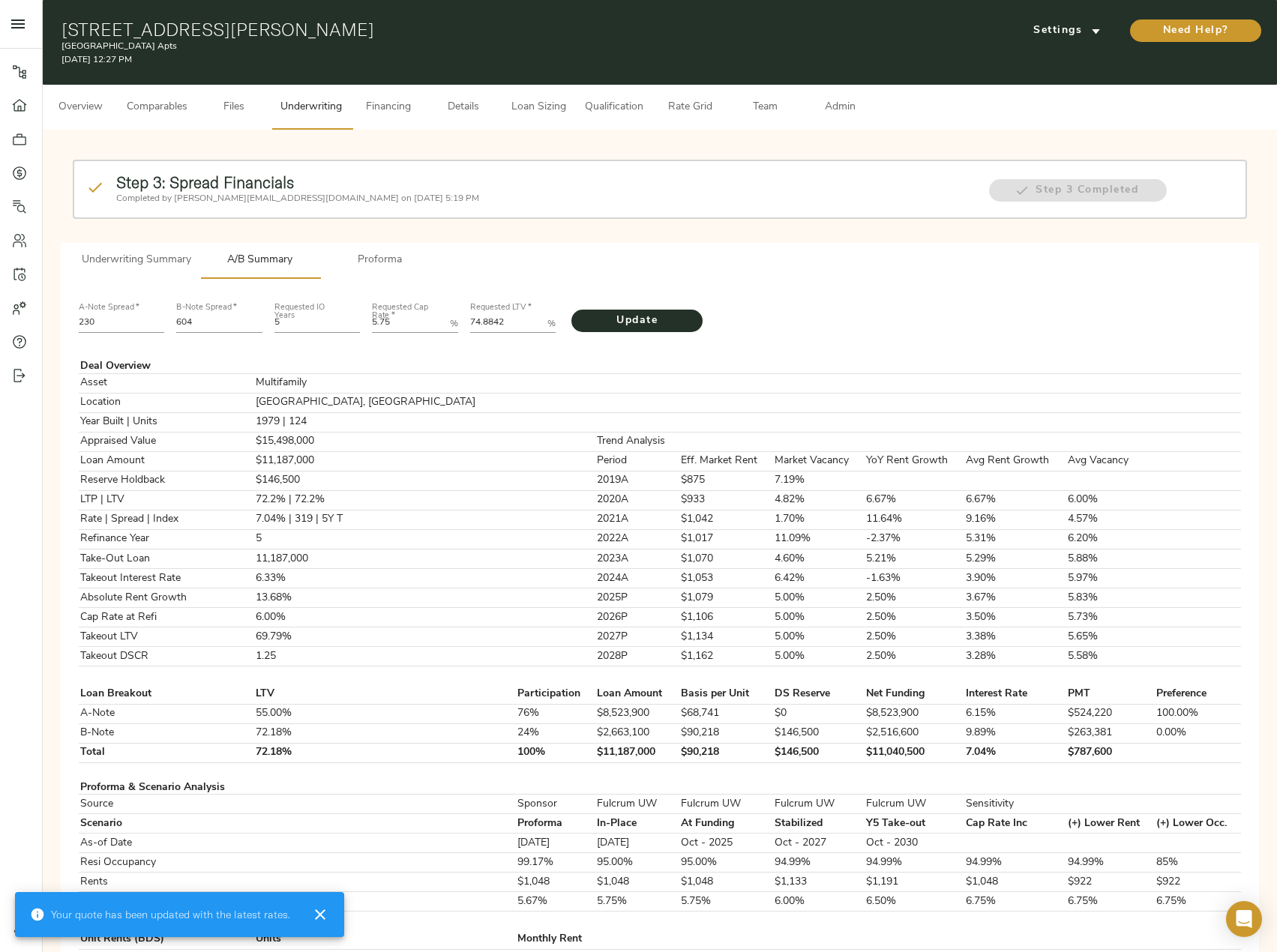
click at [386, 256] on span "Proforma" at bounding box center [379, 260] width 102 height 19
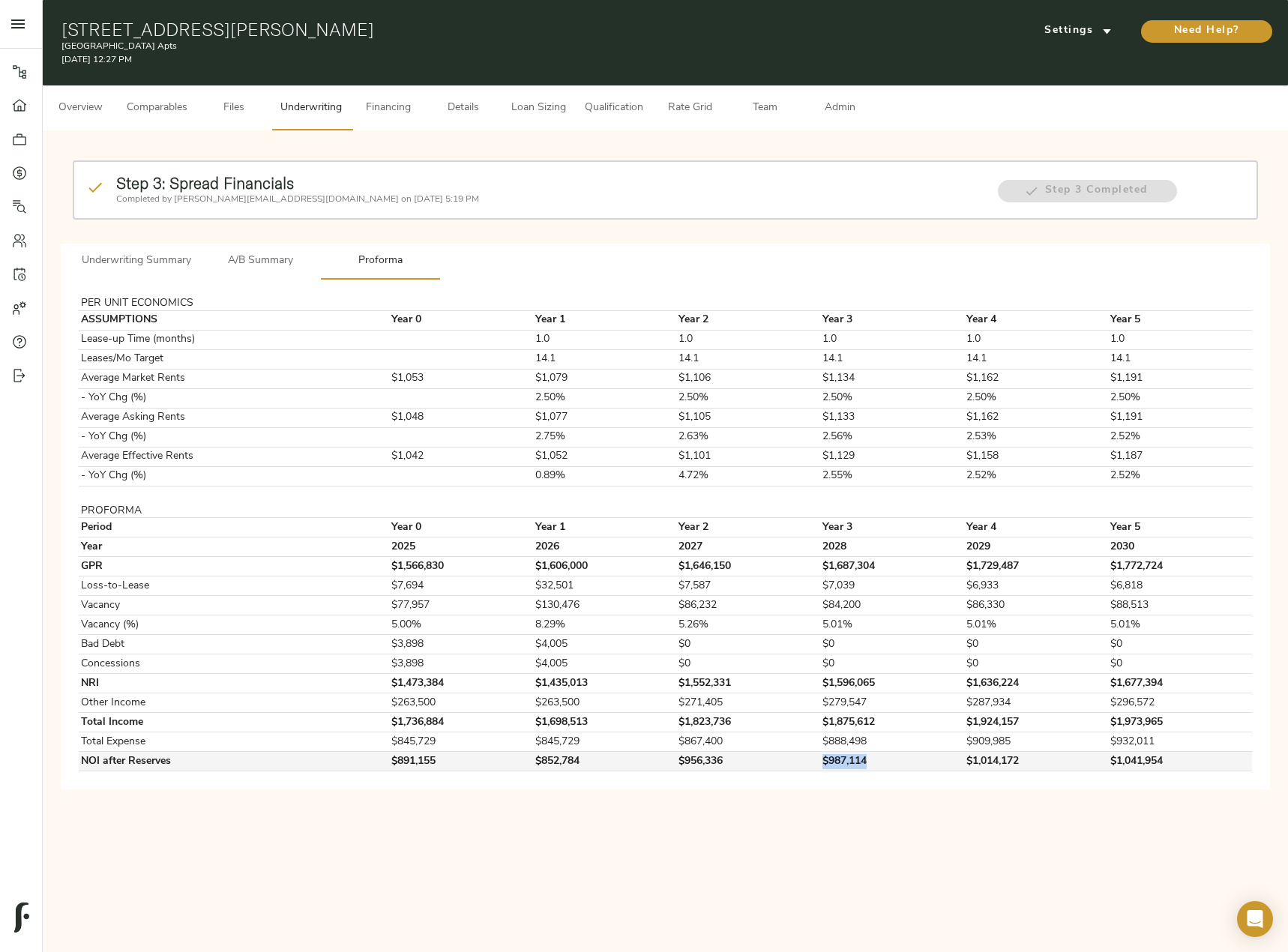
drag, startPoint x: 875, startPoint y: 765, endPoint x: 815, endPoint y: 762, distance: 60.1
click at [820, 762] on td "$987,114" at bounding box center [892, 761] width 144 height 19
copy td "$987,114"
click at [173, 270] on span "Underwriting Summary" at bounding box center [136, 261] width 110 height 19
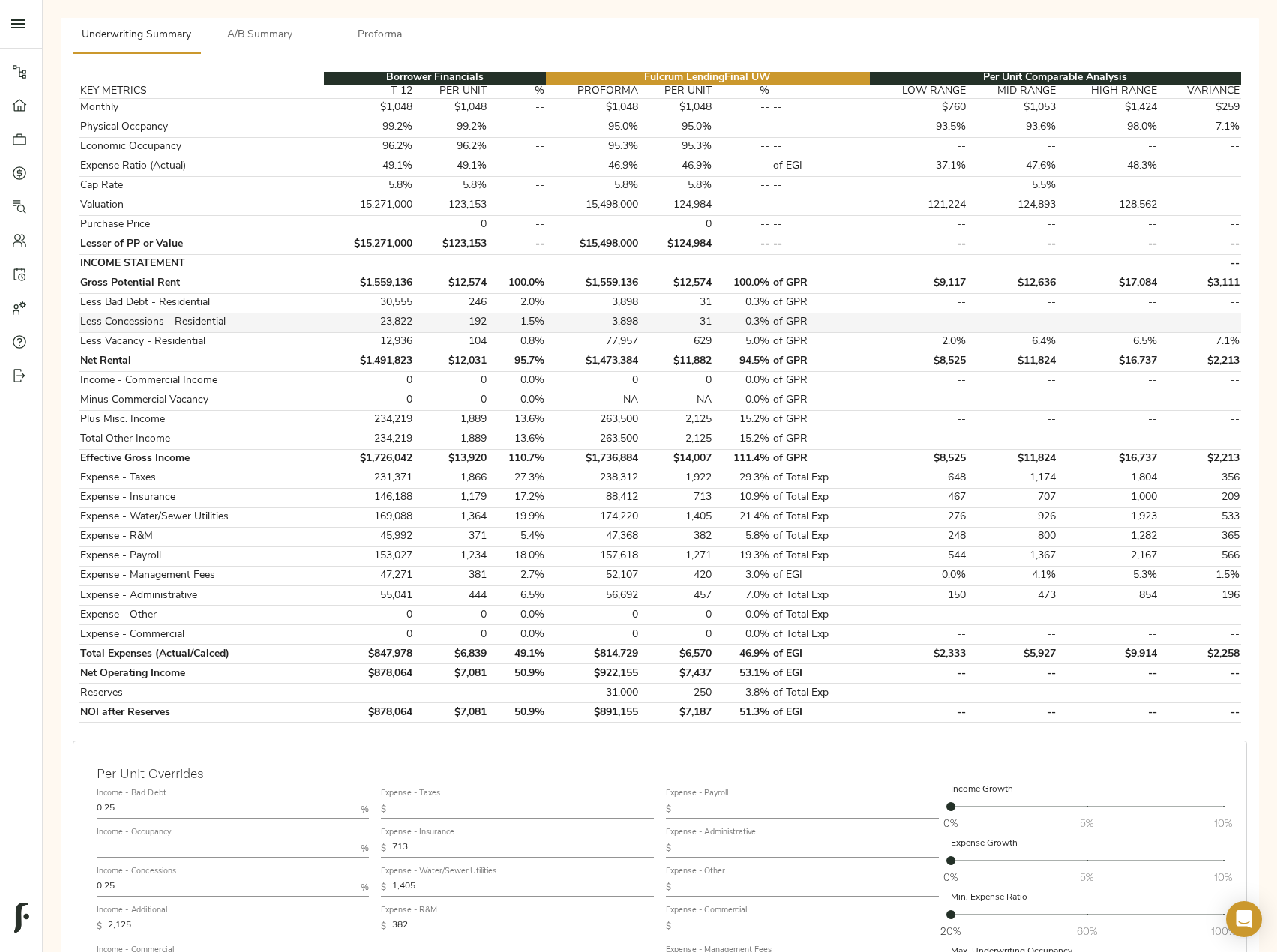
scroll to position [446, 0]
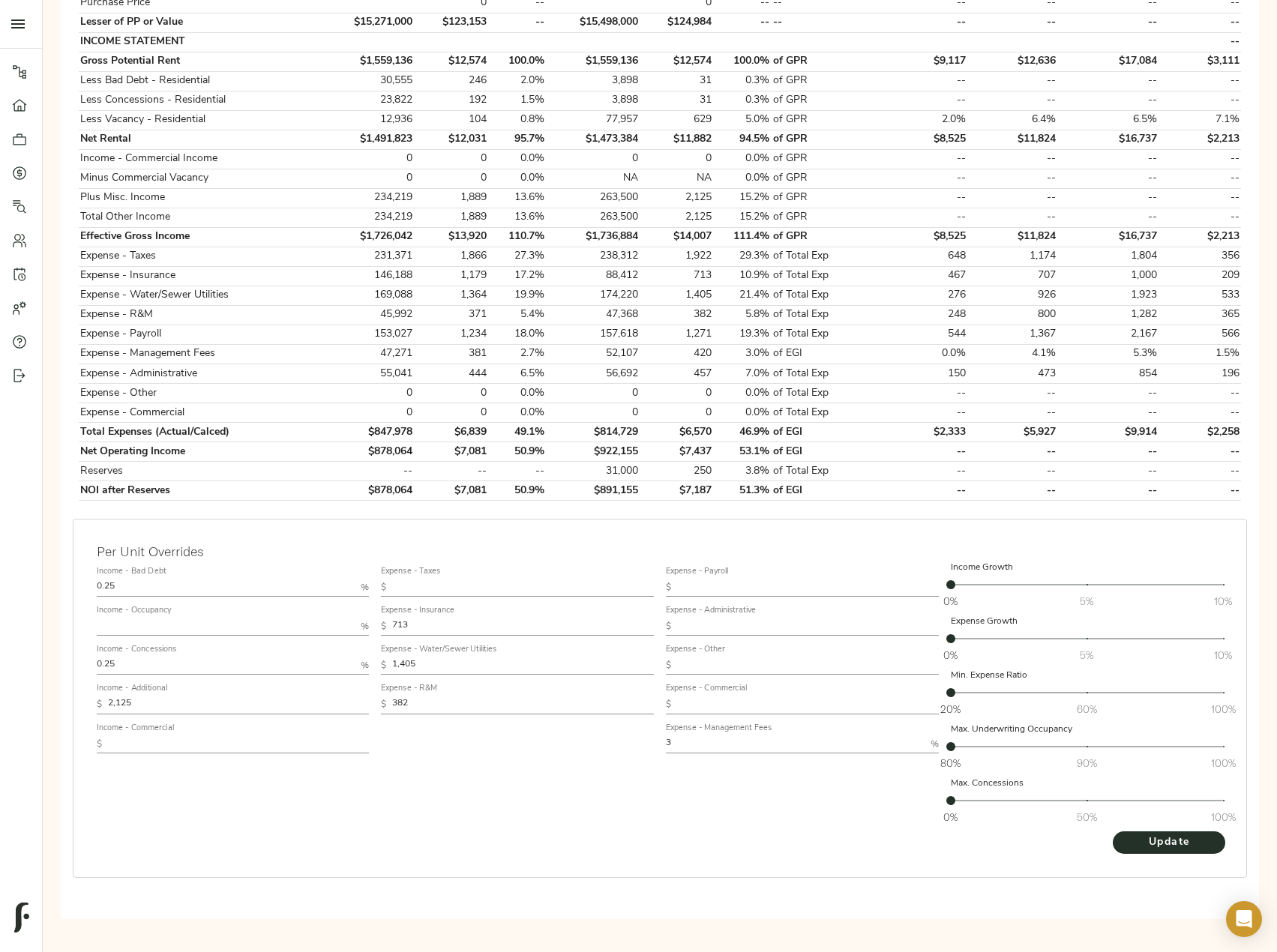
drag, startPoint x: 138, startPoint y: 581, endPoint x: -13, endPoint y: 590, distance: 151.3
click at [0, 590] on html "Westwood Park Apts - 1908 Rosharon Rd, Alvin, TX 77511 Pipeline Dashboard Portf…" at bounding box center [638, 329] width 1277 height 1551
drag, startPoint x: 125, startPoint y: 662, endPoint x: 44, endPoint y: 663, distance: 81.0
click at [45, 662] on div "Step 3: Spread Financials Completed by justin@fulcrumlendingcorp.com on August …" at bounding box center [660, 309] width 1235 height 1254
click at [432, 797] on div "Expense - Taxes $ Expense - Insurance $ 713 Expense - Water/Sewer Utilities $ 1…" at bounding box center [517, 695] width 285 height 282
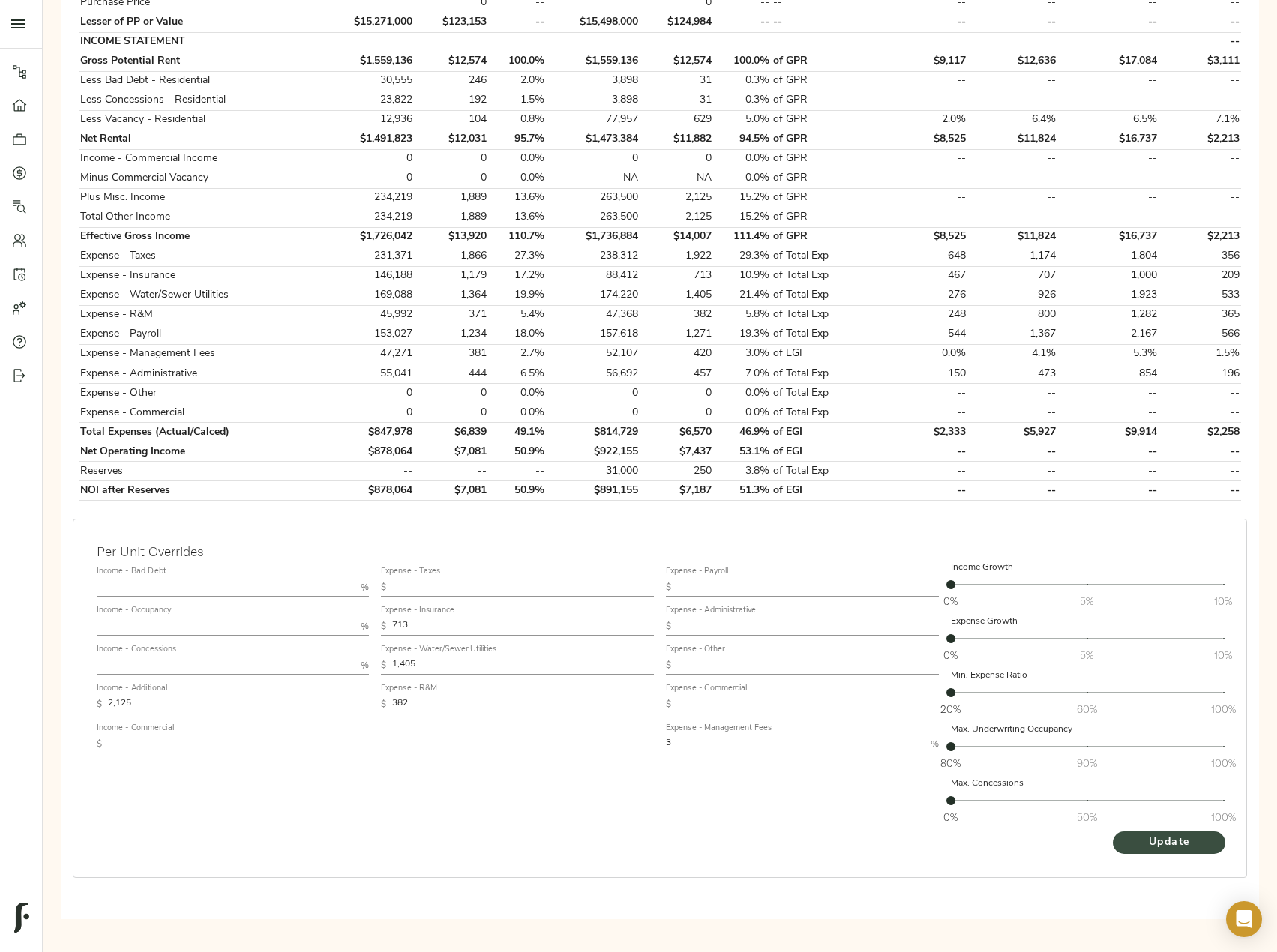
click at [1131, 844] on span "Update" at bounding box center [1168, 842] width 82 height 19
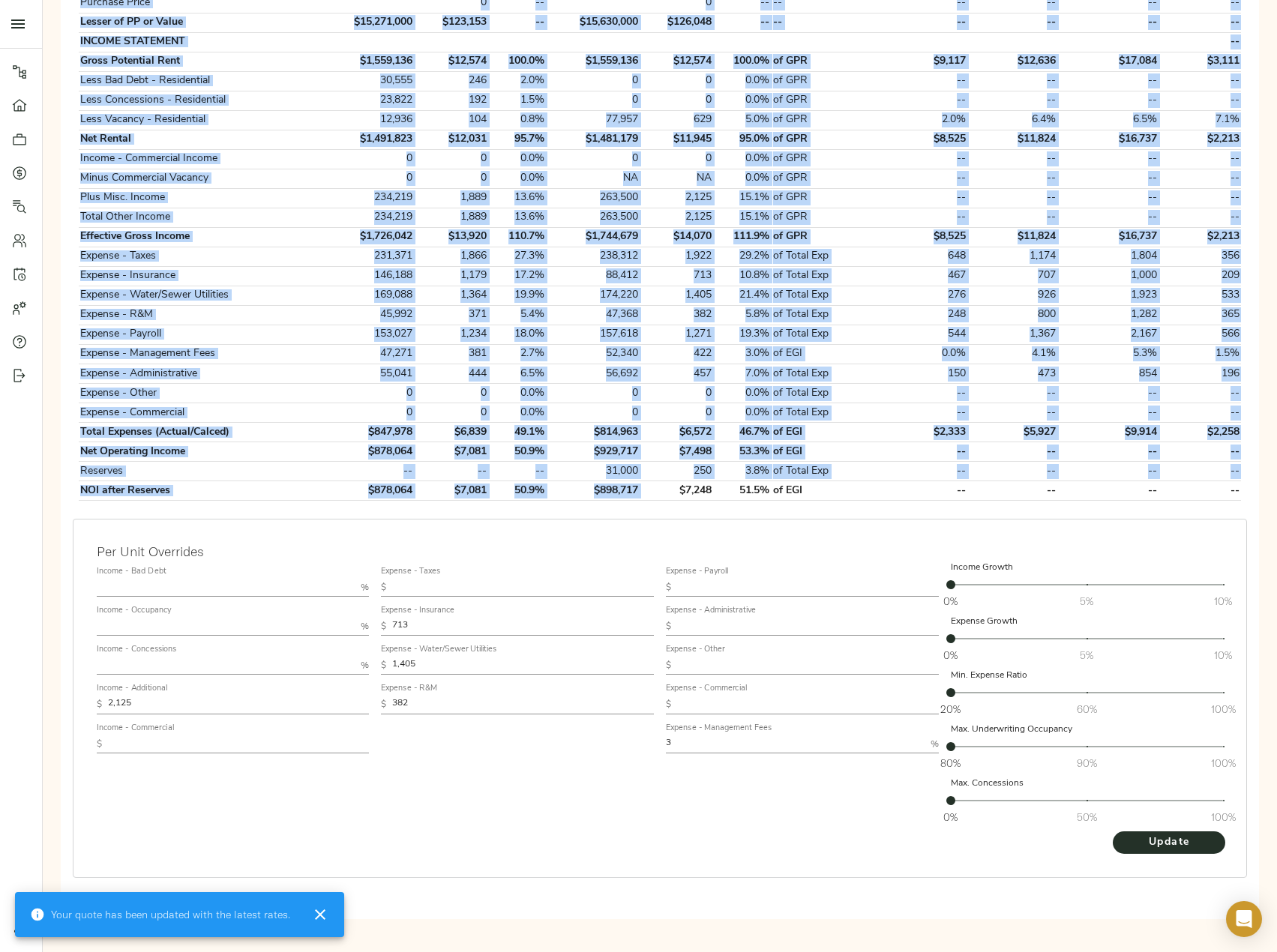
drag, startPoint x: 648, startPoint y: 485, endPoint x: 554, endPoint y: 503, distance: 95.7
click at [554, 503] on div "Borrower Financials Fulcrum Lending Final UW Per Unit Comparable Analysis KEY M…" at bounding box center [659, 176] width 1186 height 675
click at [638, 499] on td "$898,717" at bounding box center [593, 491] width 94 height 19
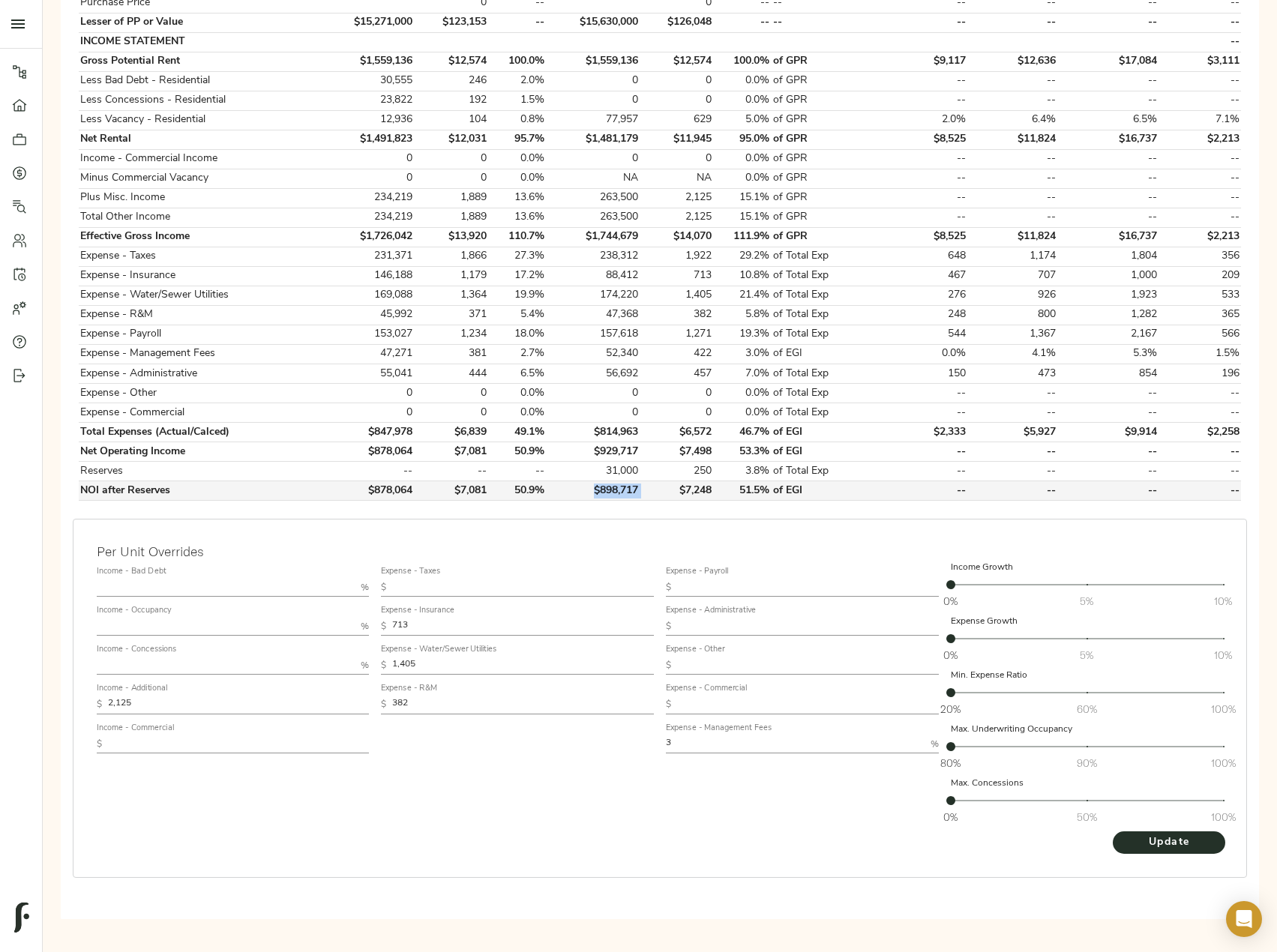
drag, startPoint x: 645, startPoint y: 495, endPoint x: 580, endPoint y: 491, distance: 65.1
click at [580, 491] on tr "NOI after Reserves $878,064 $7,081 50.9% $898,717 $7,248 51.5% of EGI -- -- -- …" at bounding box center [660, 491] width 1162 height 19
copy td "$898,717"
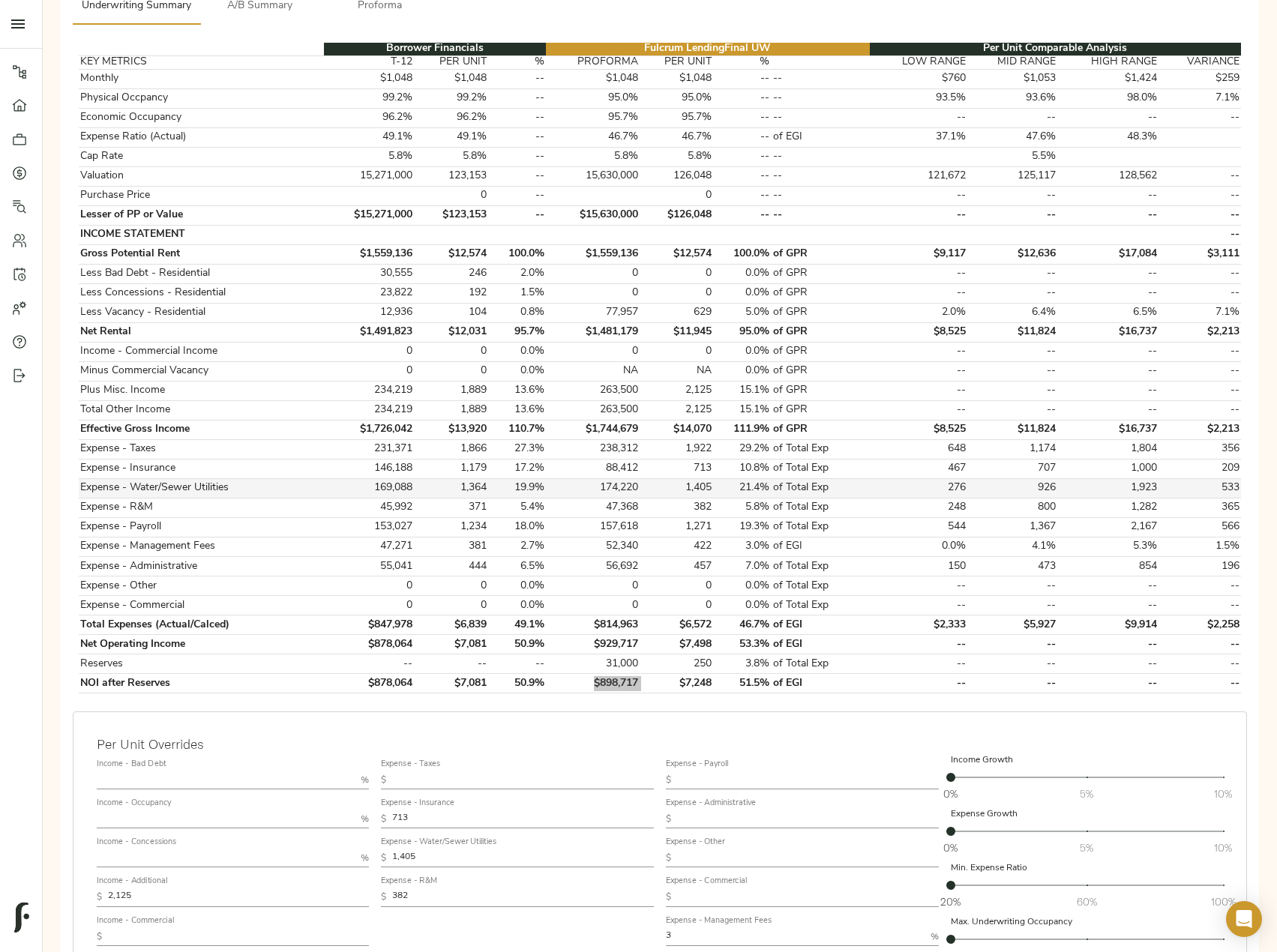
scroll to position [0, 0]
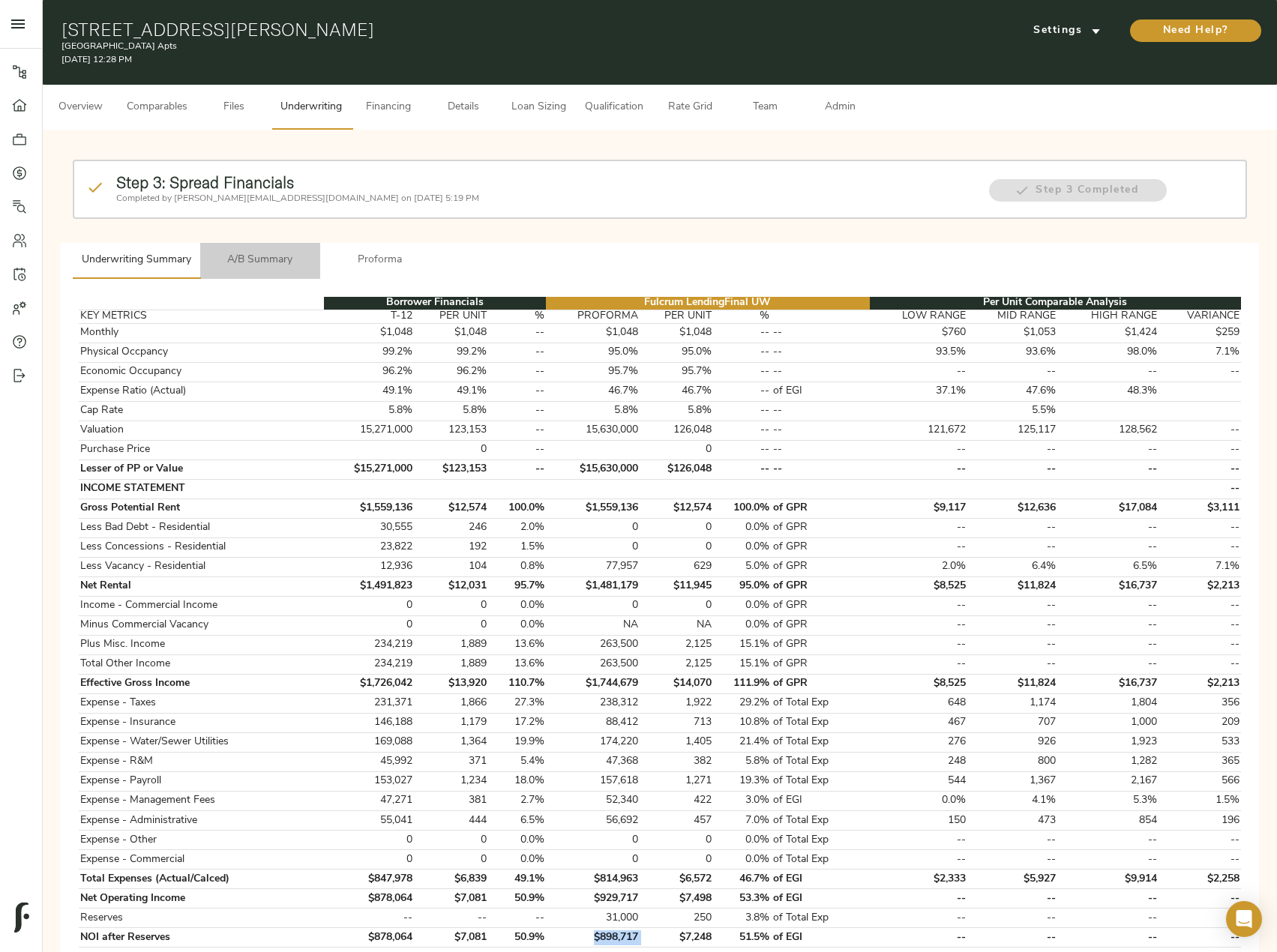
click at [274, 265] on span "A/B Summary" at bounding box center [260, 260] width 102 height 19
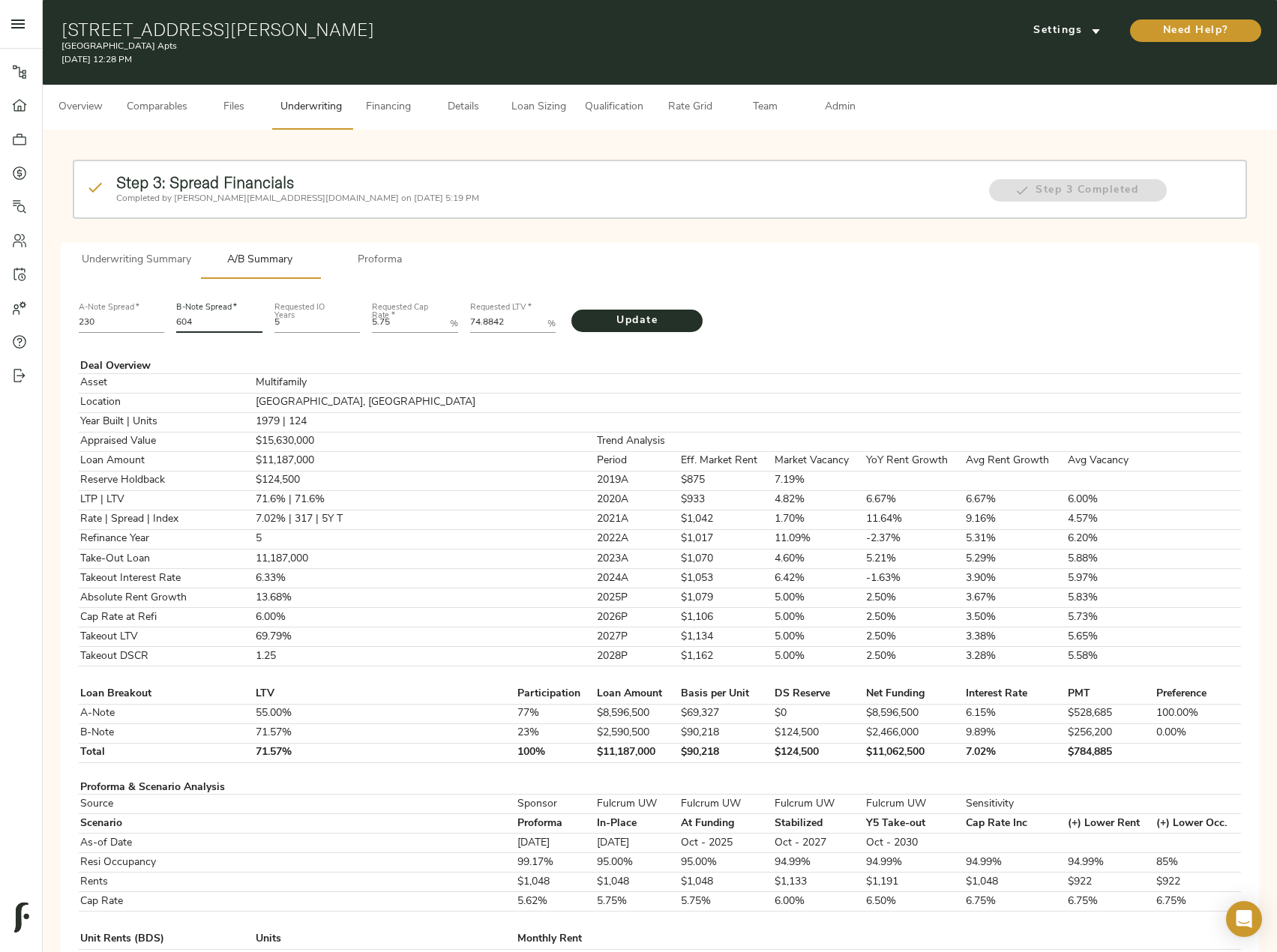
drag, startPoint x: 215, startPoint y: 326, endPoint x: 151, endPoint y: 328, distance: 64.0
click at [151, 328] on div "A-Note Spread   * 230 B-Note Spread   * 604 Requested IO Years 5 Requested Cap …" at bounding box center [660, 316] width 1174 height 51
type input "596"
drag, startPoint x: 524, startPoint y: 324, endPoint x: 441, endPoint y: 324, distance: 83.0
click at [441, 324] on div "A-Note Spread   * 230 B-Note Spread   * 596 Requested IO Years 5 Requested Cap …" at bounding box center [660, 316] width 1174 height 51
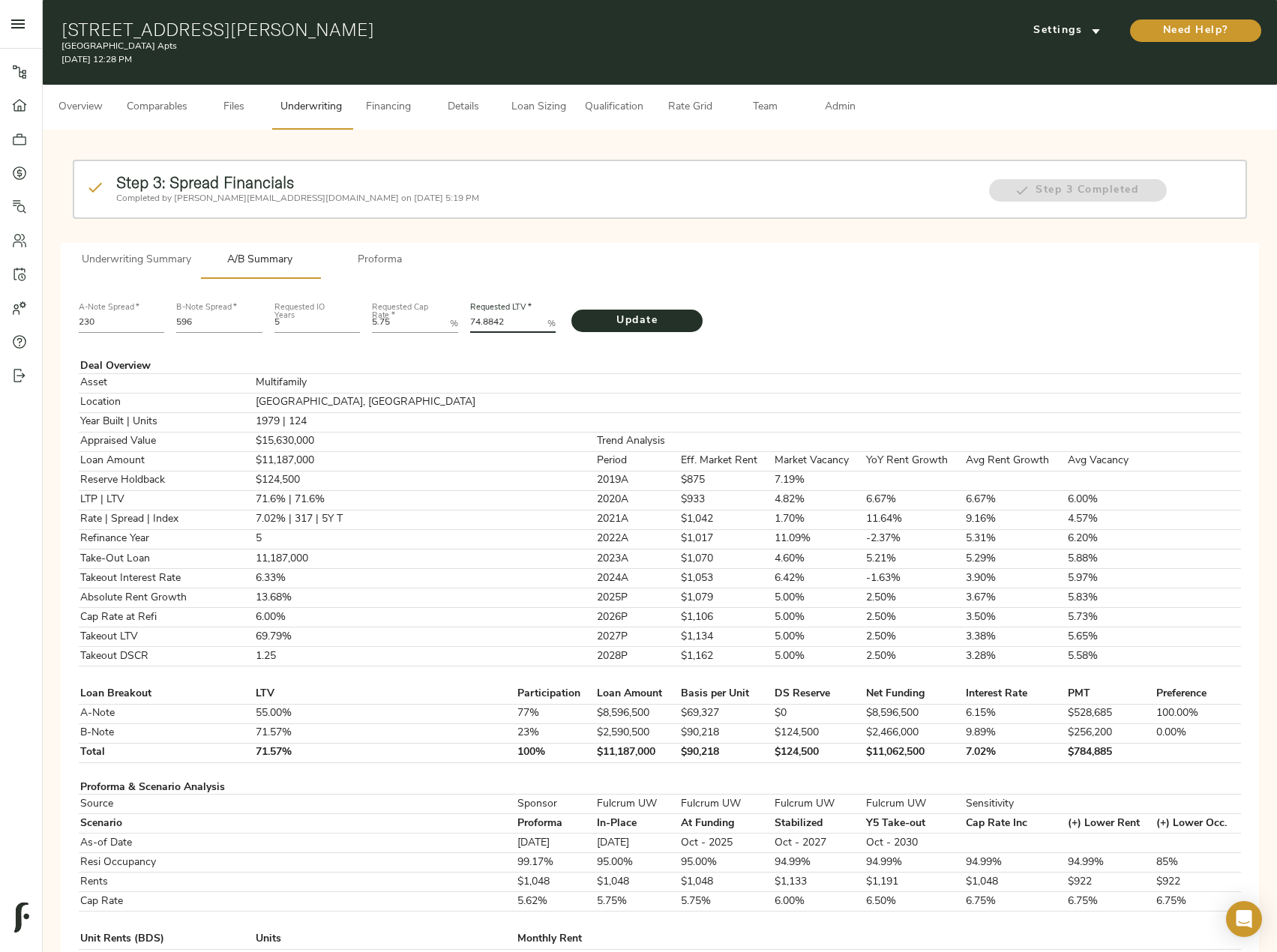
paste LTV "2960"
type LTV "74.2960"
click at [610, 324] on span "Update" at bounding box center [637, 321] width 101 height 19
